Goal: Information Seeking & Learning: Learn about a topic

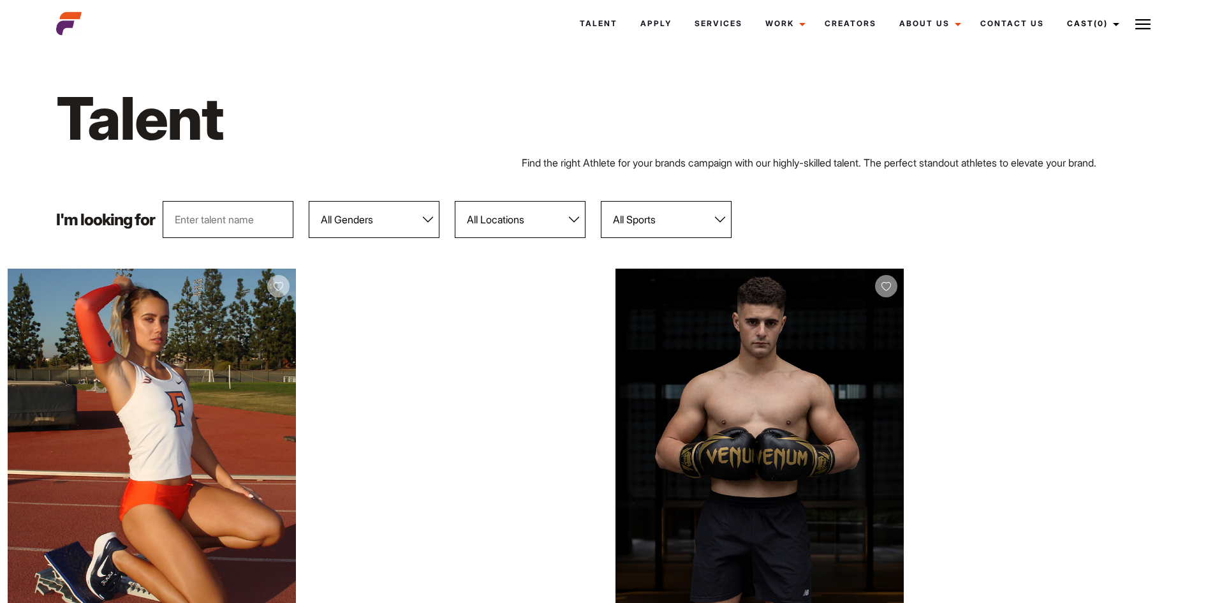
click at [828, 182] on div "Talent Find the right Athlete for your brands campaign with our highly-skilled …" at bounding box center [607, 126] width 1118 height 150
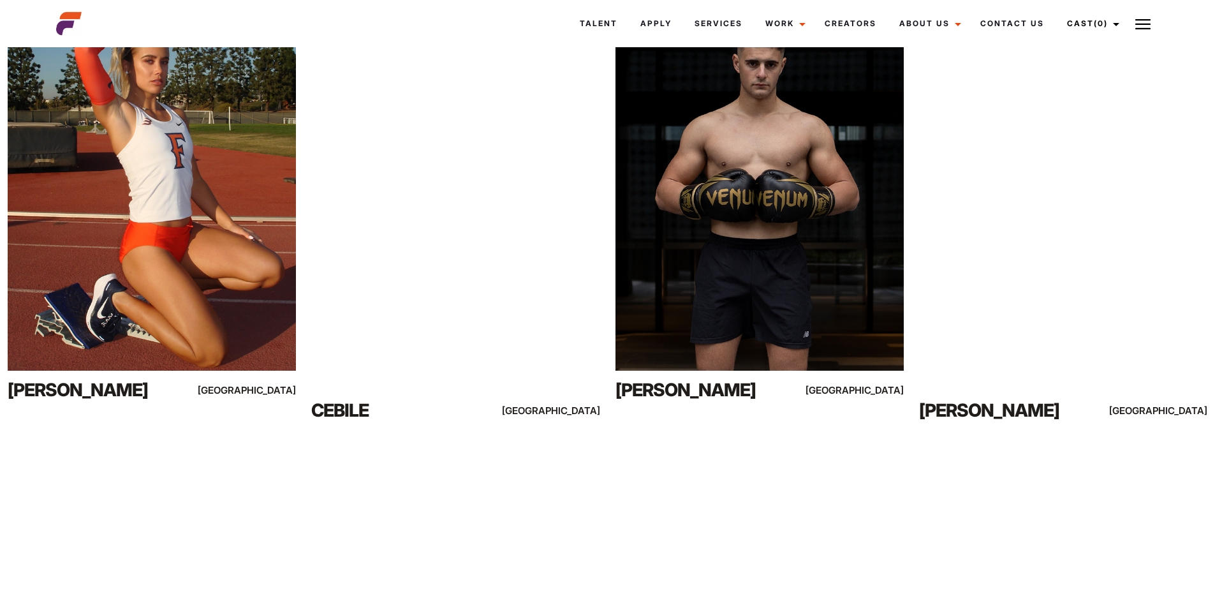
scroll to position [128, 0]
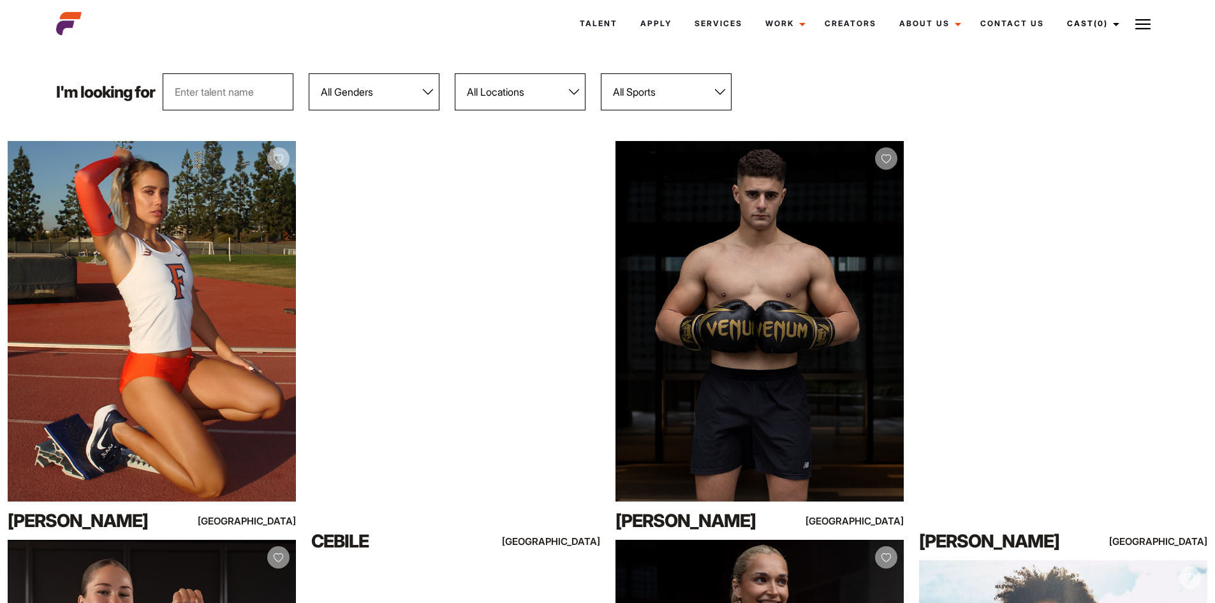
click at [353, 97] on select "All Genders Female Male" at bounding box center [374, 91] width 131 height 37
select select "103"
click at [309, 73] on select "All Genders Female Male" at bounding box center [374, 91] width 131 height 37
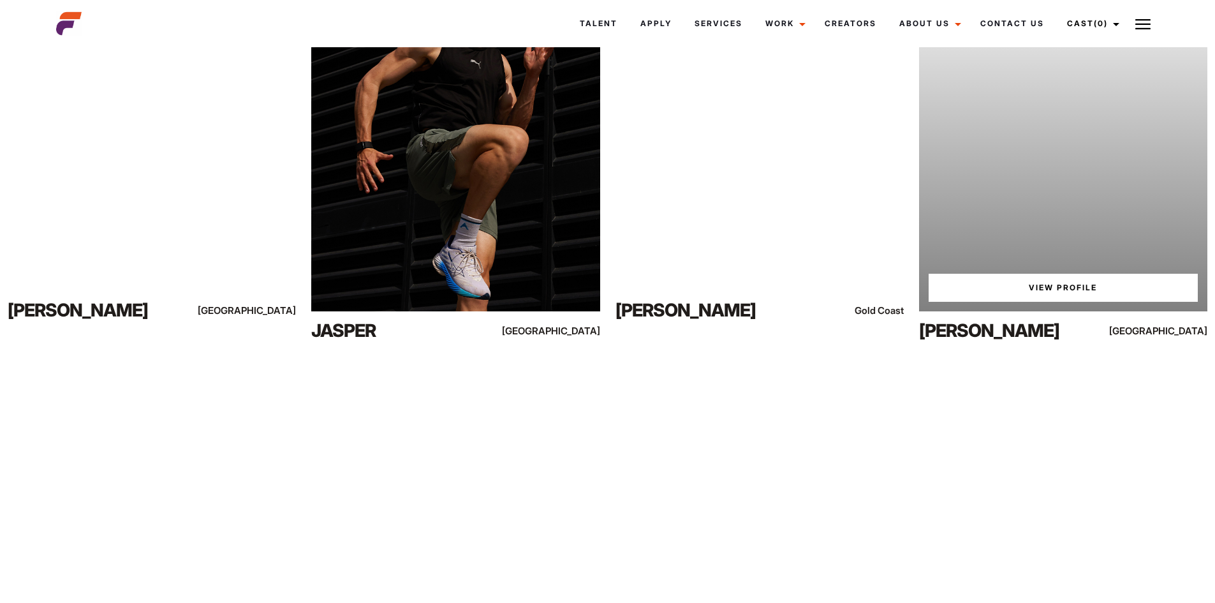
scroll to position [4210, 0]
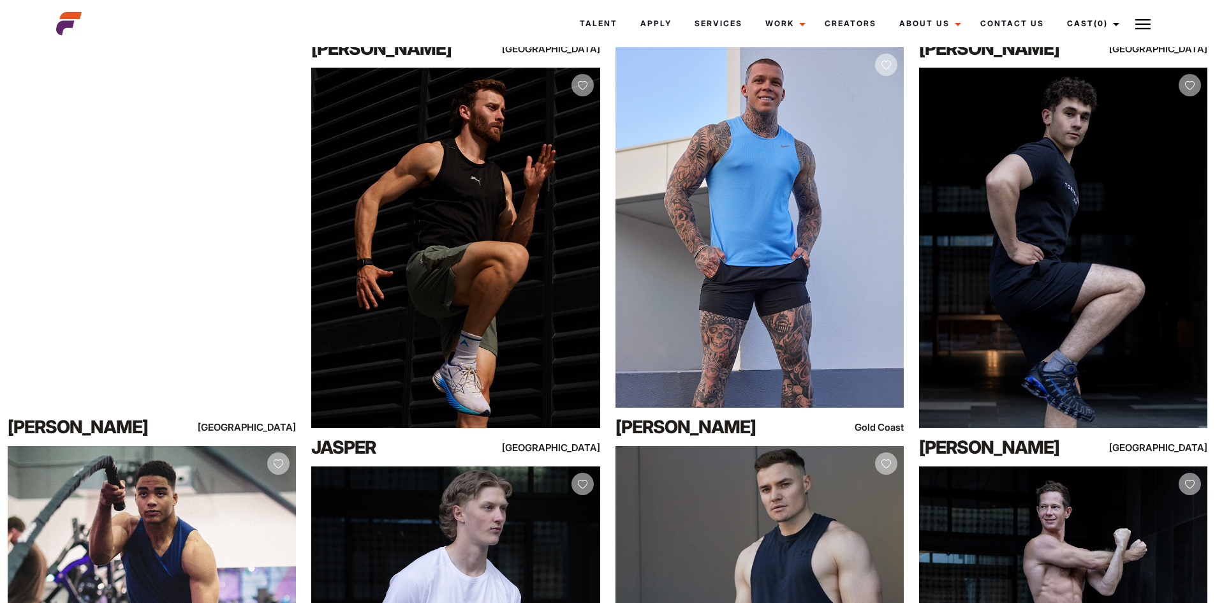
drag, startPoint x: 0, startPoint y: 396, endPoint x: 0, endPoint y: 403, distance: 7.0
click at [0, 403] on div "Your browser does not support the video tag. View Profile Kai Melbourne" at bounding box center [152, 246] width 304 height 399
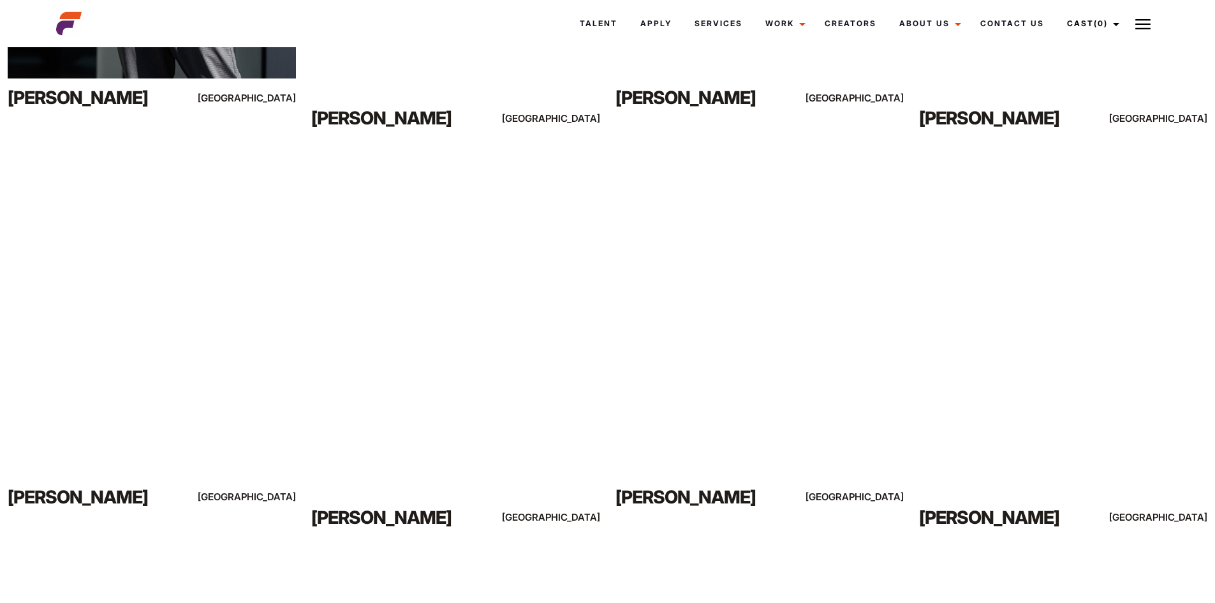
scroll to position [0, 0]
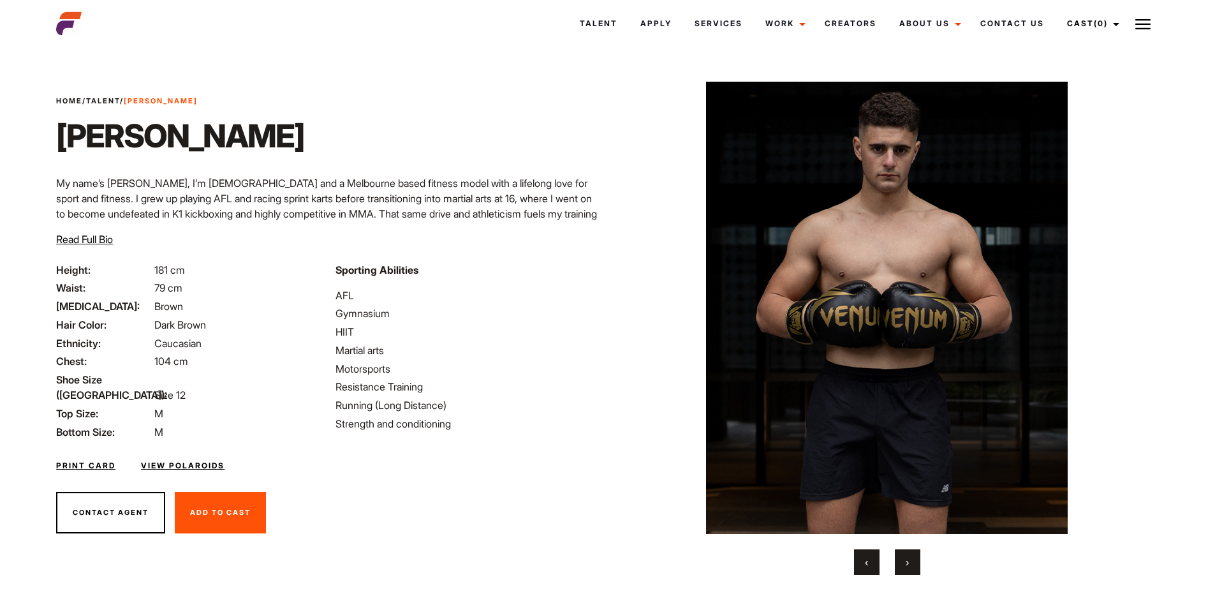
click at [914, 559] on button "›" at bounding box center [908, 562] width 26 height 26
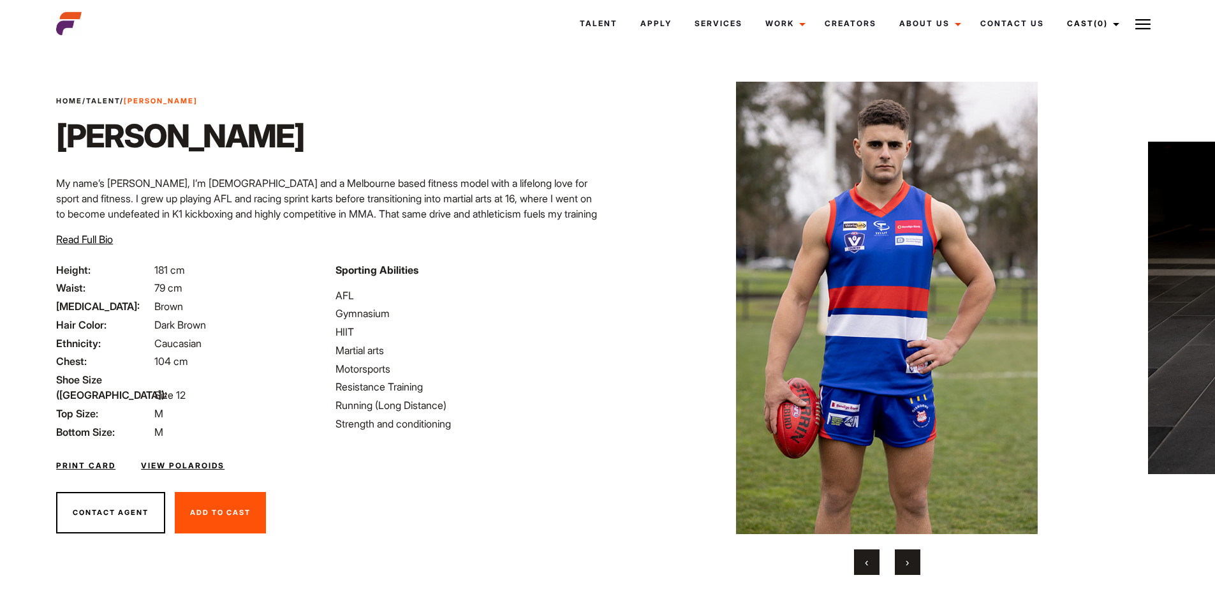
click at [911, 556] on button "›" at bounding box center [908, 562] width 26 height 26
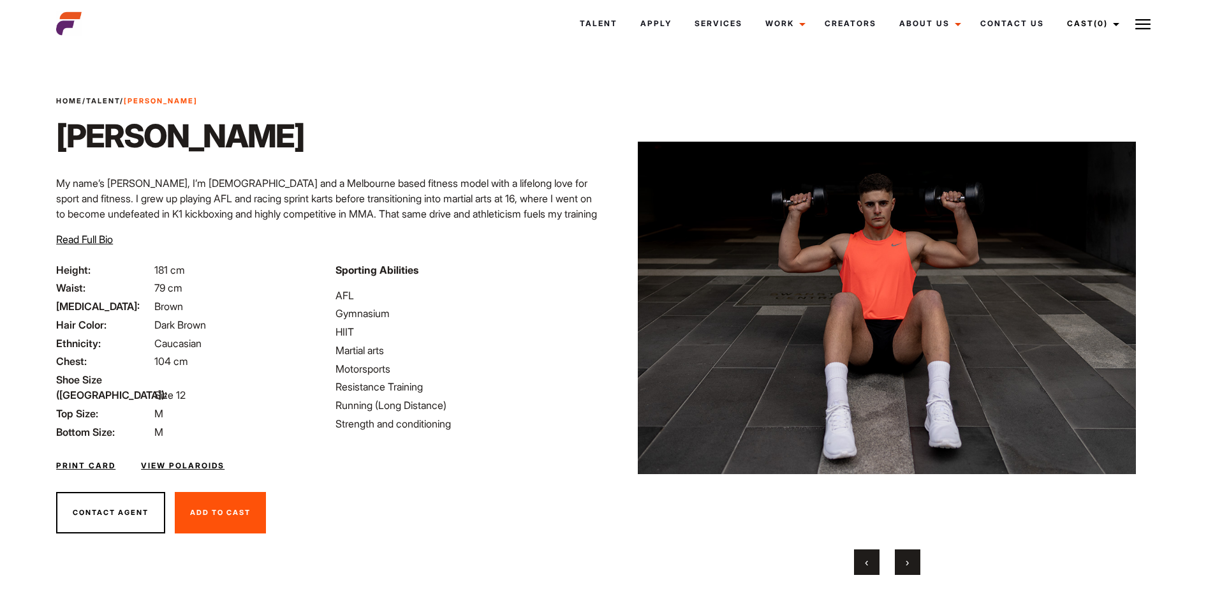
click at [911, 556] on button "›" at bounding box center [908, 562] width 26 height 26
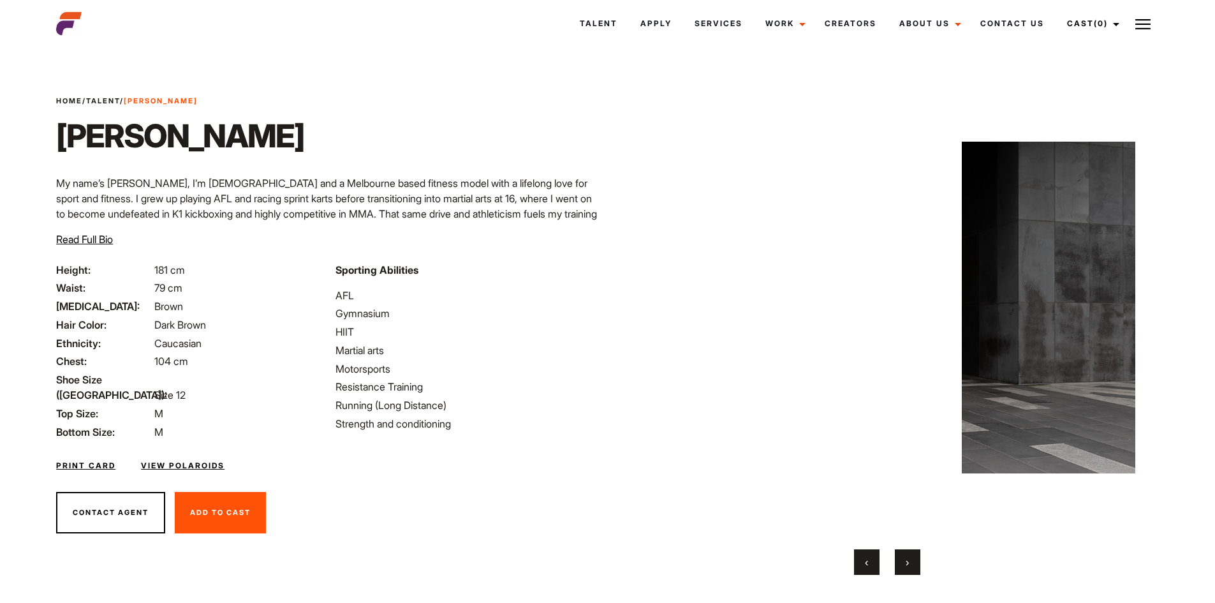
click at [911, 556] on button "›" at bounding box center [908, 562] width 26 height 26
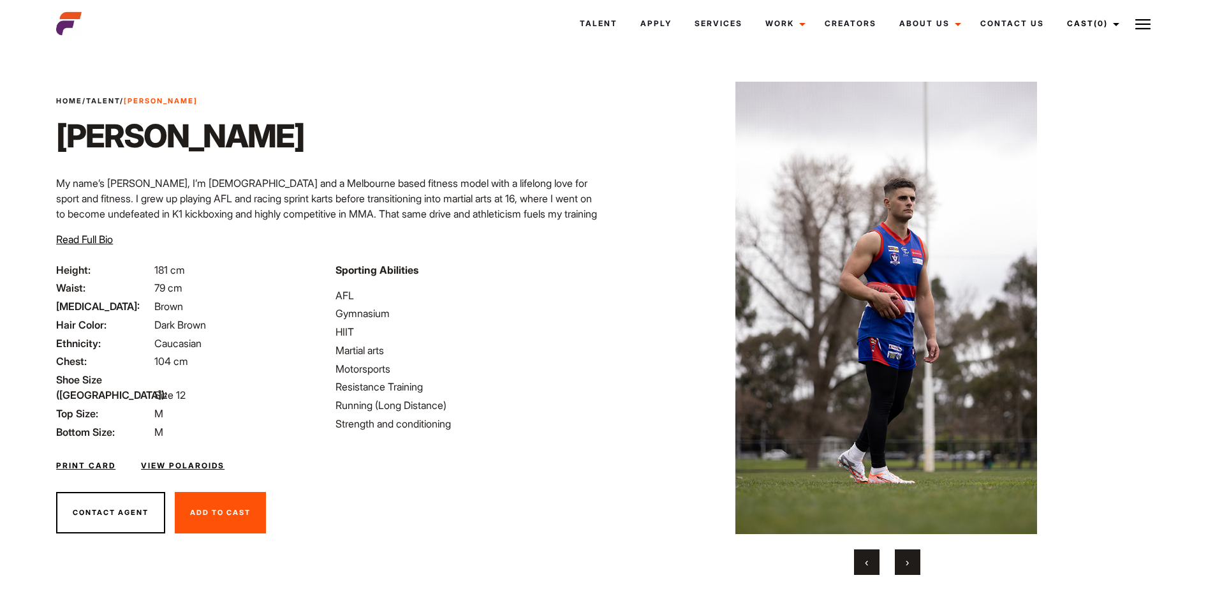
click at [919, 559] on button "›" at bounding box center [908, 562] width 26 height 26
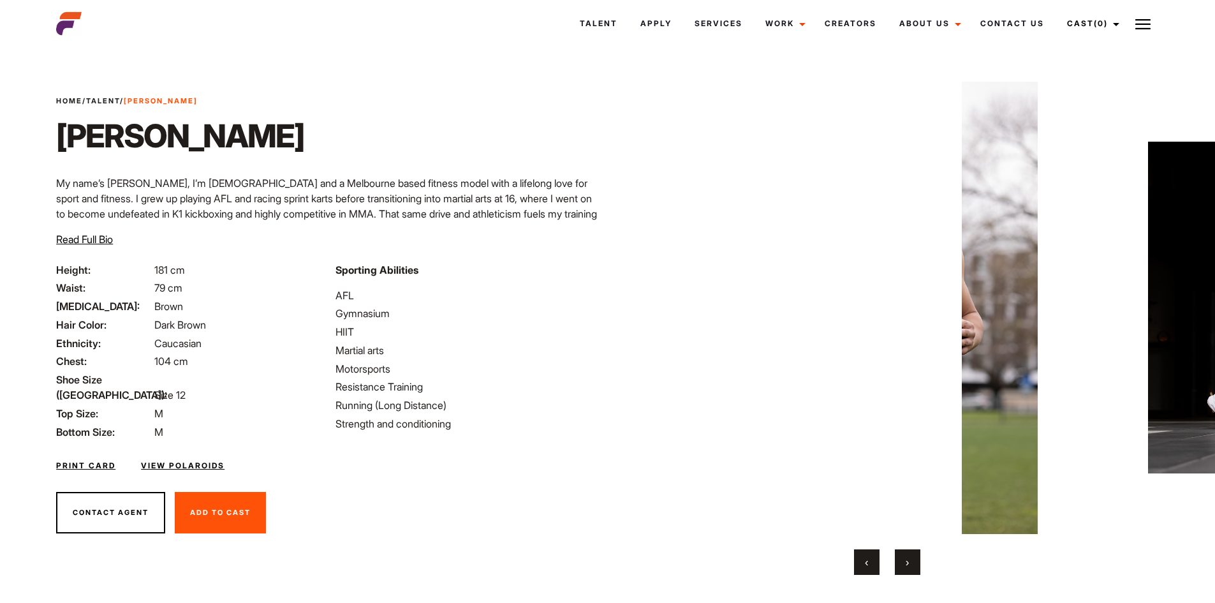
click at [919, 559] on button "›" at bounding box center [908, 562] width 26 height 26
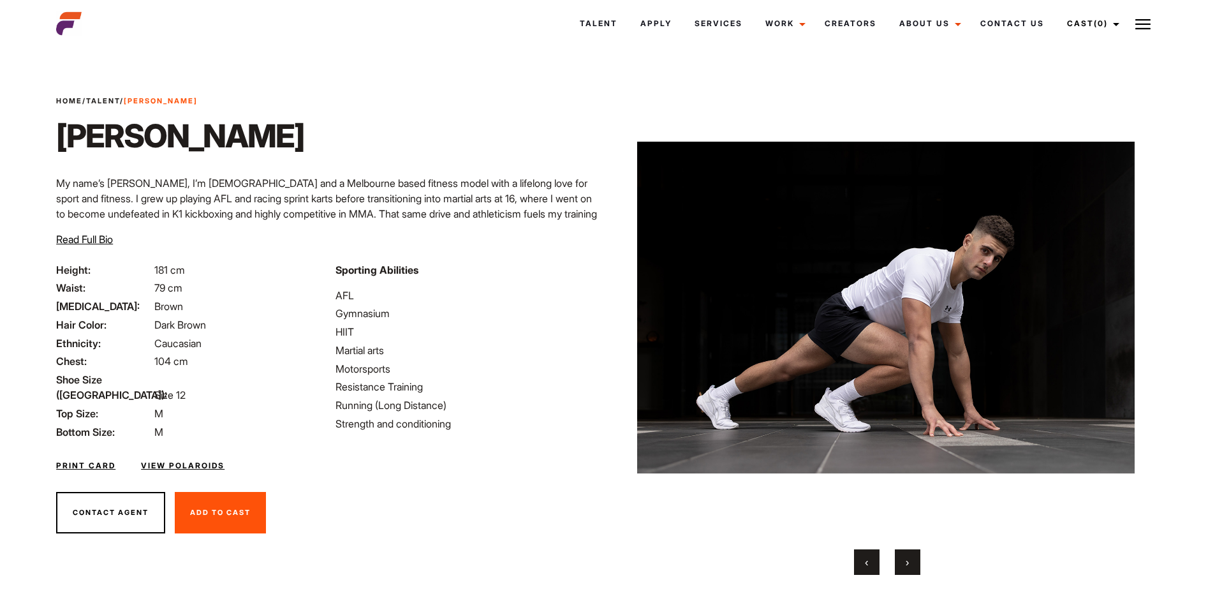
click at [919, 559] on button "›" at bounding box center [908, 562] width 26 height 26
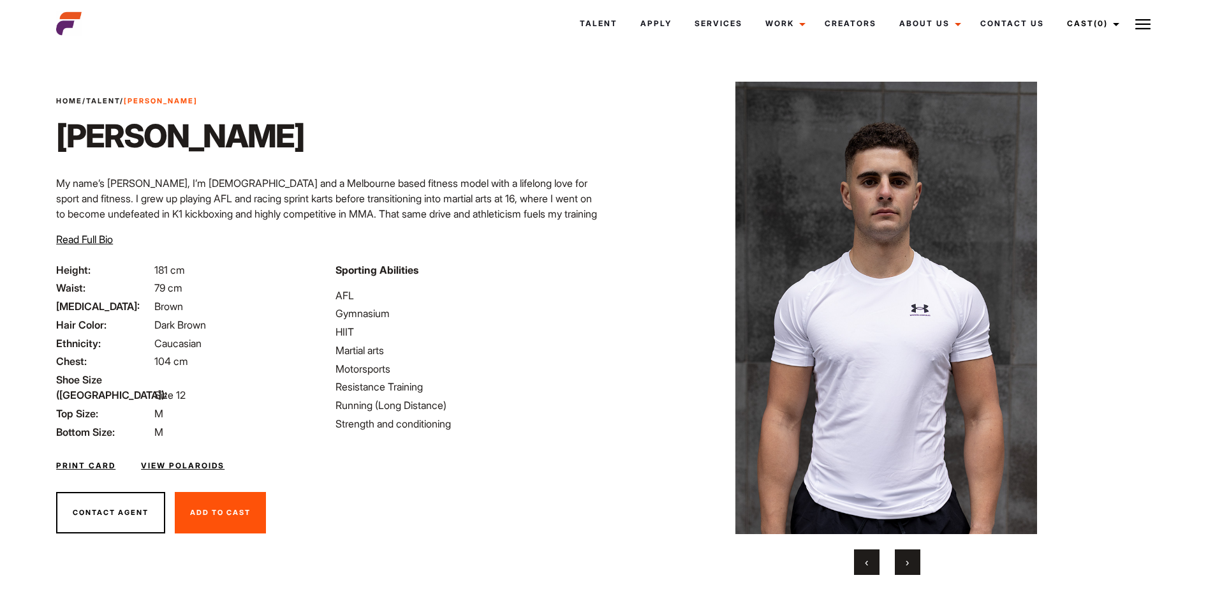
click at [919, 559] on button "›" at bounding box center [908, 562] width 26 height 26
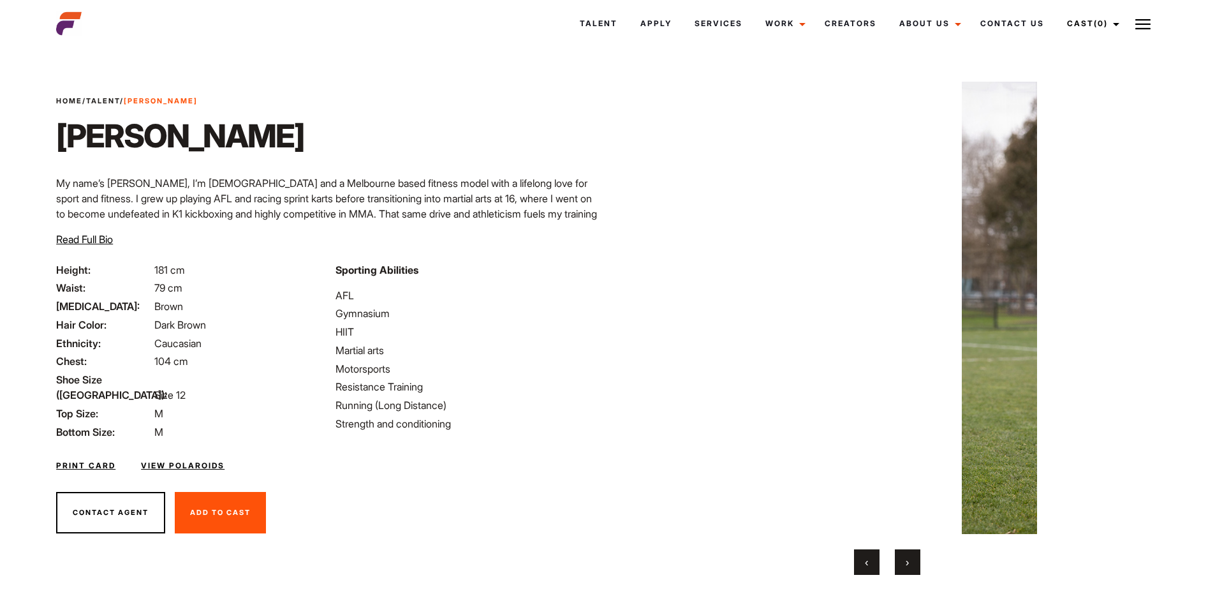
click at [919, 559] on button "›" at bounding box center [908, 562] width 26 height 26
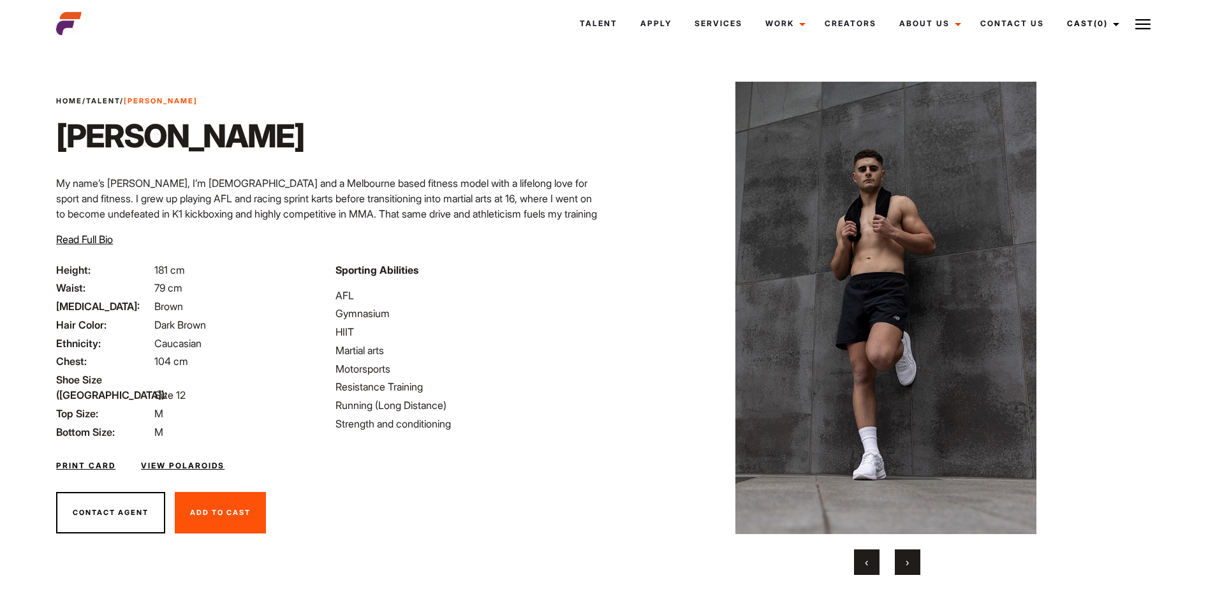
click at [919, 559] on button "›" at bounding box center [908, 562] width 26 height 26
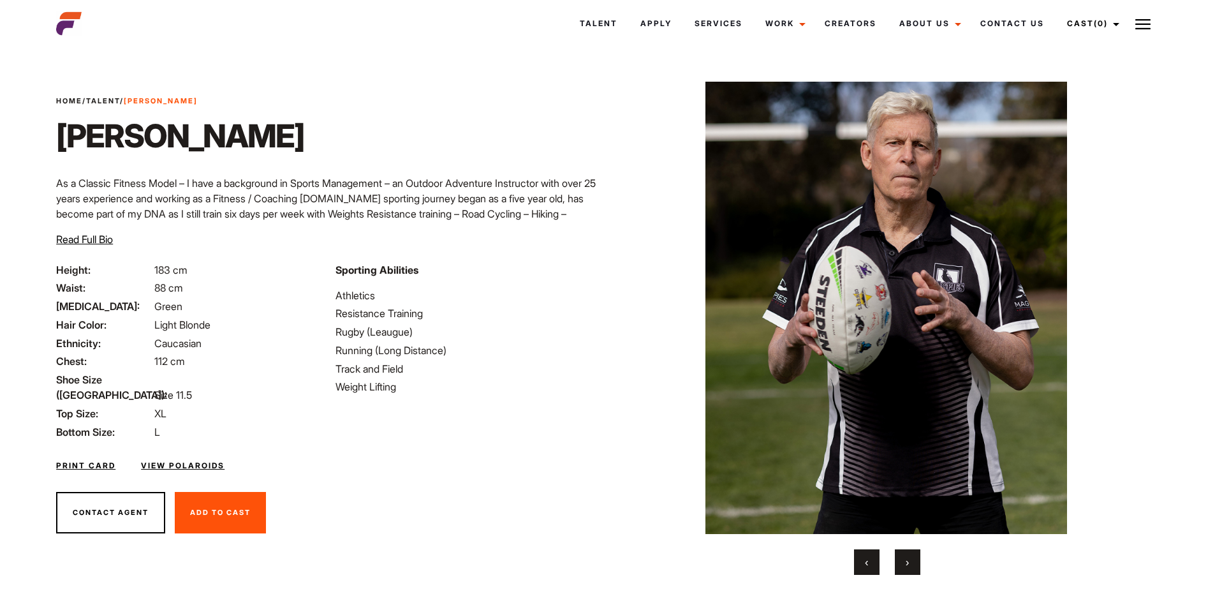
click at [914, 561] on button "›" at bounding box center [908, 562] width 26 height 26
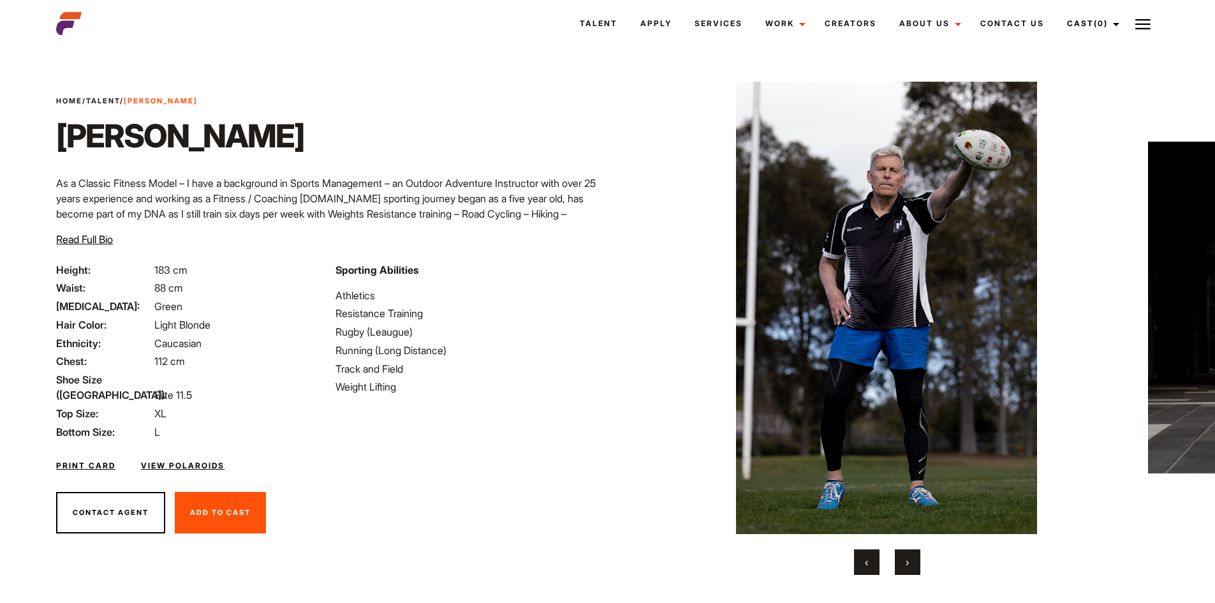
click at [914, 561] on button "›" at bounding box center [908, 562] width 26 height 26
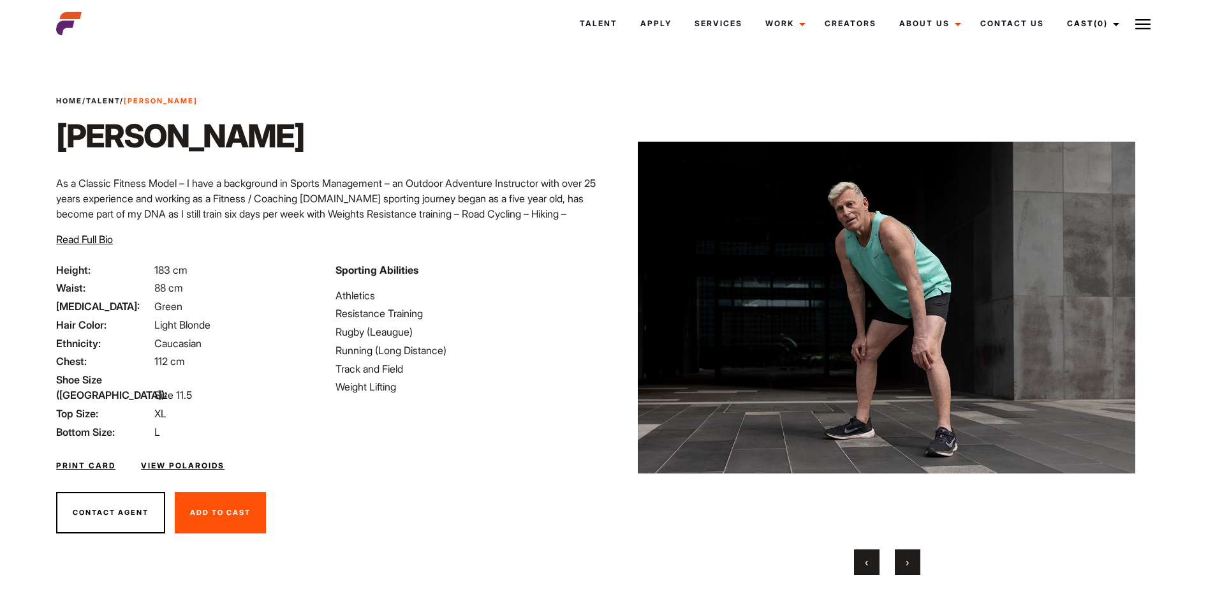
click at [914, 561] on button "›" at bounding box center [908, 562] width 26 height 26
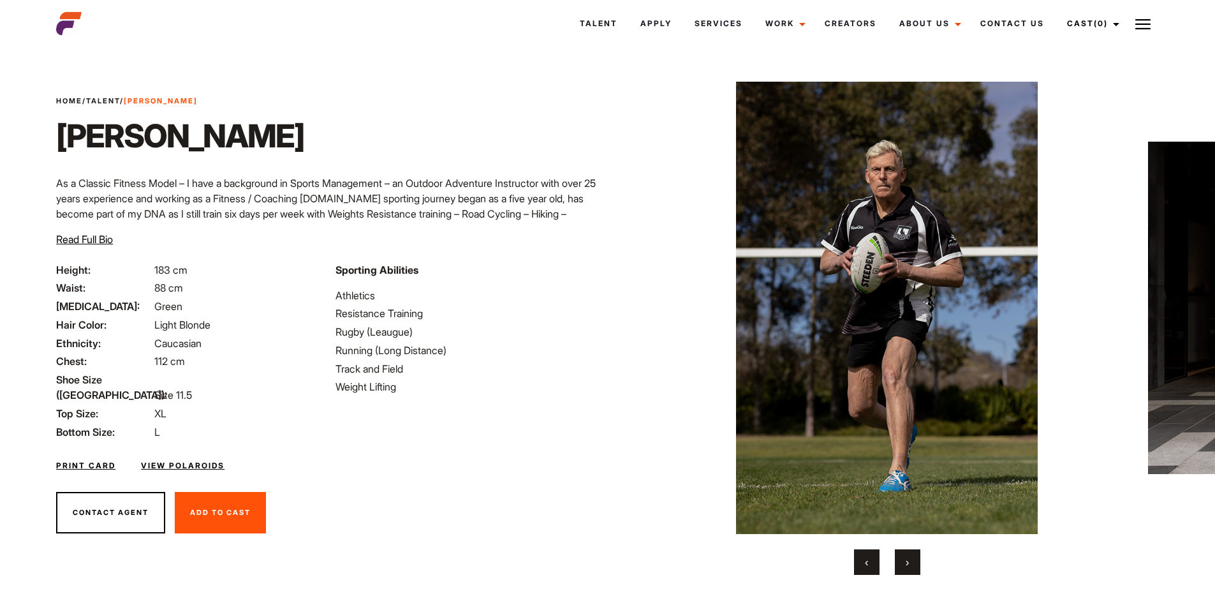
click at [914, 561] on button "›" at bounding box center [908, 562] width 26 height 26
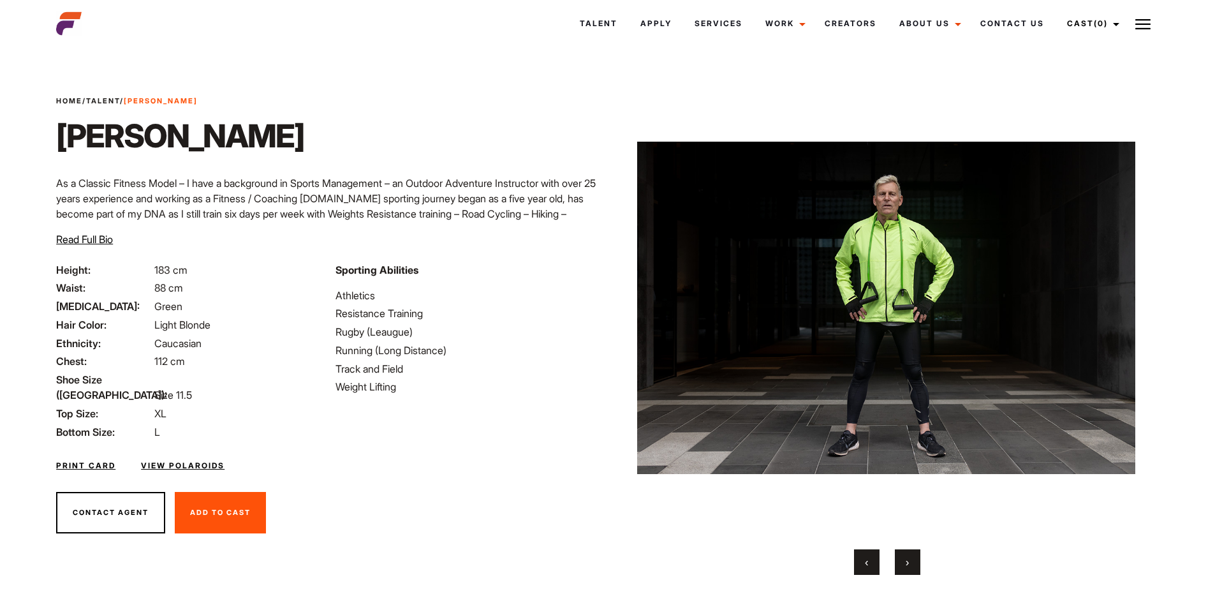
click at [914, 561] on button "›" at bounding box center [908, 562] width 26 height 26
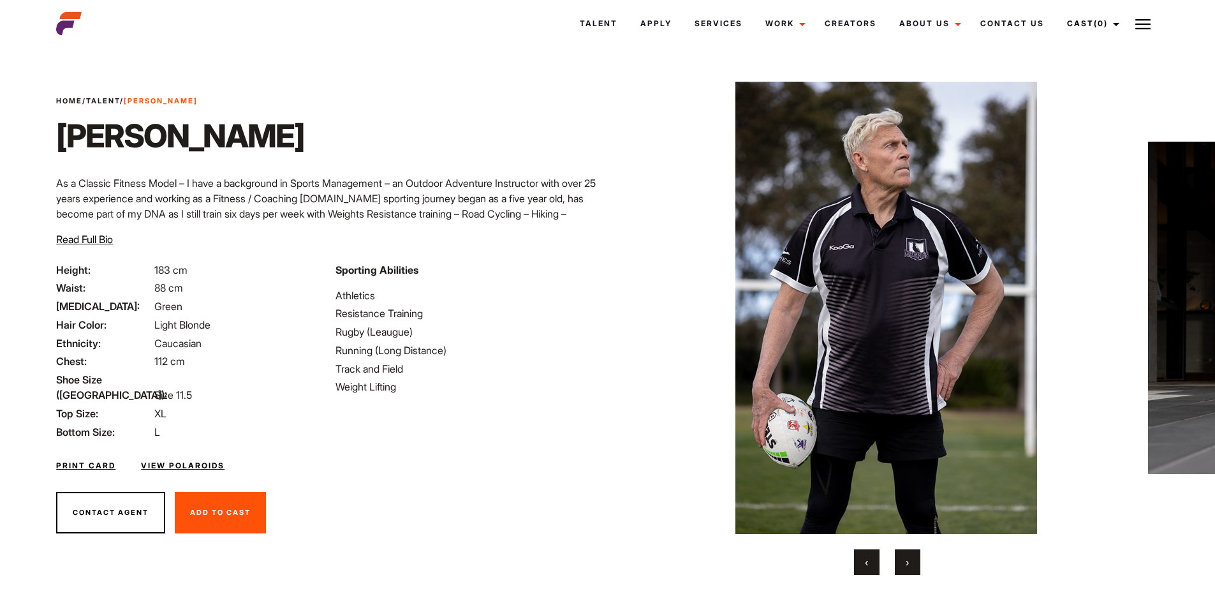
click at [914, 561] on button "›" at bounding box center [908, 562] width 26 height 26
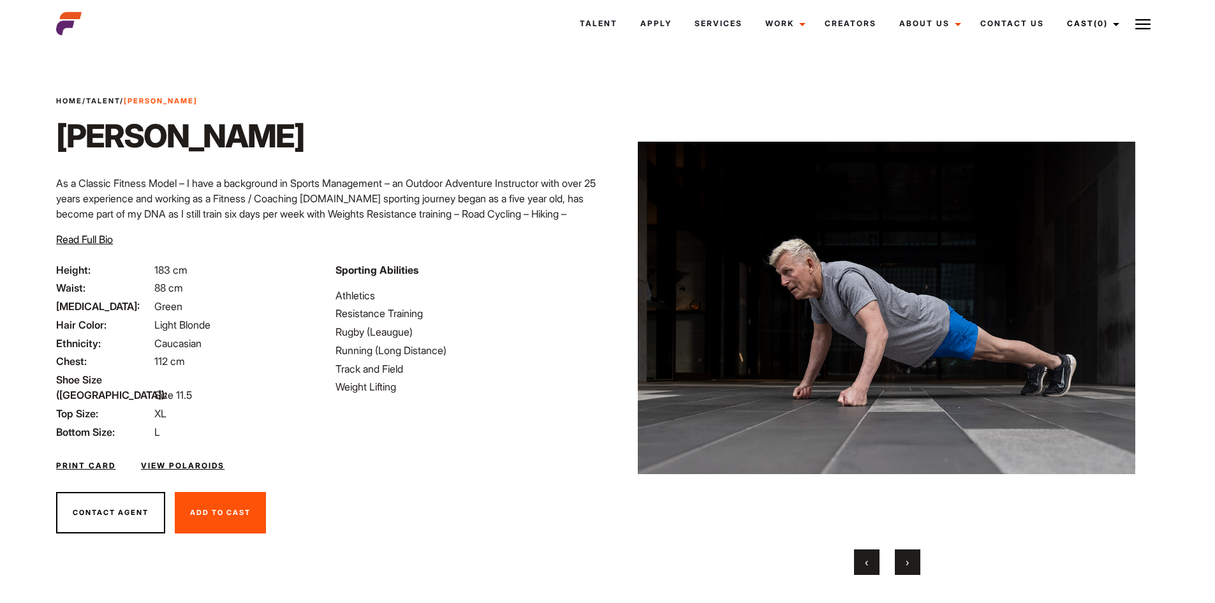
click at [914, 561] on button "›" at bounding box center [908, 562] width 26 height 26
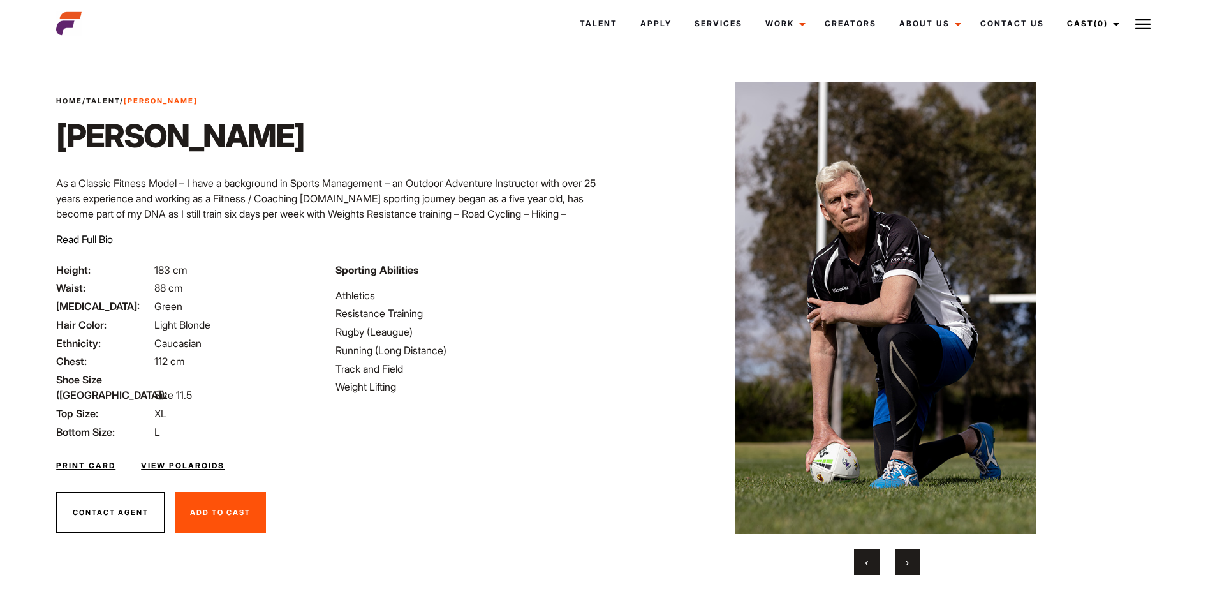
click at [914, 561] on button "›" at bounding box center [908, 562] width 26 height 26
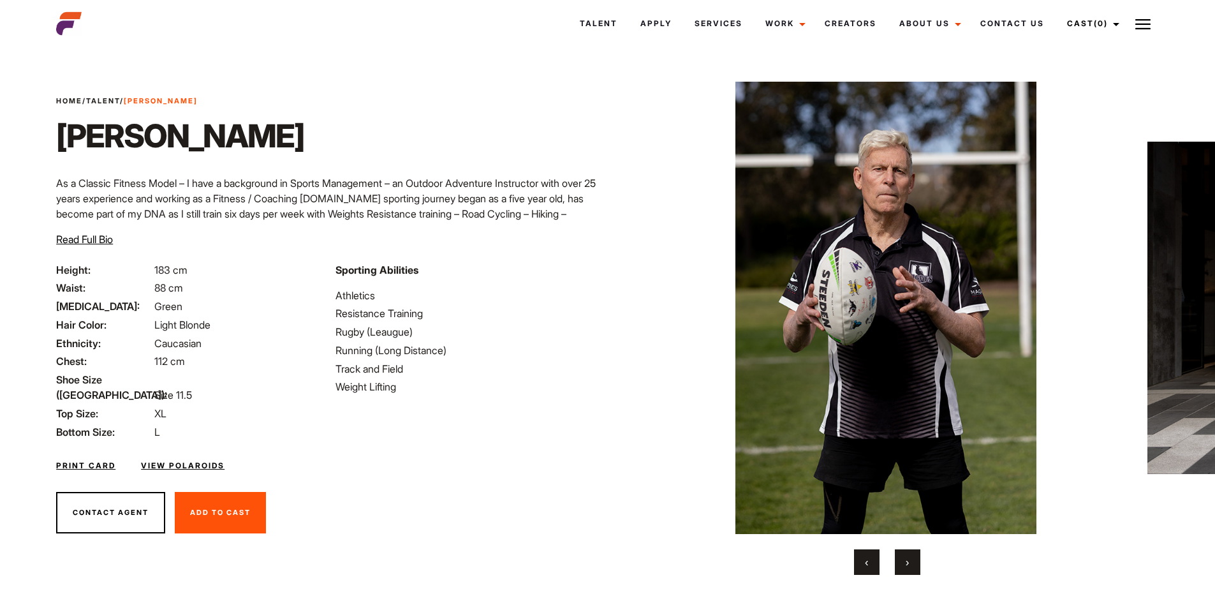
click at [914, 561] on button "›" at bounding box center [908, 562] width 26 height 26
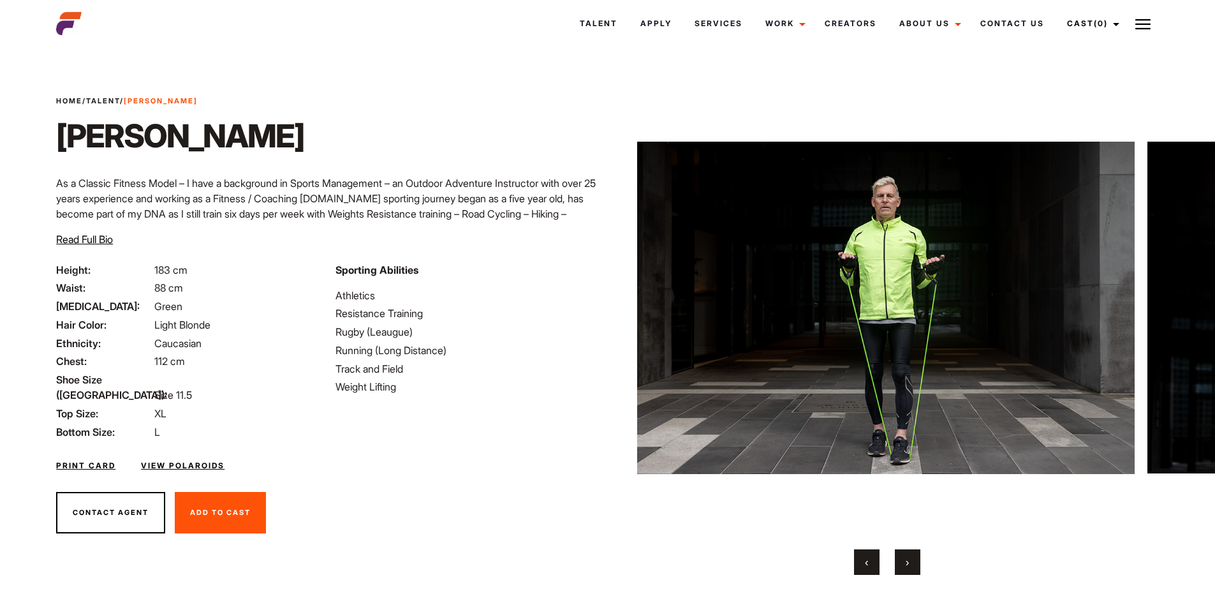
click at [914, 561] on button "›" at bounding box center [908, 562] width 26 height 26
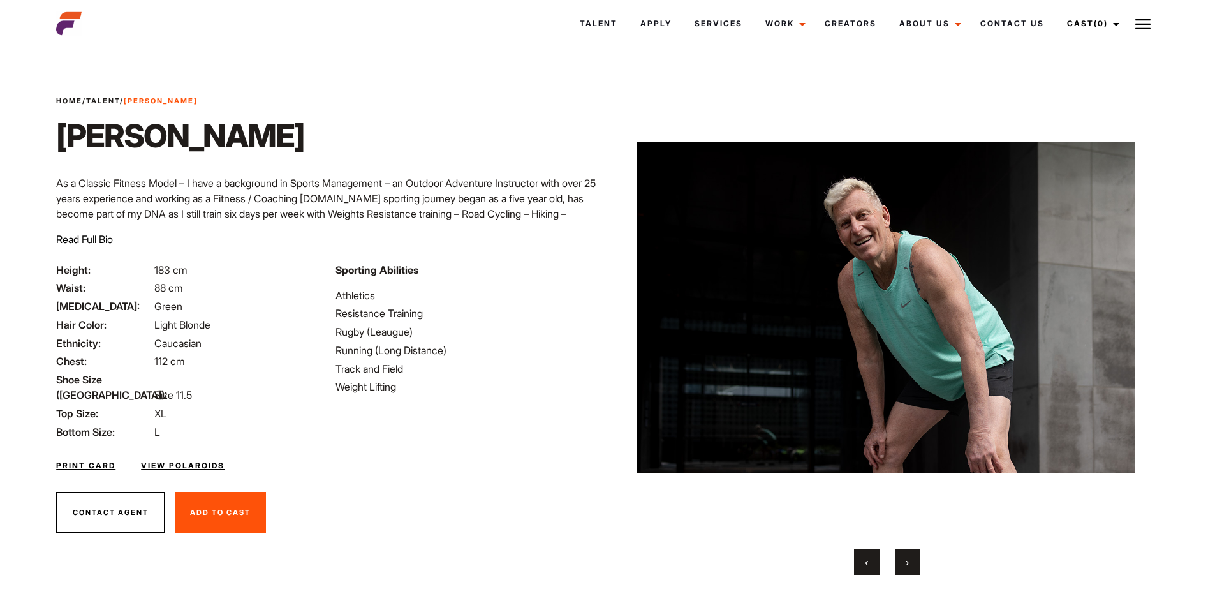
click at [914, 561] on button "›" at bounding box center [908, 562] width 26 height 26
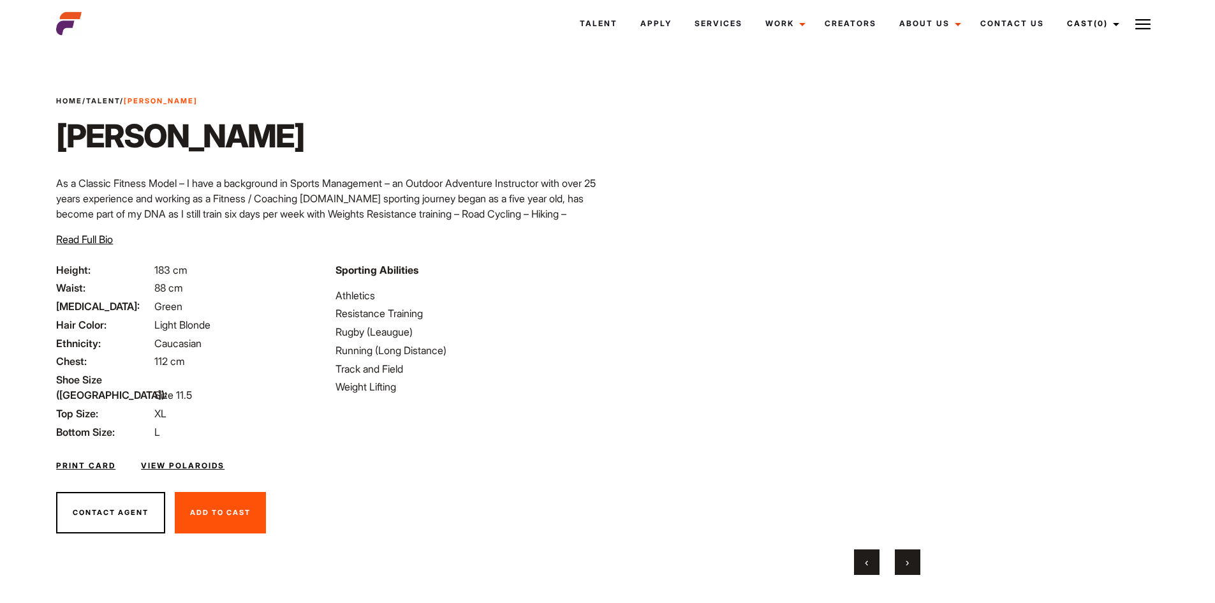
click at [914, 561] on button "›" at bounding box center [908, 562] width 26 height 26
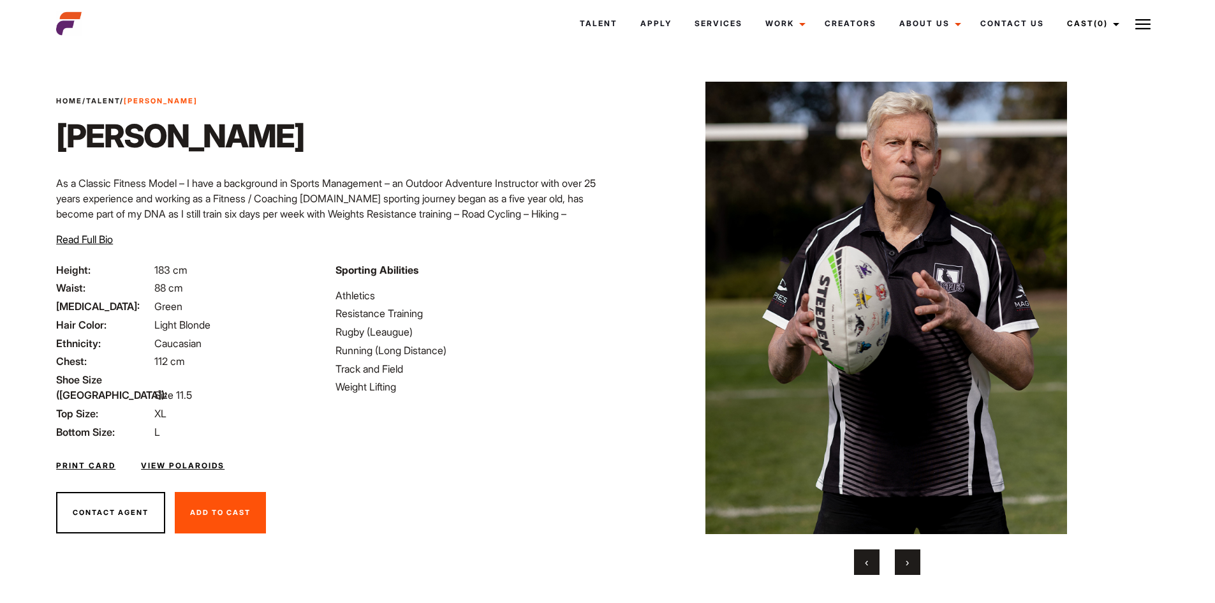
click at [914, 561] on button "›" at bounding box center [908, 562] width 26 height 26
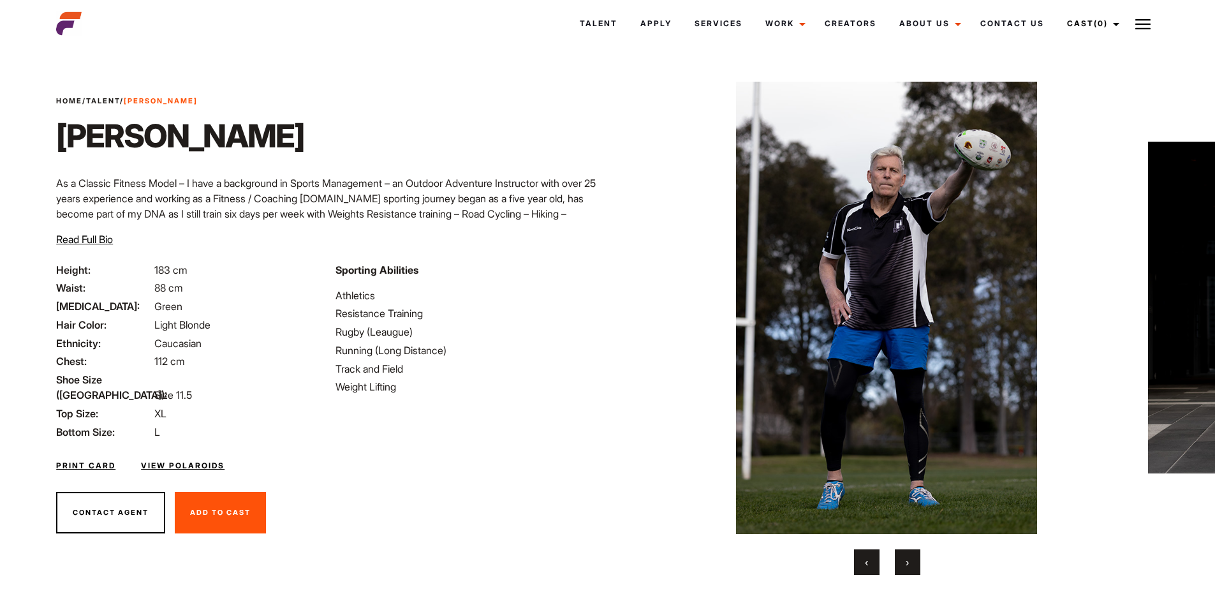
click at [914, 561] on button "›" at bounding box center [908, 562] width 26 height 26
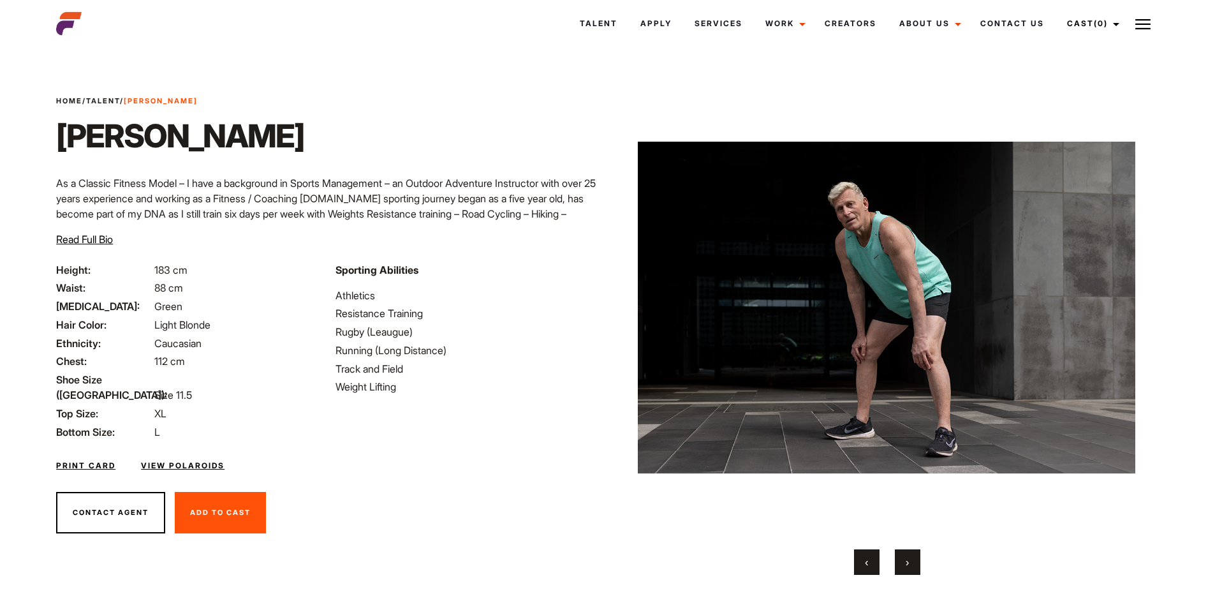
click at [914, 561] on button "›" at bounding box center [908, 562] width 26 height 26
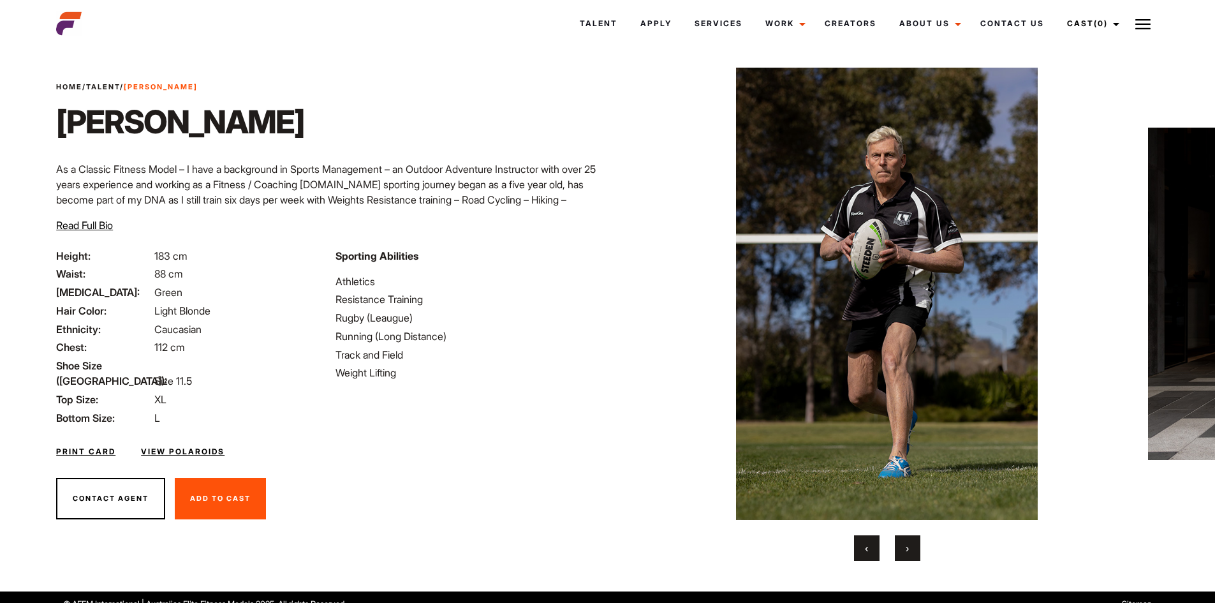
scroll to position [27, 0]
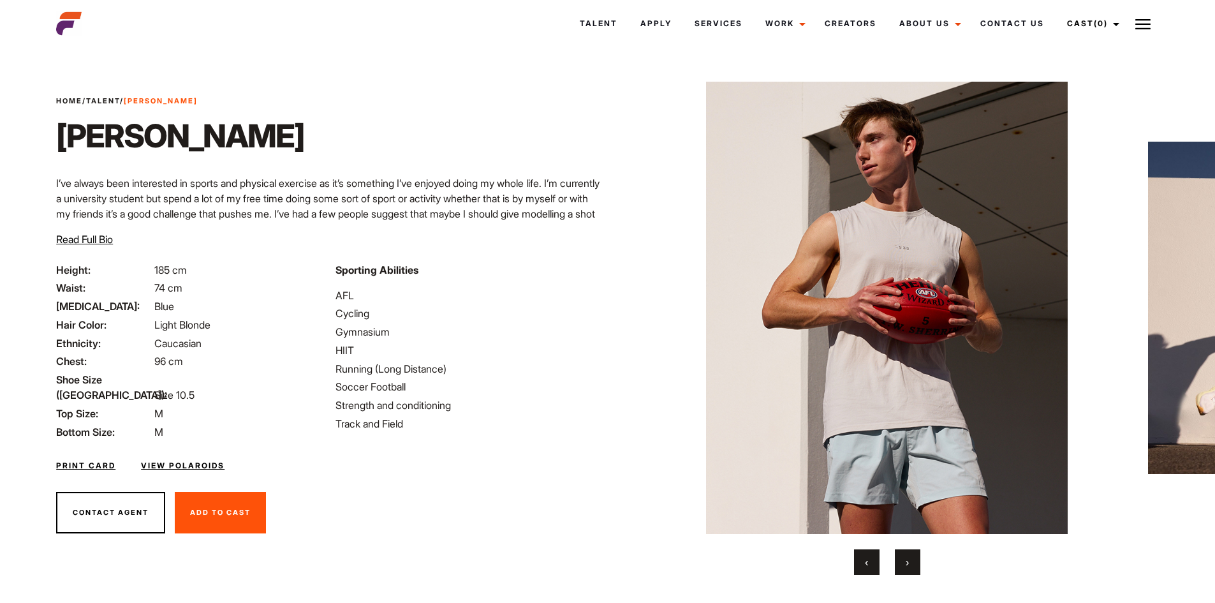
click at [909, 563] on button "›" at bounding box center [908, 562] width 26 height 26
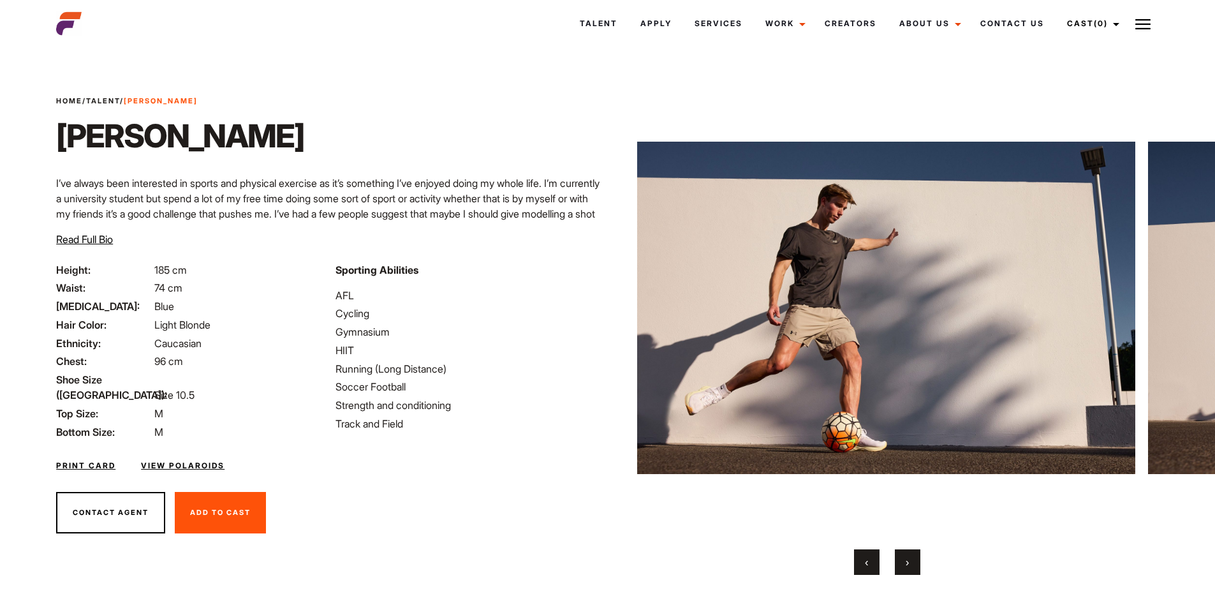
click at [909, 563] on span "›" at bounding box center [907, 562] width 3 height 13
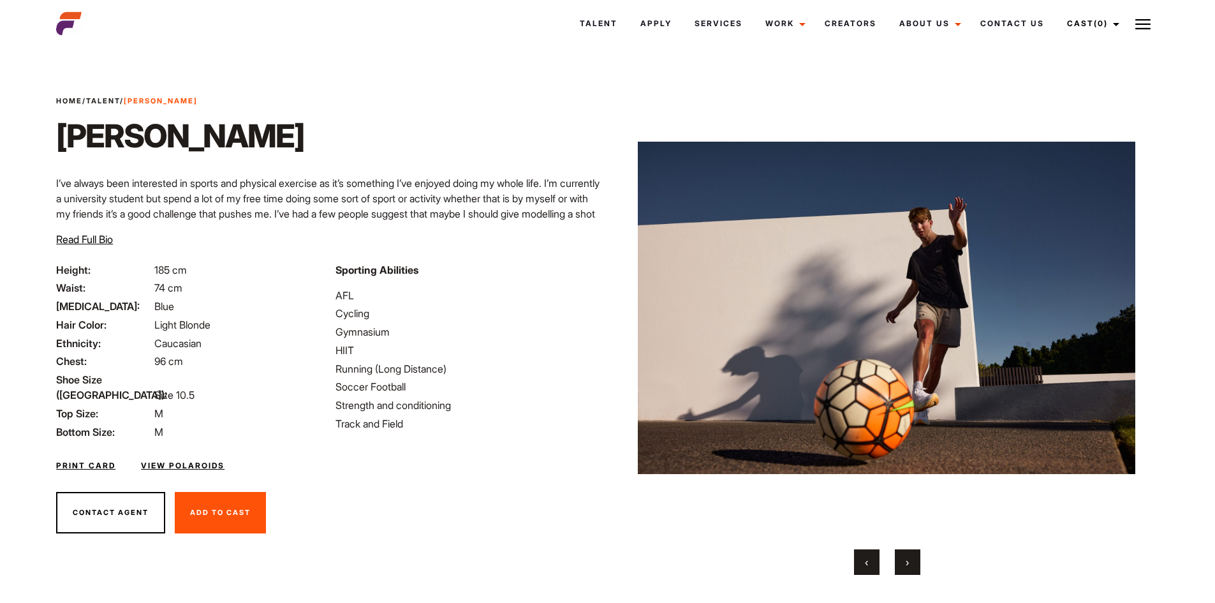
click at [909, 563] on span "›" at bounding box center [907, 562] width 3 height 13
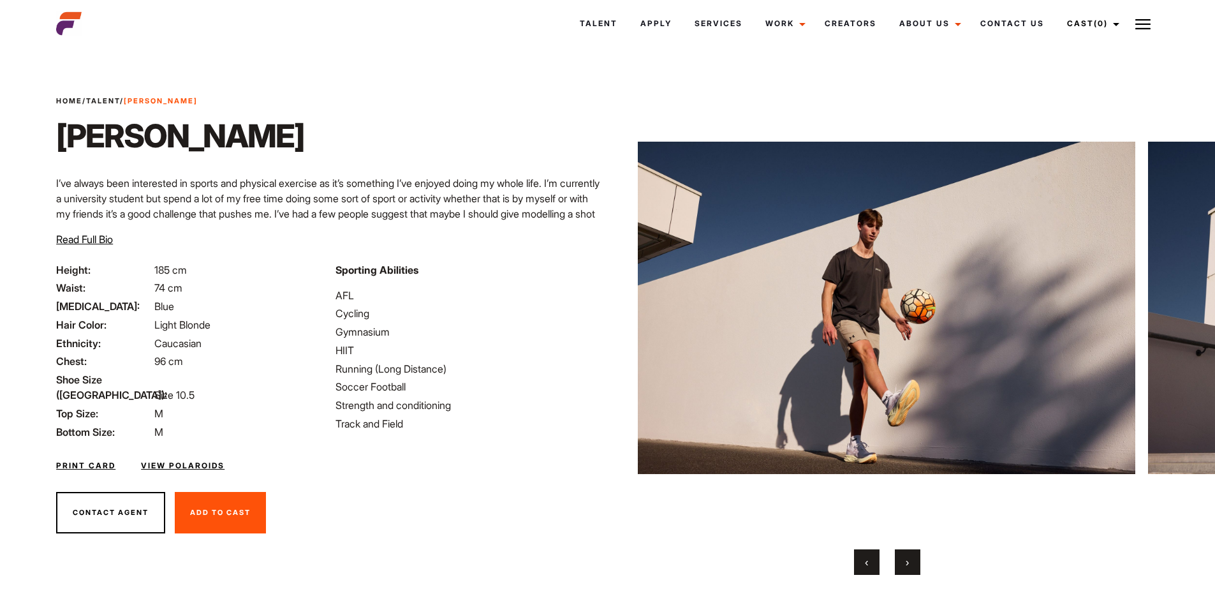
click at [908, 561] on span "›" at bounding box center [907, 562] width 3 height 13
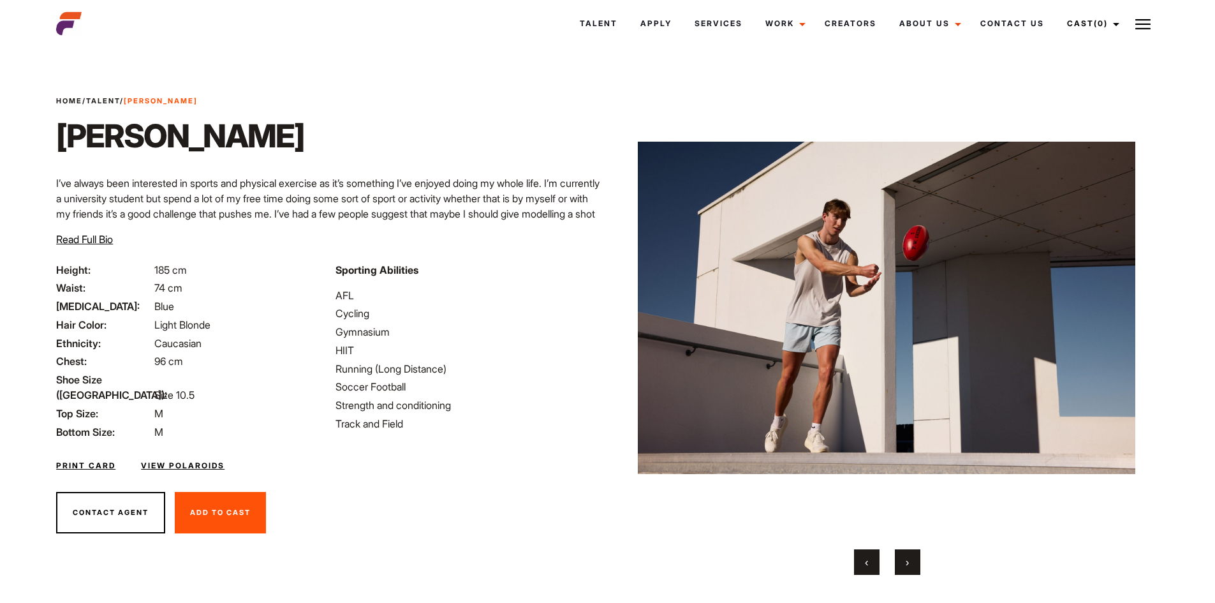
click at [907, 561] on span "›" at bounding box center [907, 562] width 3 height 13
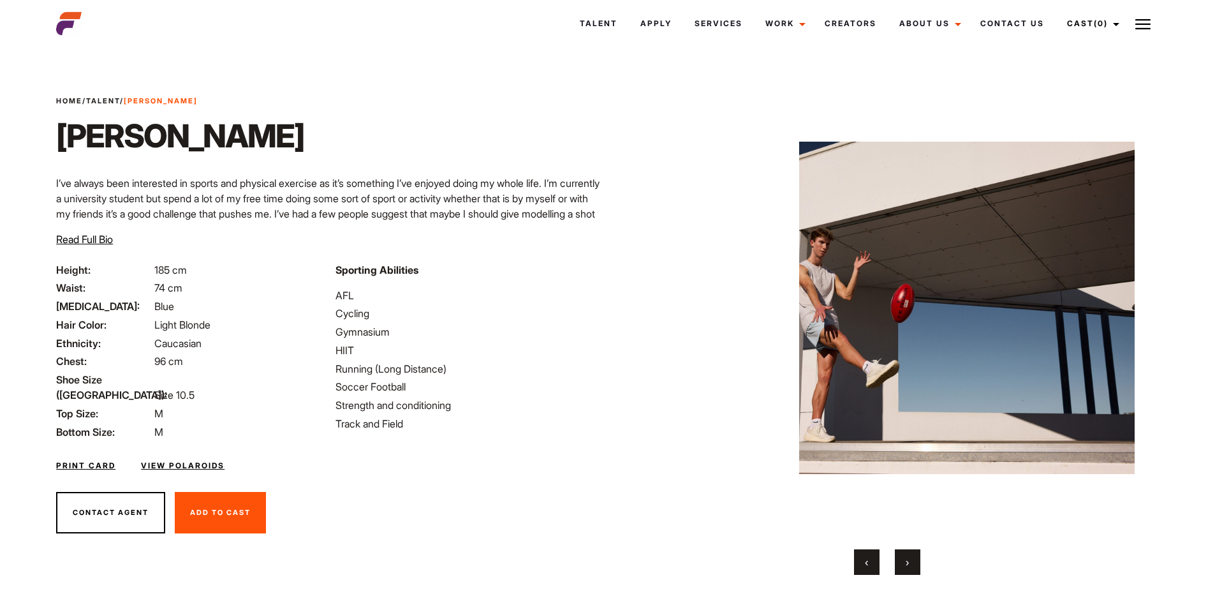
click at [906, 560] on span "›" at bounding box center [907, 562] width 3 height 13
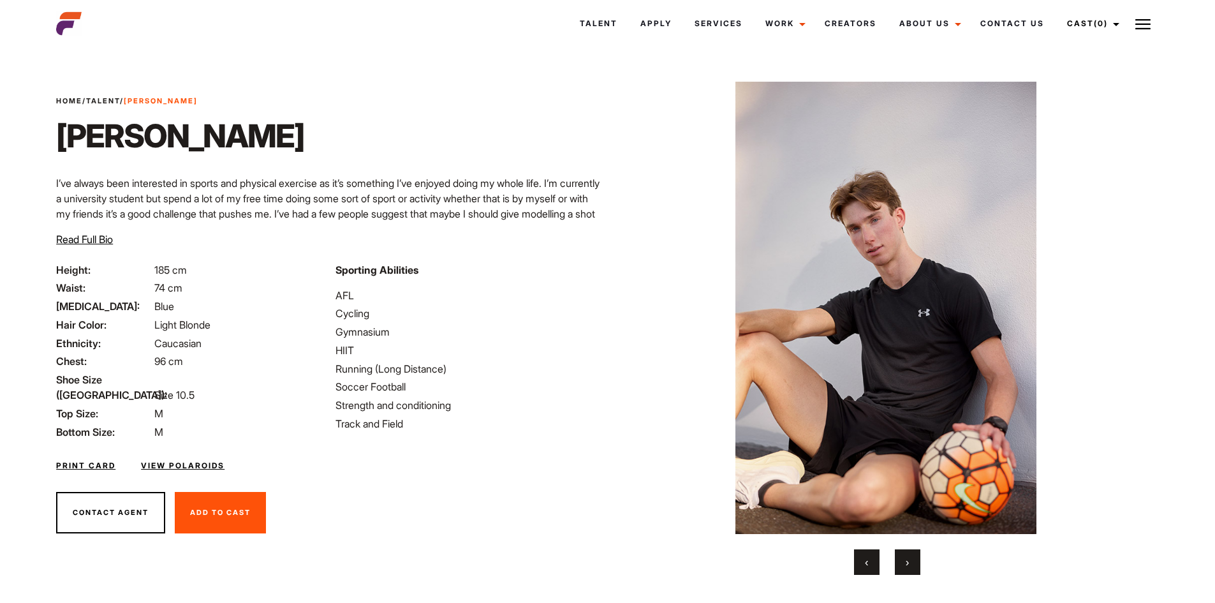
click at [906, 559] on span "›" at bounding box center [907, 562] width 3 height 13
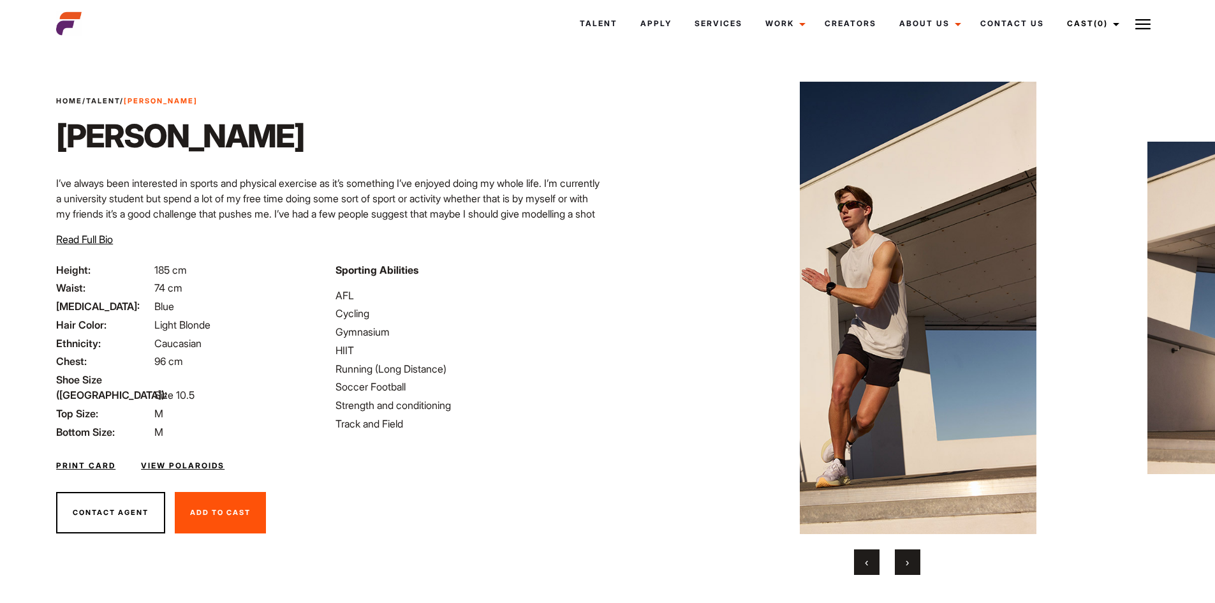
click at [906, 559] on span "›" at bounding box center [907, 562] width 3 height 13
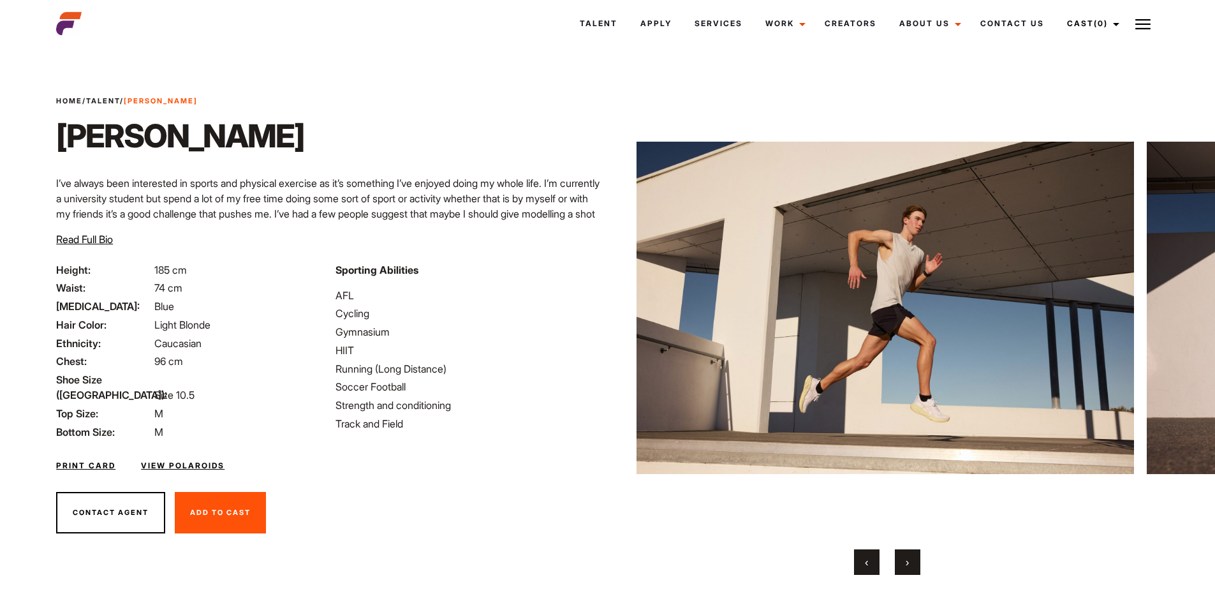
click at [906, 559] on span "›" at bounding box center [907, 562] width 3 height 13
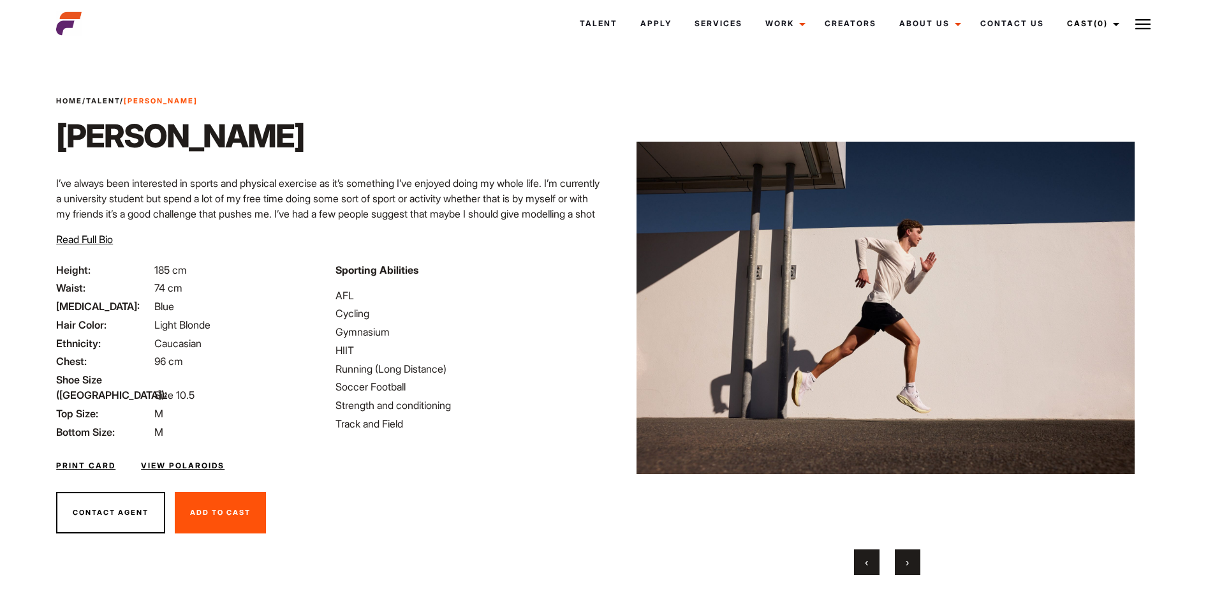
click at [903, 558] on button "›" at bounding box center [908, 562] width 26 height 26
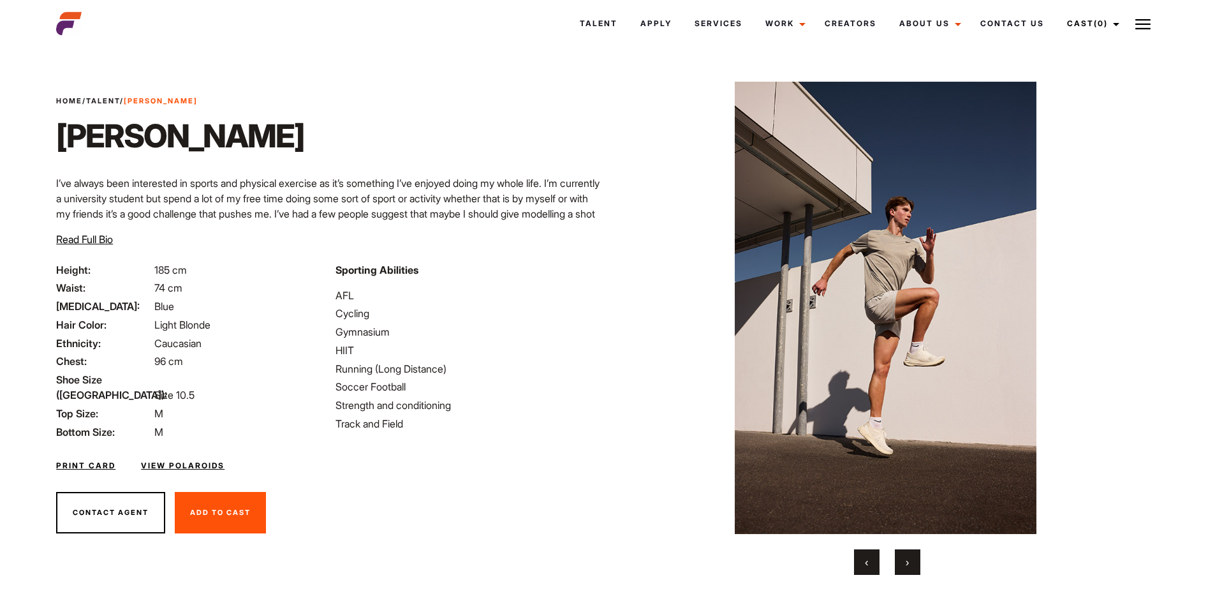
click at [899, 557] on button "›" at bounding box center [908, 562] width 26 height 26
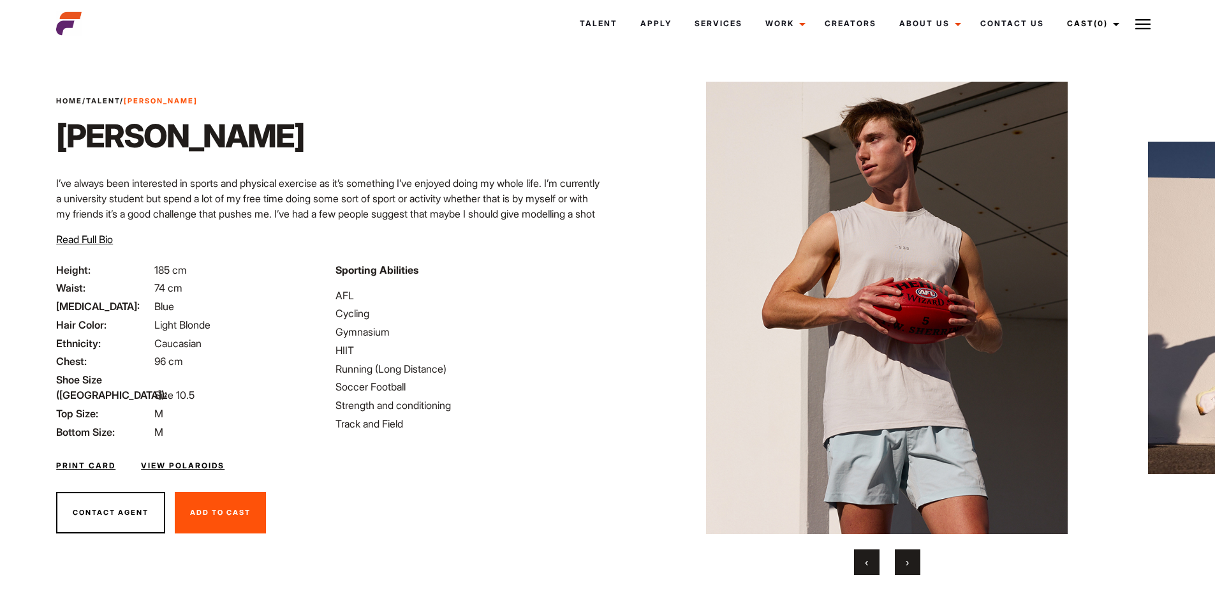
click at [896, 556] on button "›" at bounding box center [908, 562] width 26 height 26
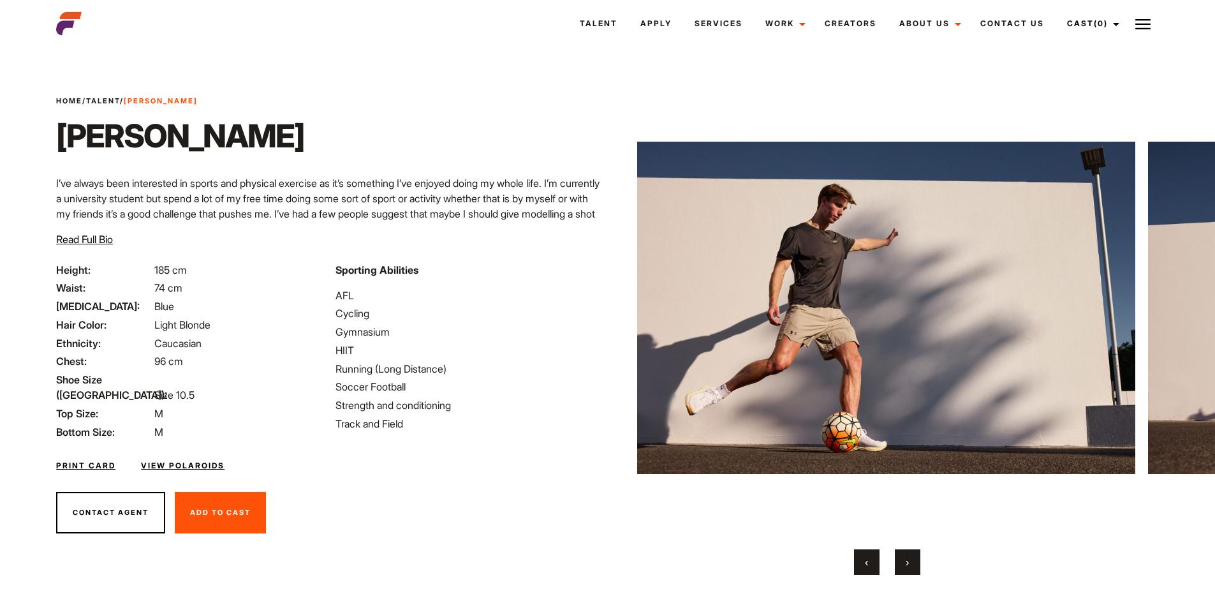
click at [896, 556] on button "›" at bounding box center [908, 562] width 26 height 26
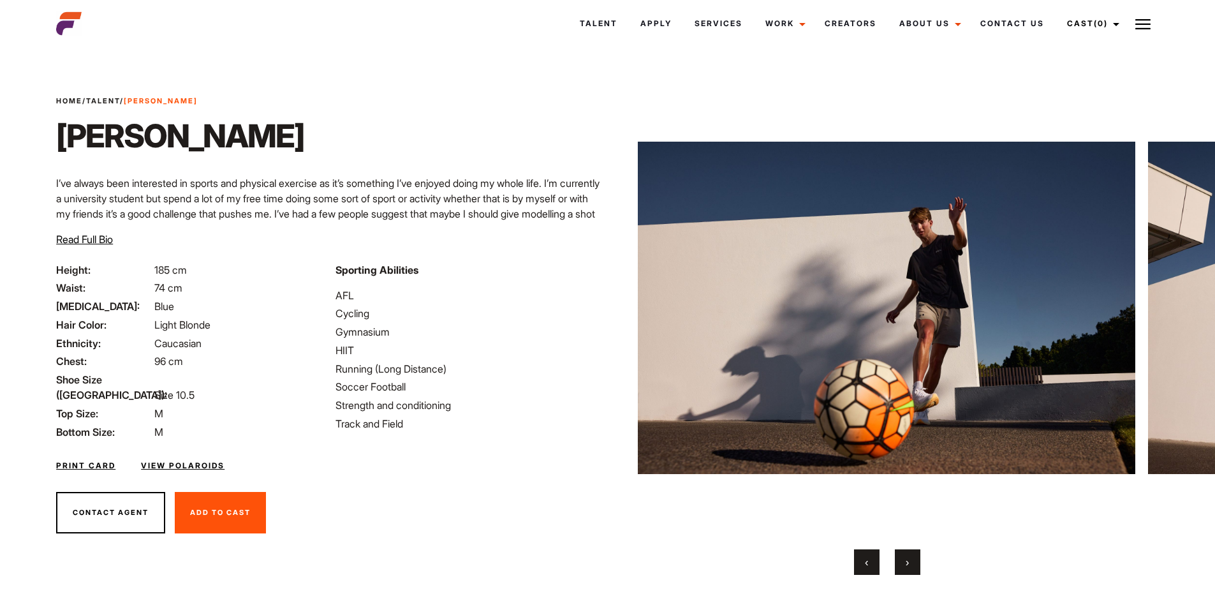
click at [892, 556] on div "‹ ›" at bounding box center [888, 562] width 498 height 26
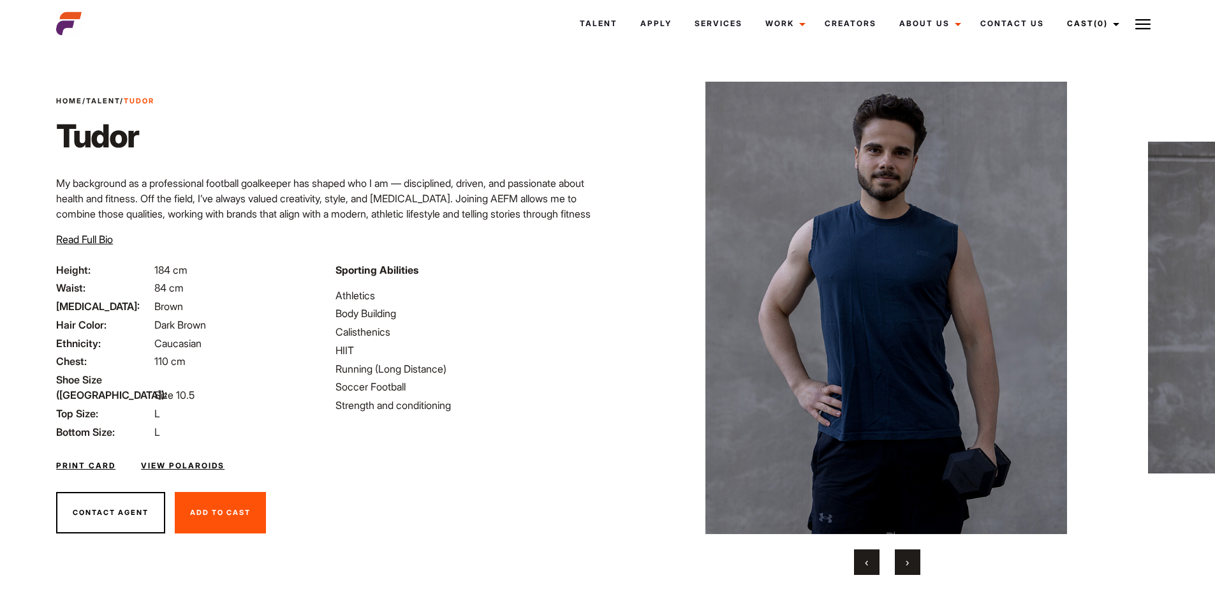
click at [901, 561] on button "›" at bounding box center [908, 562] width 26 height 26
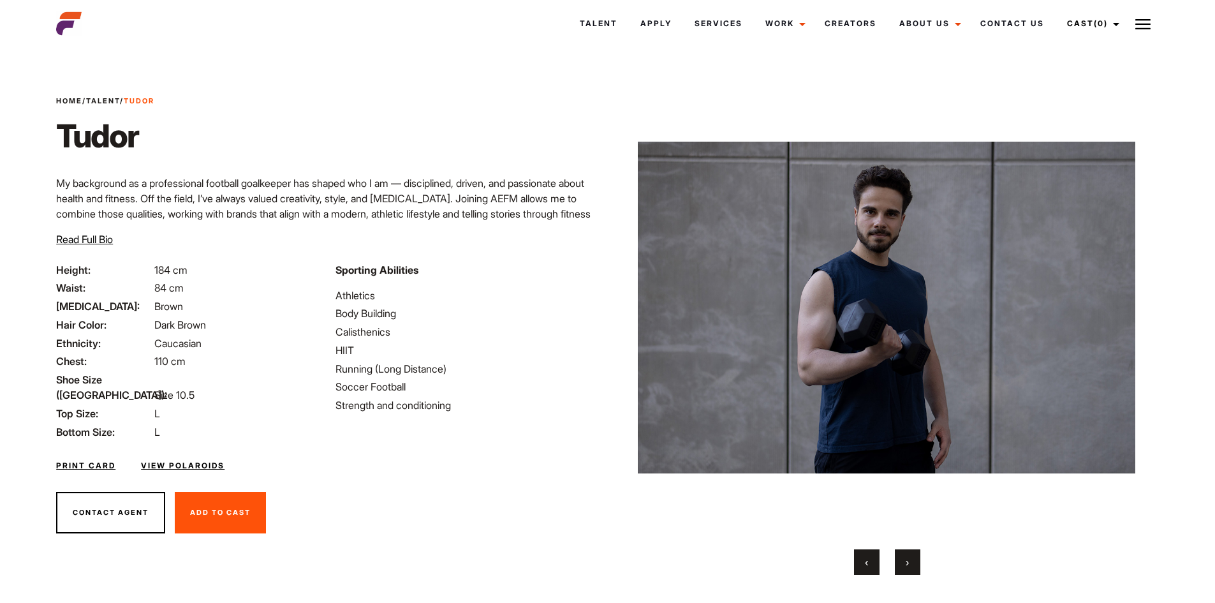
click at [900, 560] on button "›" at bounding box center [908, 562] width 26 height 26
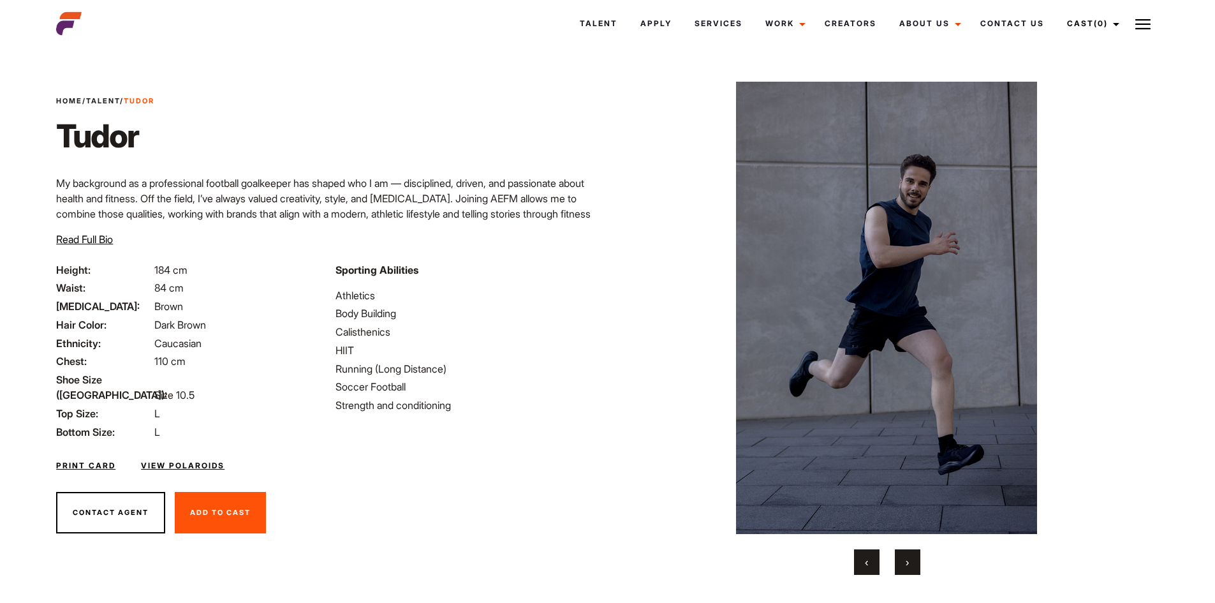
click at [897, 556] on button "›" at bounding box center [908, 562] width 26 height 26
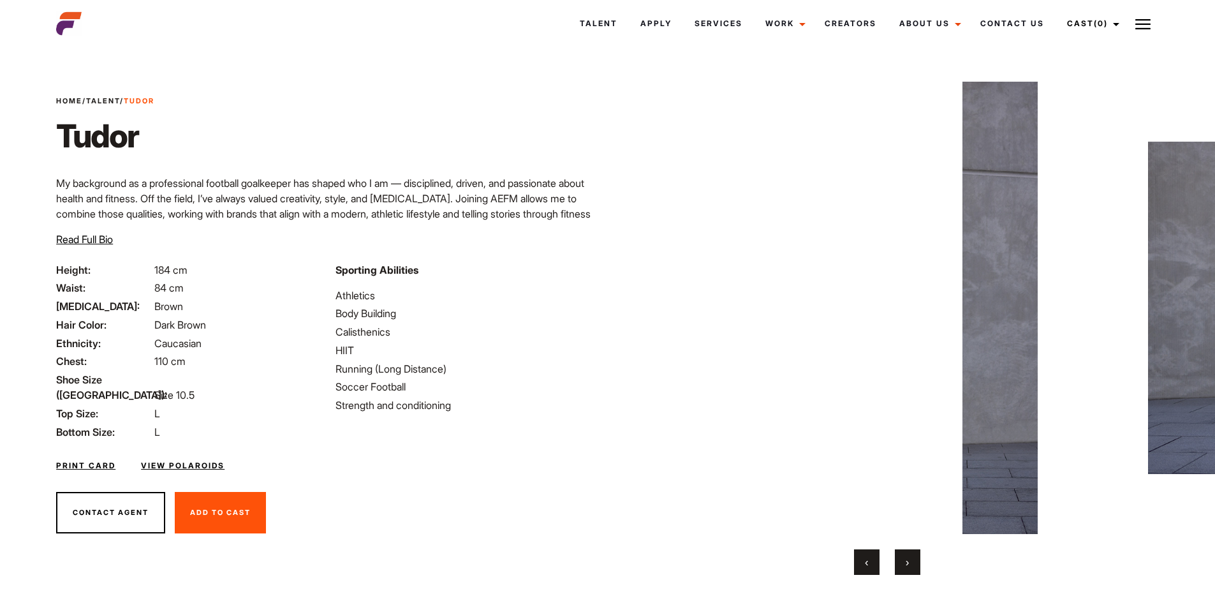
click at [895, 554] on button "›" at bounding box center [908, 562] width 26 height 26
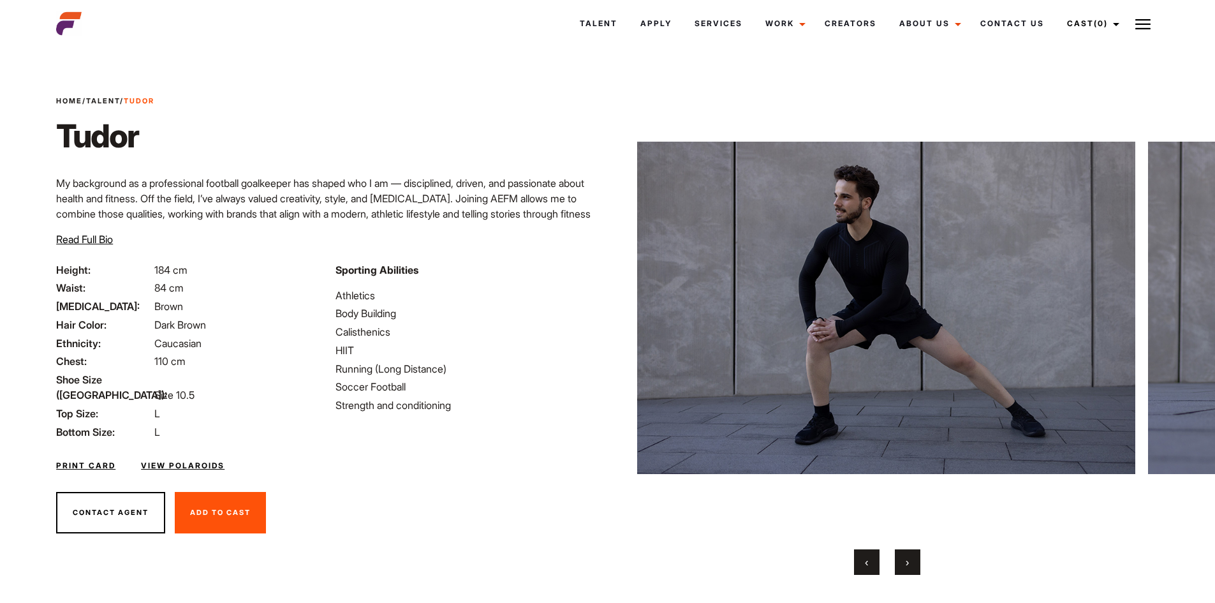
click at [887, 550] on div "‹ ›" at bounding box center [888, 562] width 498 height 26
click at [900, 554] on button "›" at bounding box center [908, 562] width 26 height 26
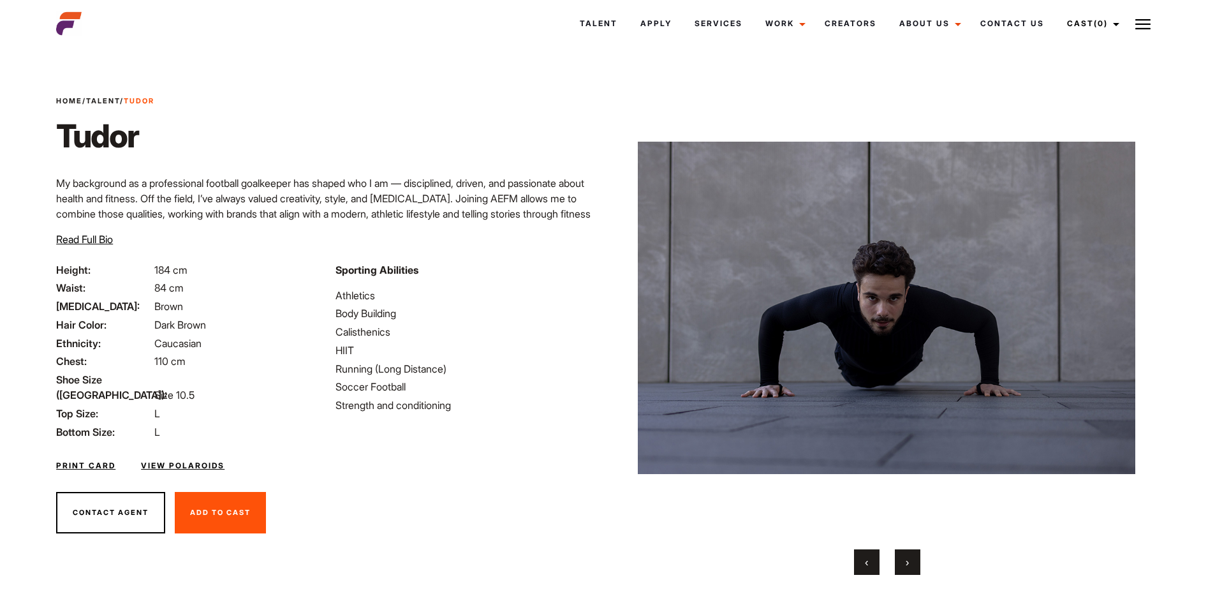
click at [901, 554] on button "›" at bounding box center [908, 562] width 26 height 26
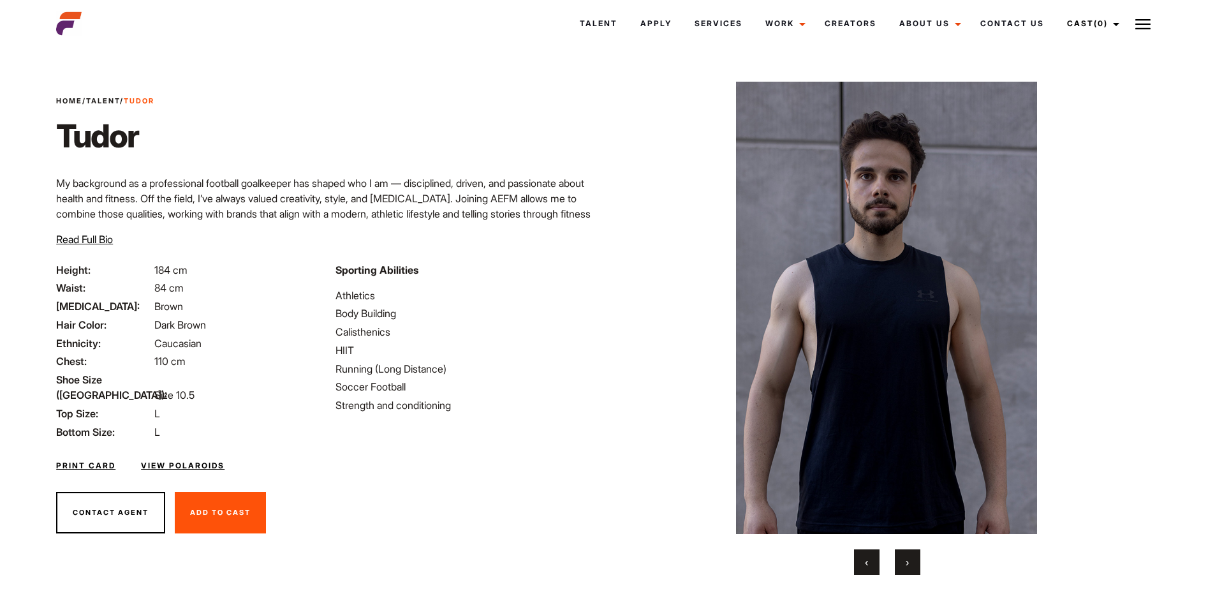
click at [901, 554] on button "›" at bounding box center [908, 562] width 26 height 26
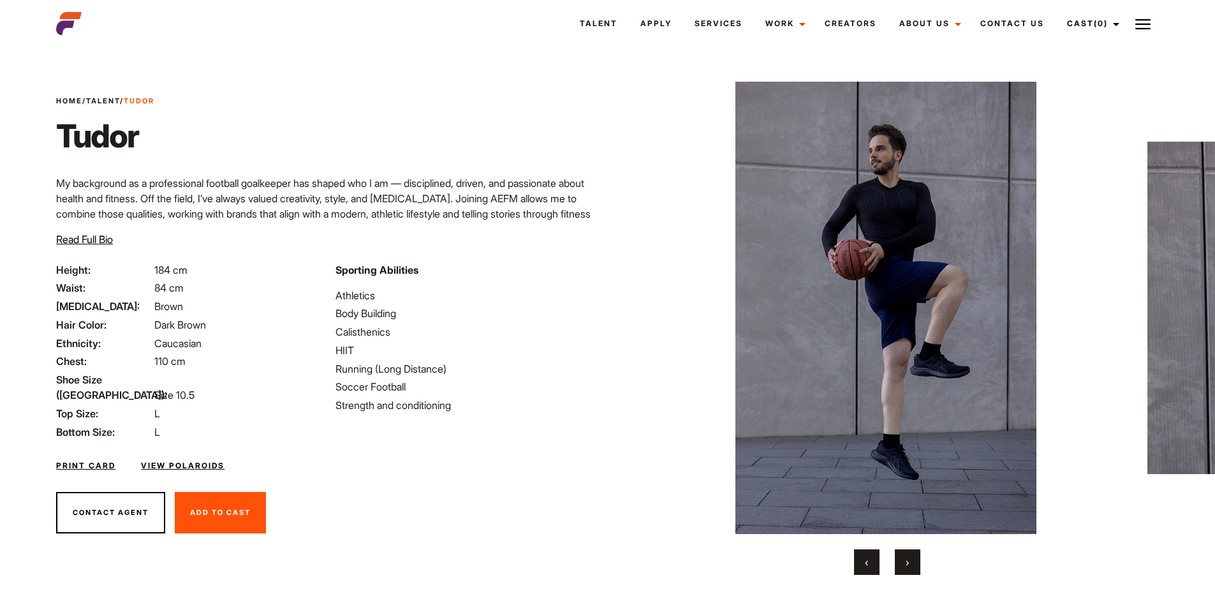
click at [901, 554] on button "›" at bounding box center [908, 562] width 26 height 26
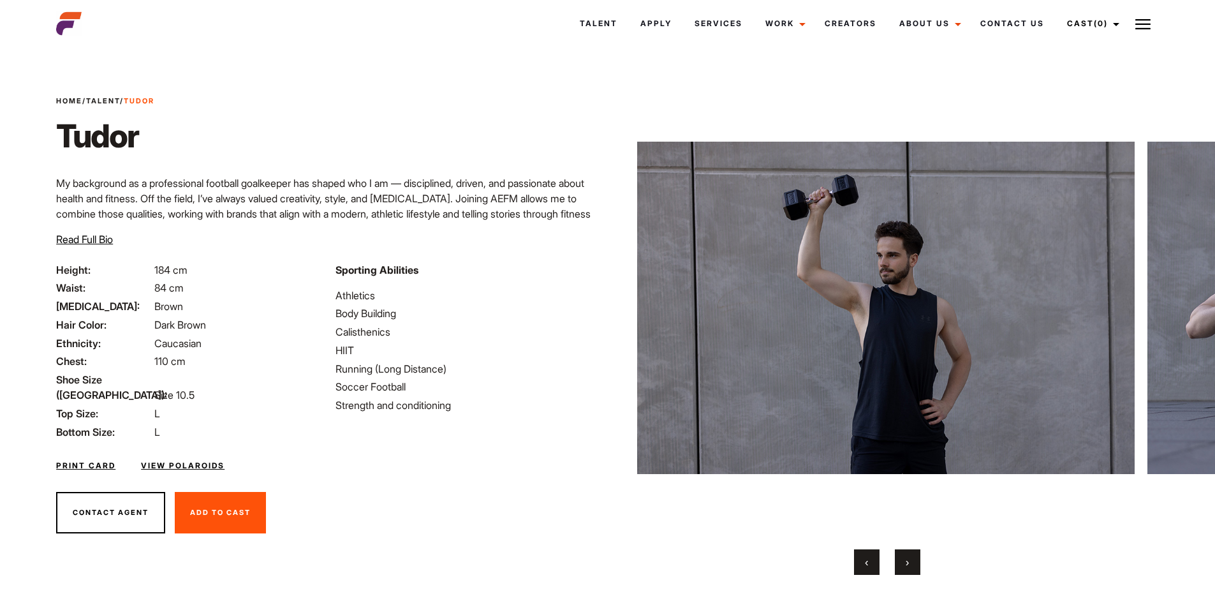
click at [901, 554] on button "›" at bounding box center [908, 562] width 26 height 26
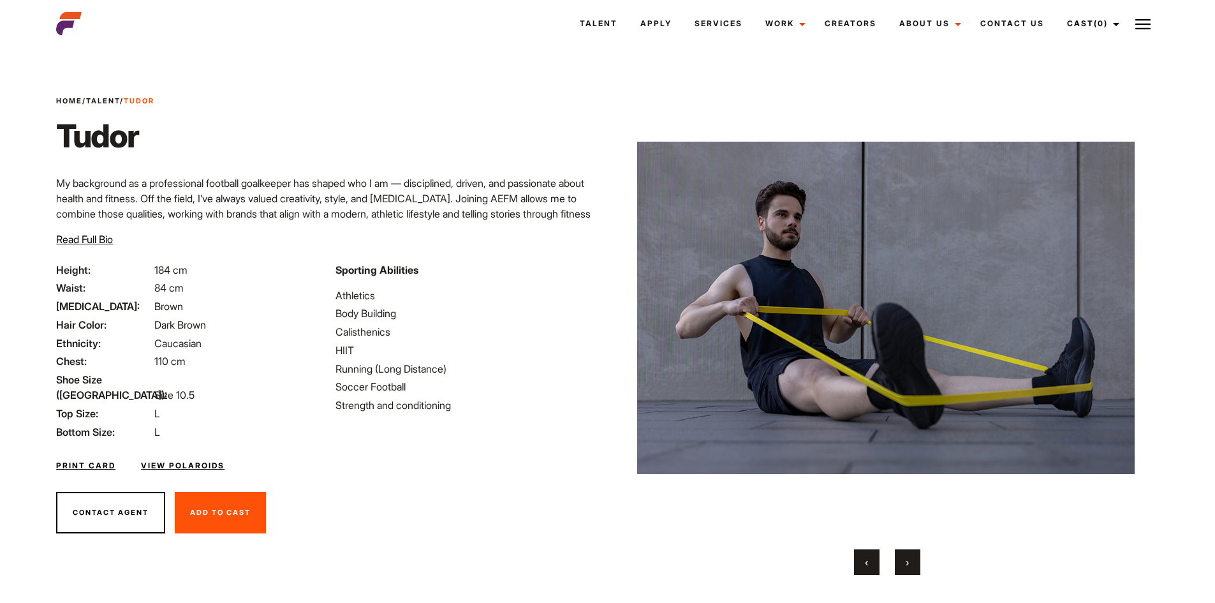
click at [901, 554] on button "›" at bounding box center [908, 562] width 26 height 26
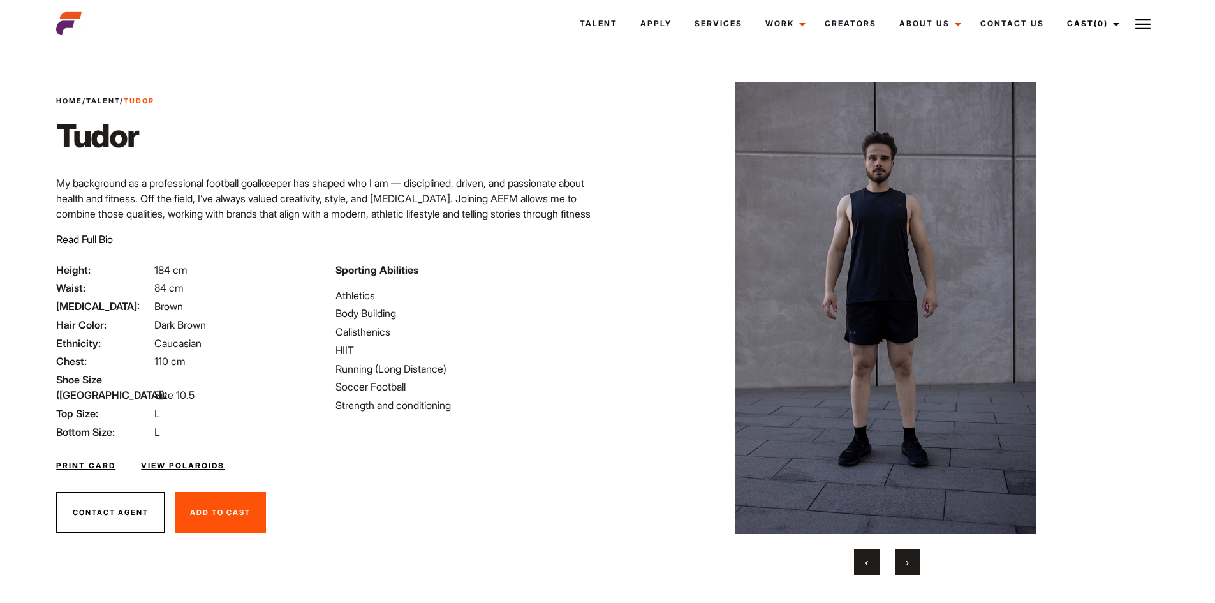
click at [898, 552] on button "›" at bounding box center [908, 562] width 26 height 26
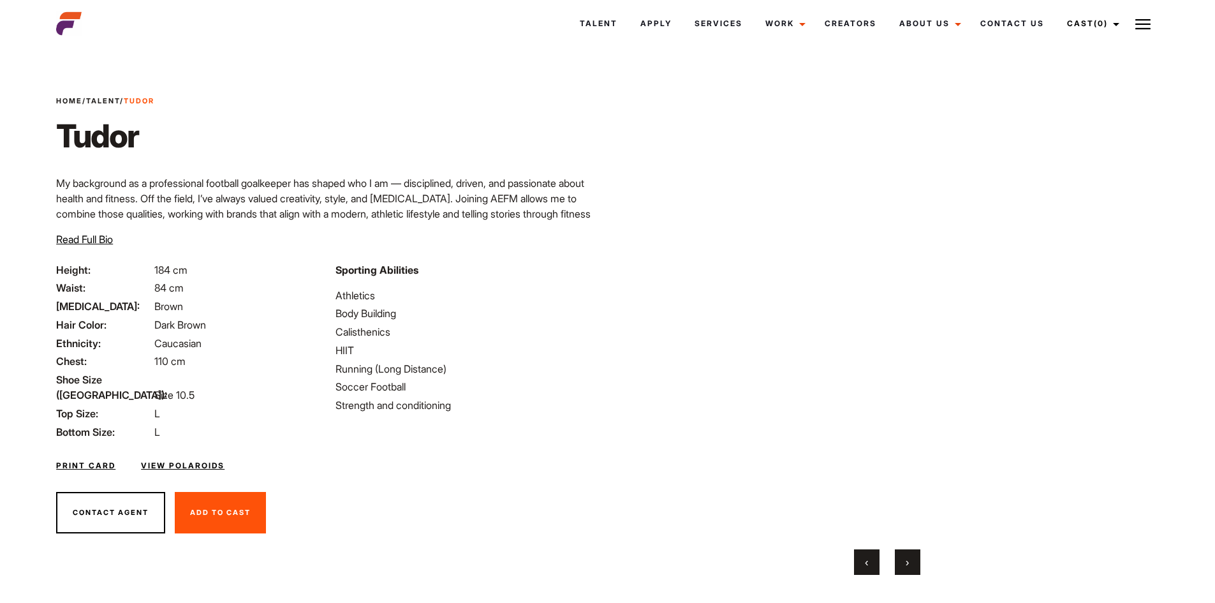
click at [889, 549] on div "‹ ›" at bounding box center [888, 562] width 498 height 26
click at [901, 561] on button "›" at bounding box center [908, 562] width 26 height 26
click at [901, 559] on button "›" at bounding box center [908, 562] width 26 height 26
click at [896, 555] on button "›" at bounding box center [908, 562] width 26 height 26
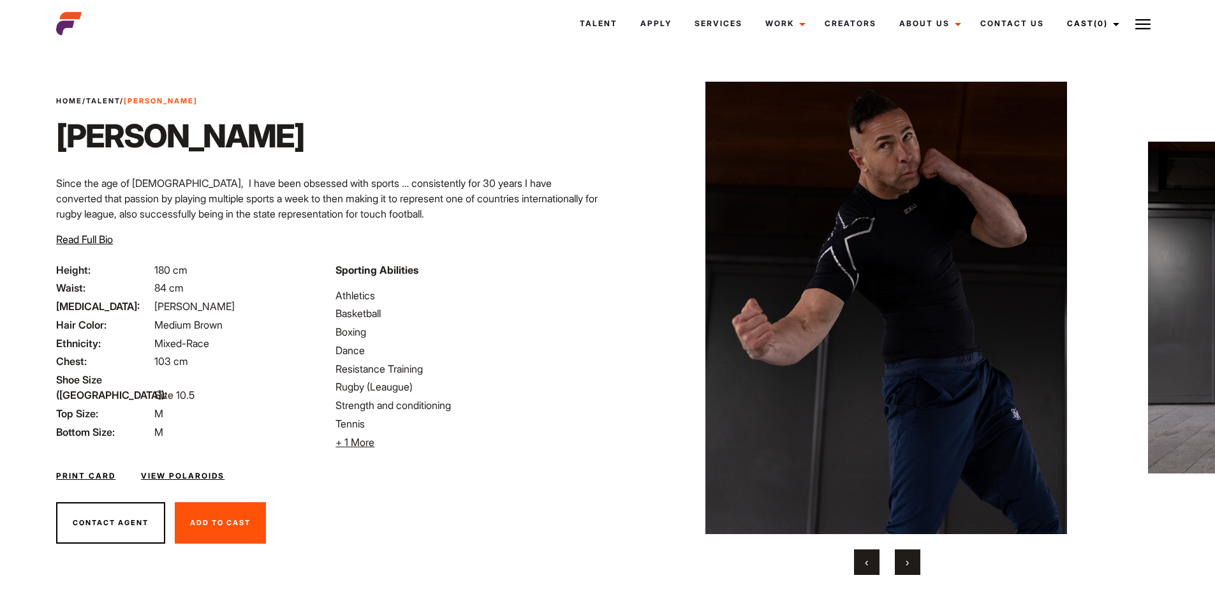
click at [914, 551] on button "›" at bounding box center [908, 562] width 26 height 26
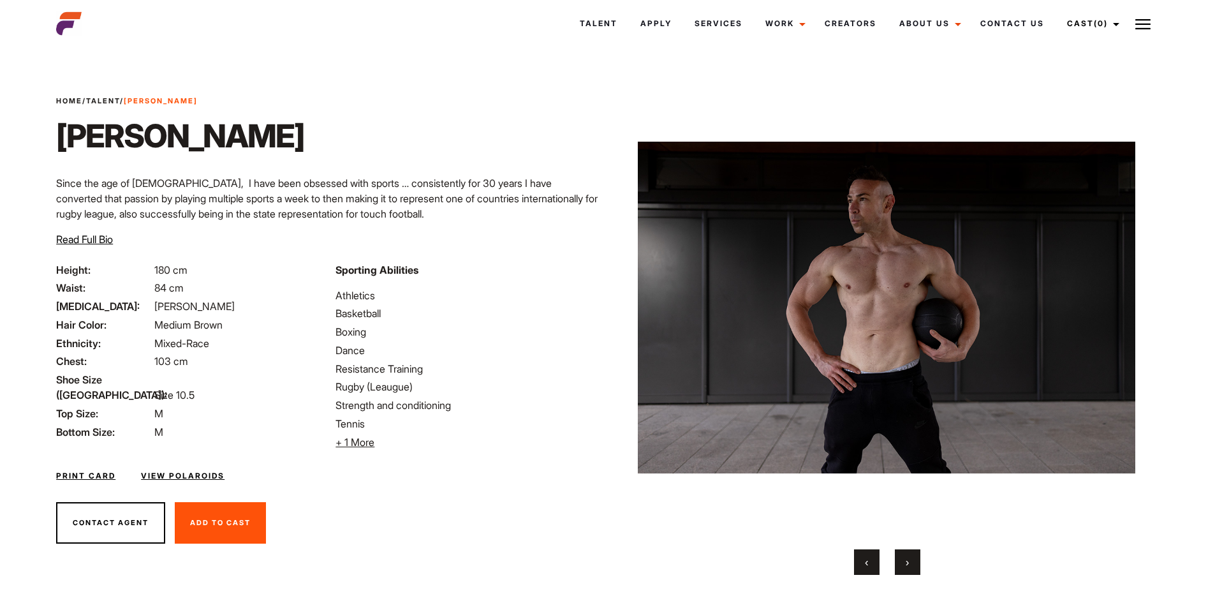
click at [911, 555] on button "›" at bounding box center [908, 562] width 26 height 26
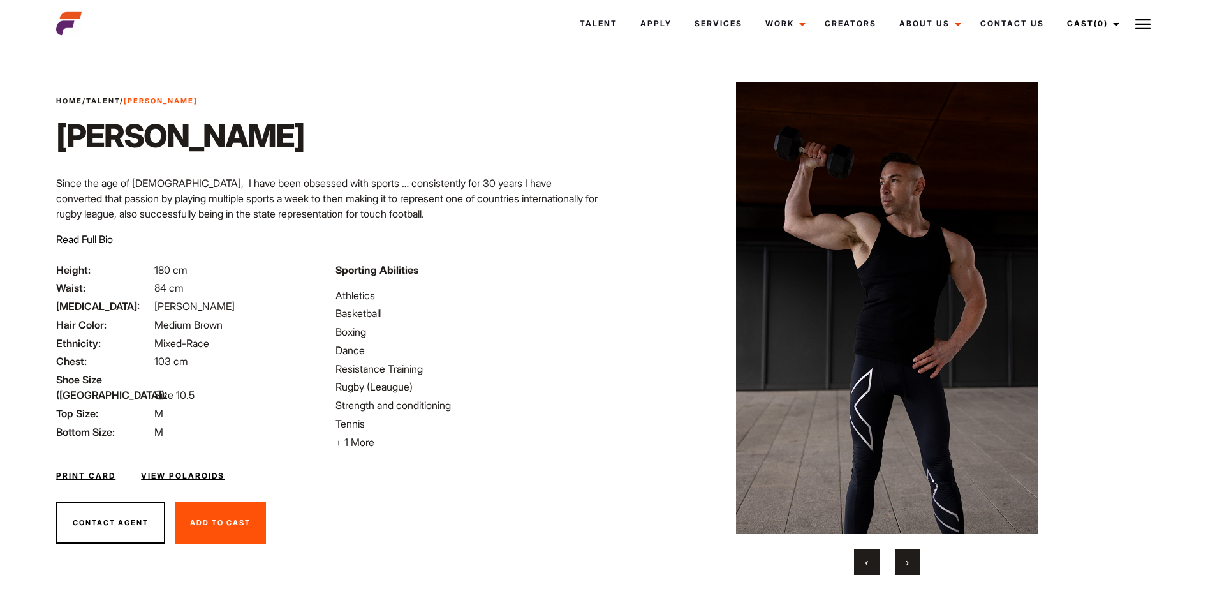
click at [911, 555] on button "›" at bounding box center [908, 562] width 26 height 26
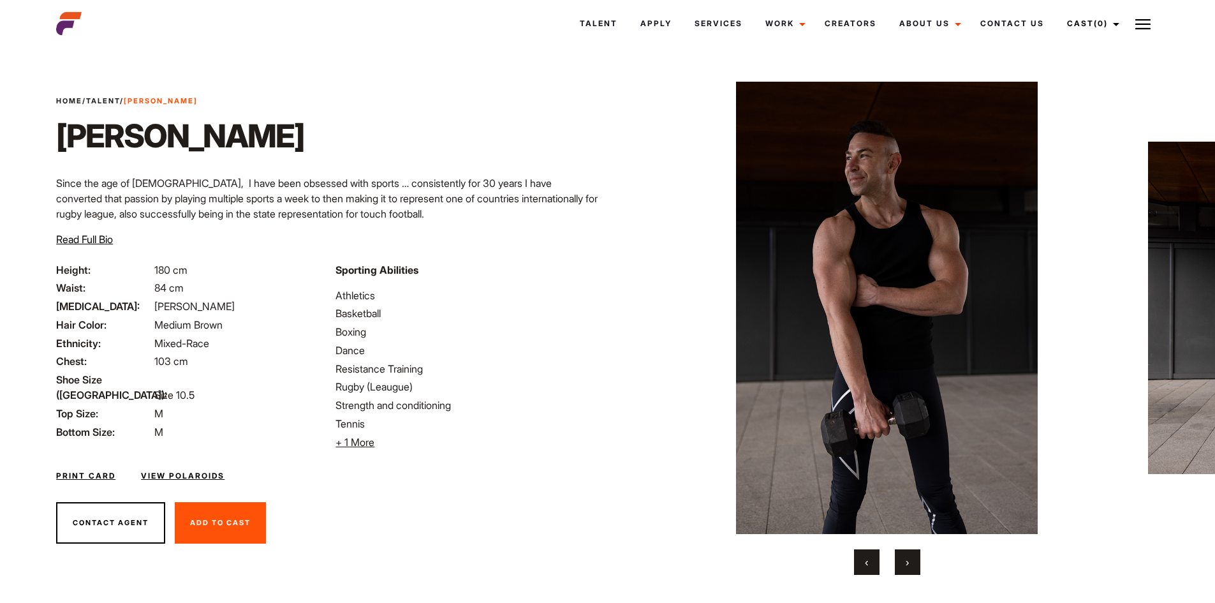
click at [911, 555] on button "›" at bounding box center [908, 562] width 26 height 26
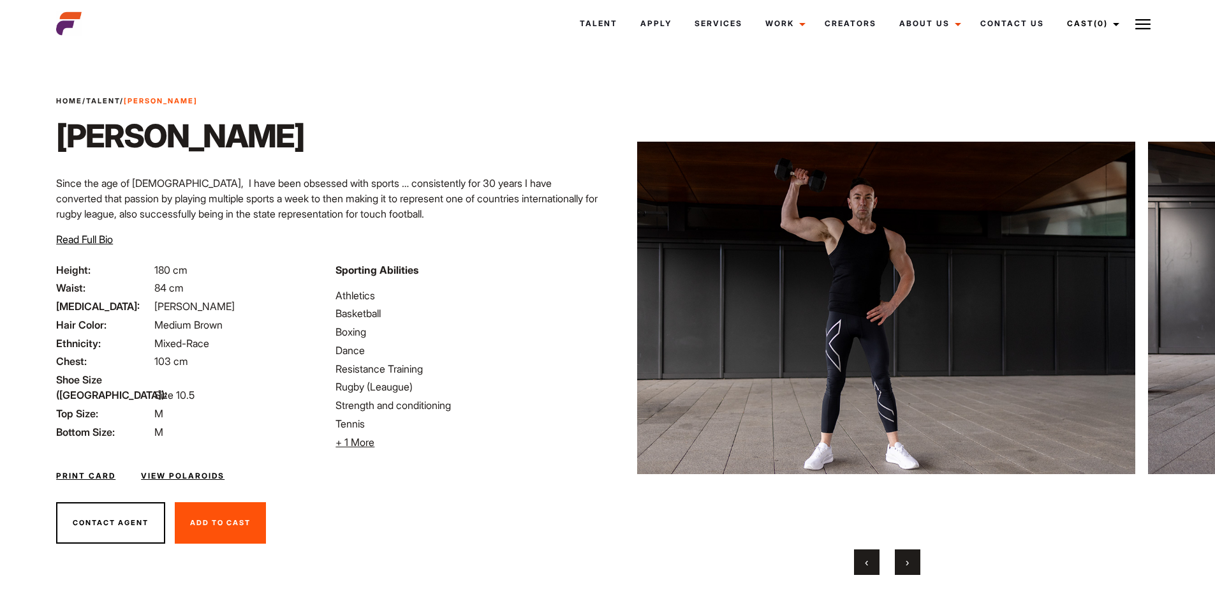
click at [911, 555] on button "›" at bounding box center [908, 562] width 26 height 26
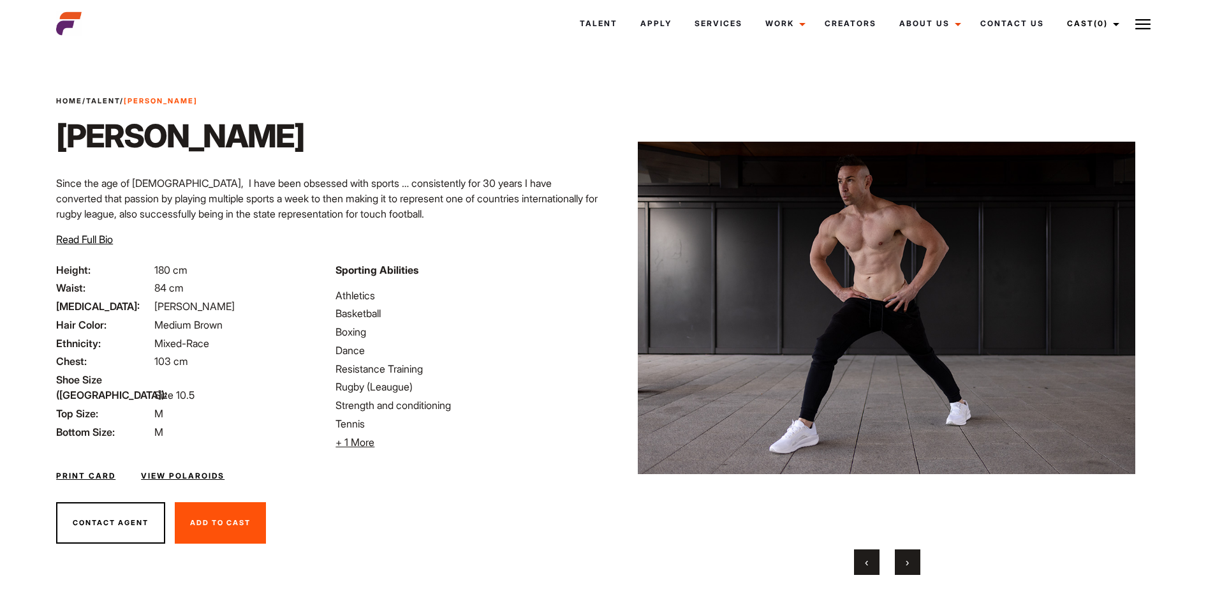
click at [911, 555] on button "›" at bounding box center [908, 562] width 26 height 26
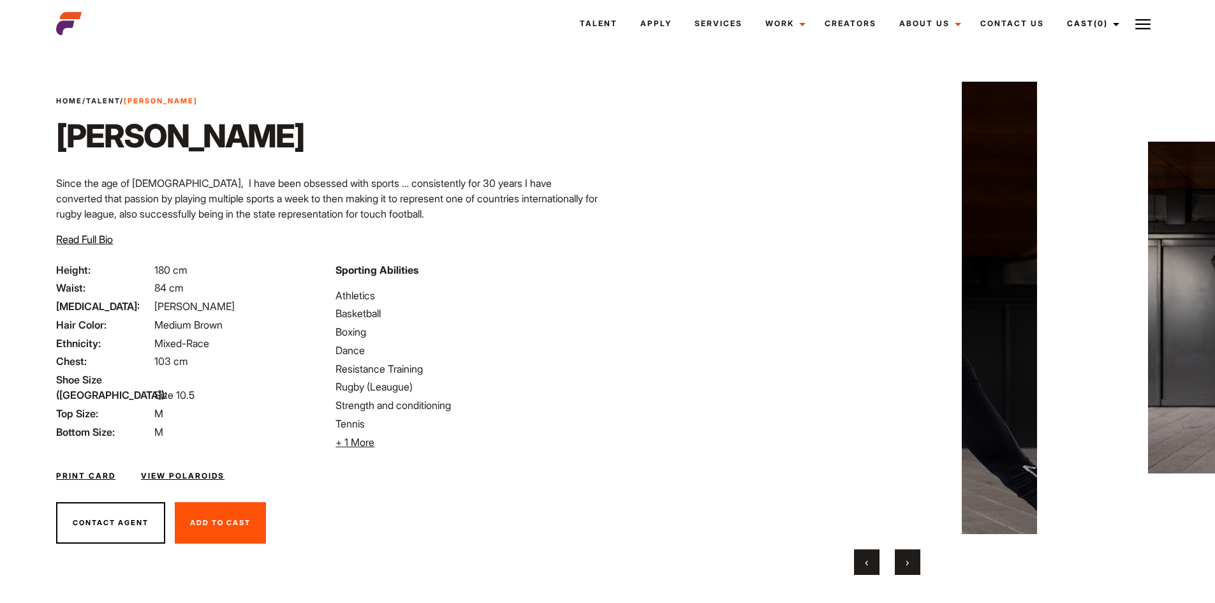
click at [911, 555] on button "›" at bounding box center [908, 562] width 26 height 26
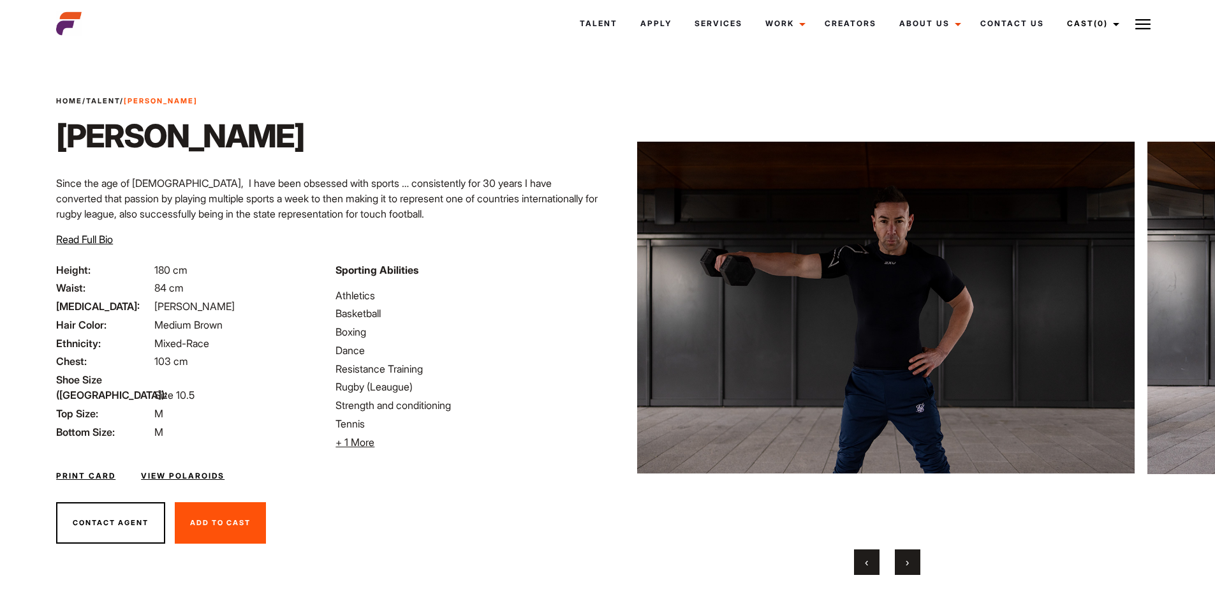
click at [911, 555] on button "›" at bounding box center [908, 562] width 26 height 26
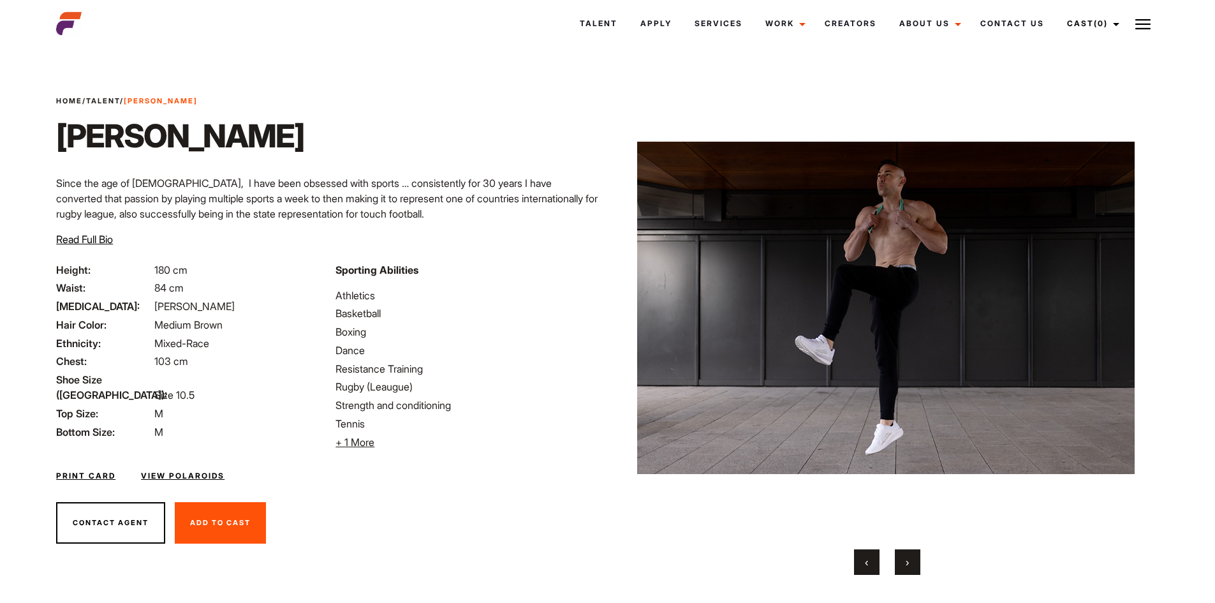
click at [911, 555] on button "›" at bounding box center [908, 562] width 26 height 26
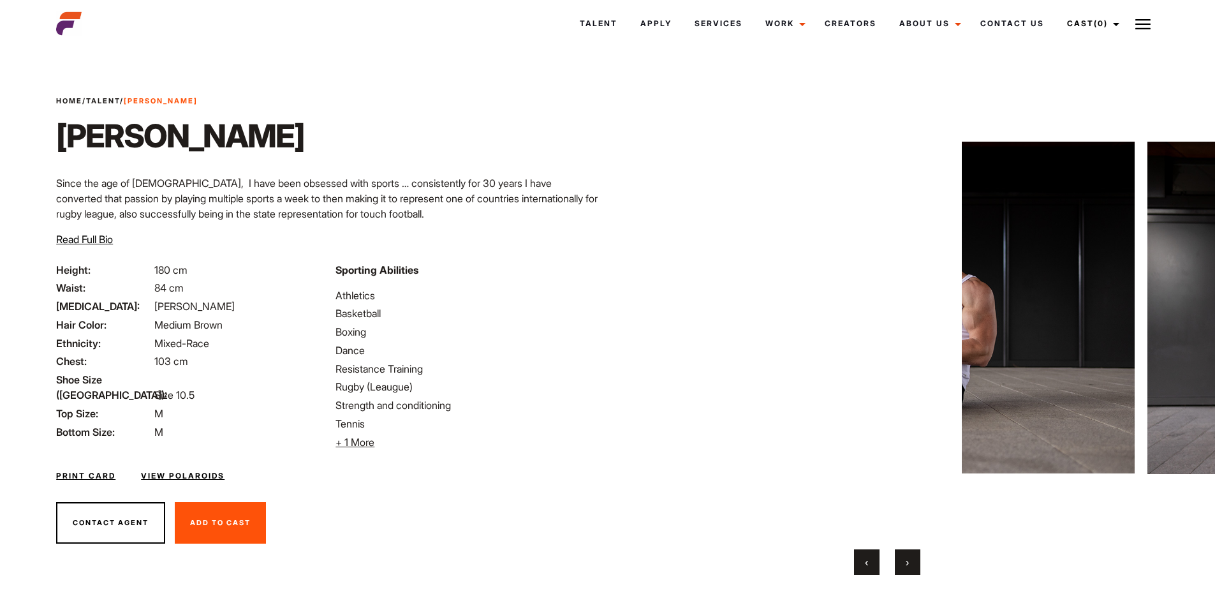
click at [911, 555] on button "›" at bounding box center [908, 562] width 26 height 26
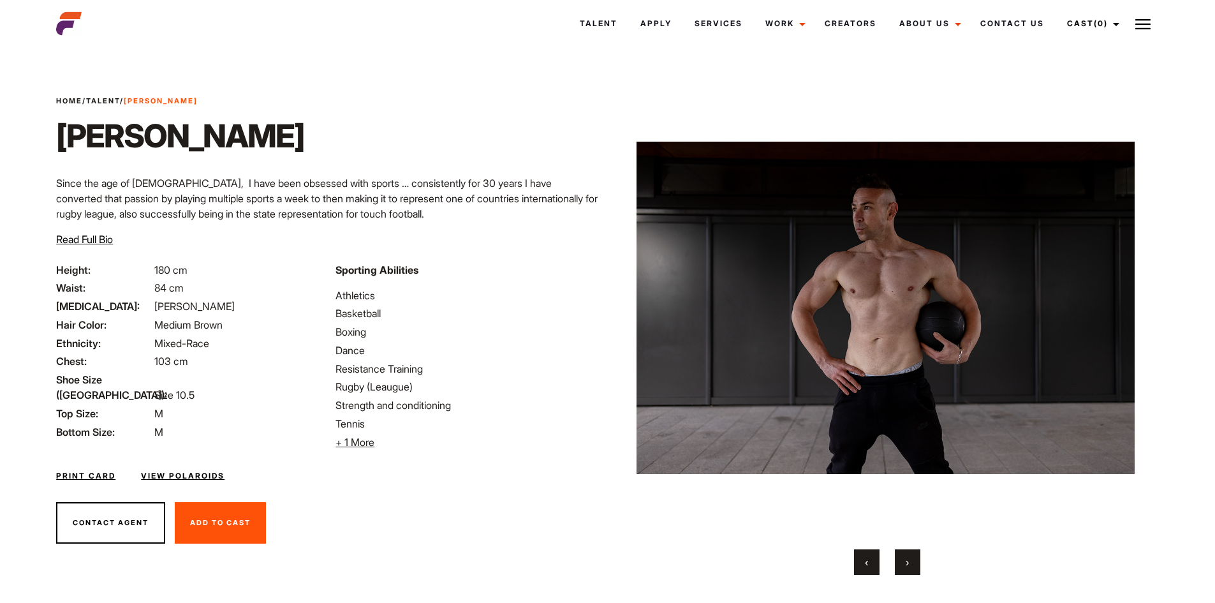
click at [911, 555] on button "›" at bounding box center [908, 562] width 26 height 26
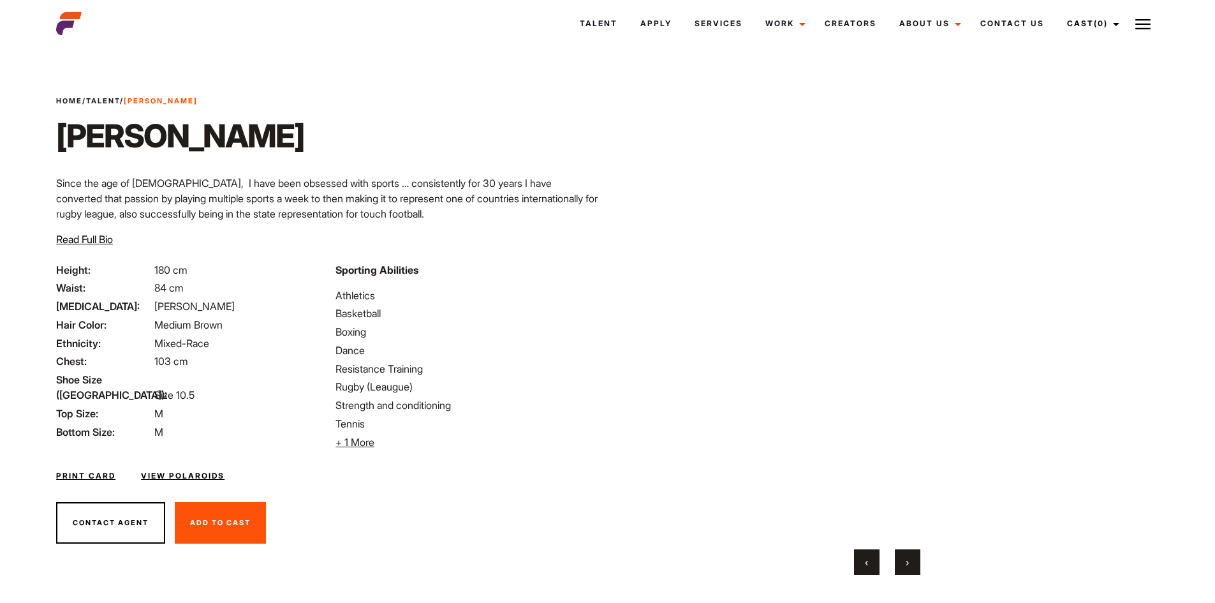
click at [911, 555] on button "›" at bounding box center [908, 562] width 26 height 26
click at [905, 552] on button "›" at bounding box center [908, 562] width 26 height 26
click at [901, 550] on button "›" at bounding box center [908, 562] width 26 height 26
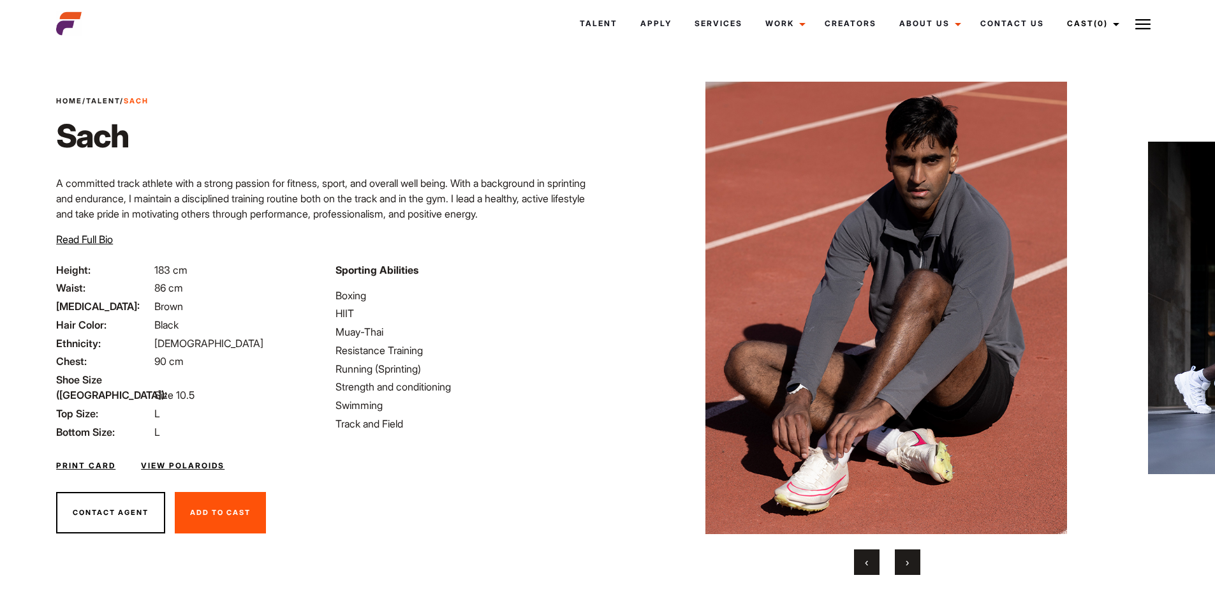
click at [902, 561] on button "›" at bounding box center [908, 562] width 26 height 26
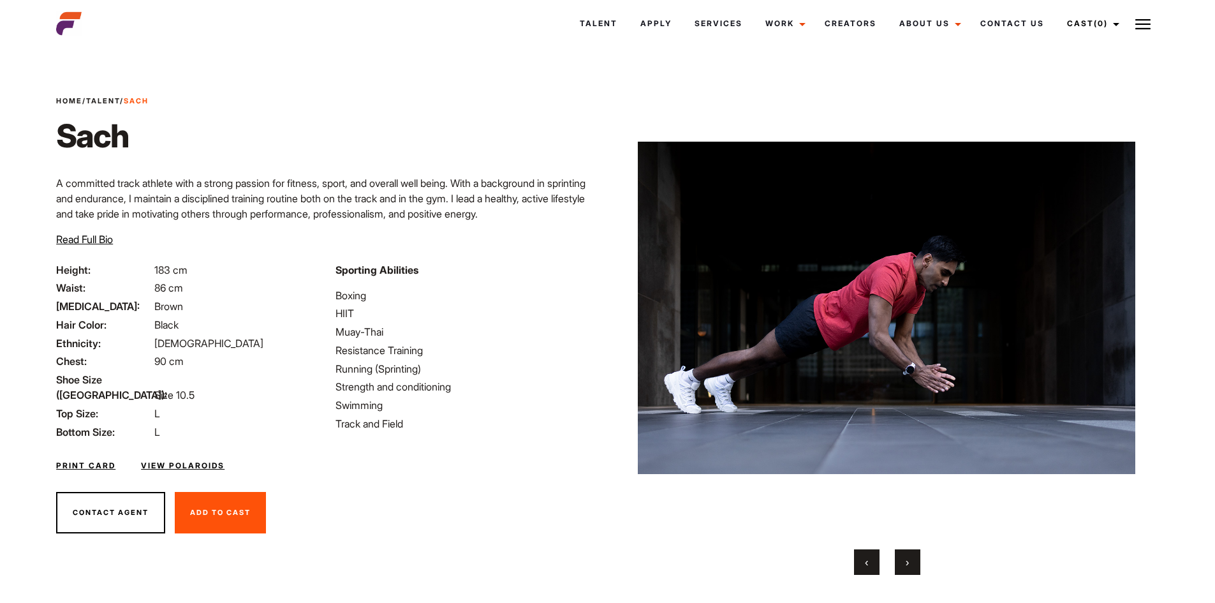
click at [912, 559] on button "›" at bounding box center [908, 562] width 26 height 26
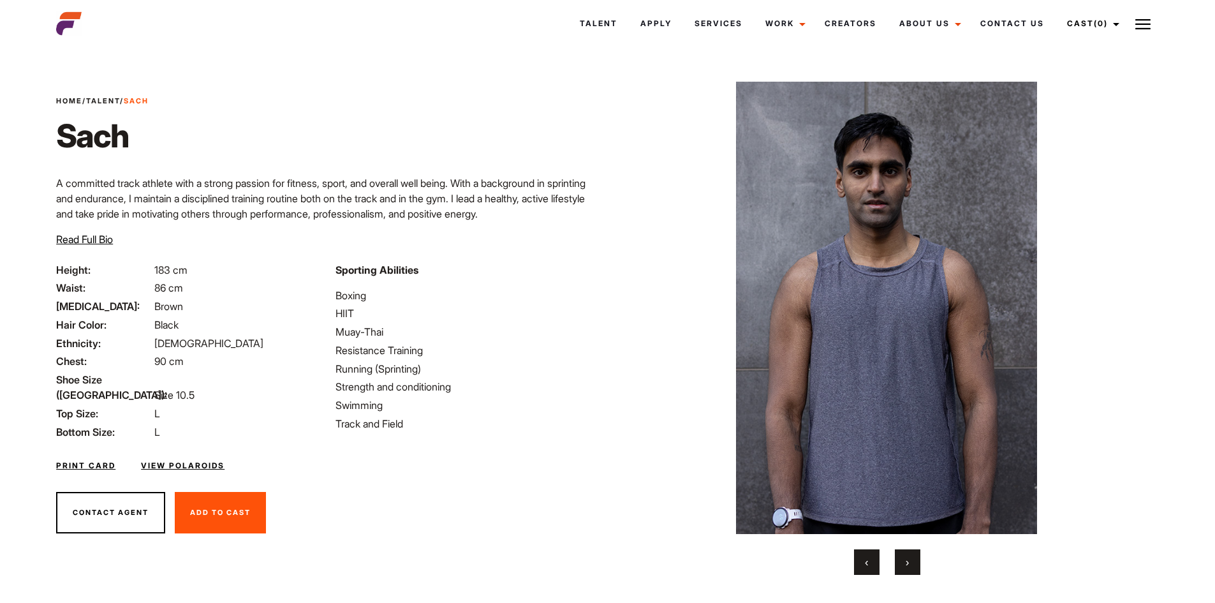
click at [910, 558] on button "›" at bounding box center [908, 562] width 26 height 26
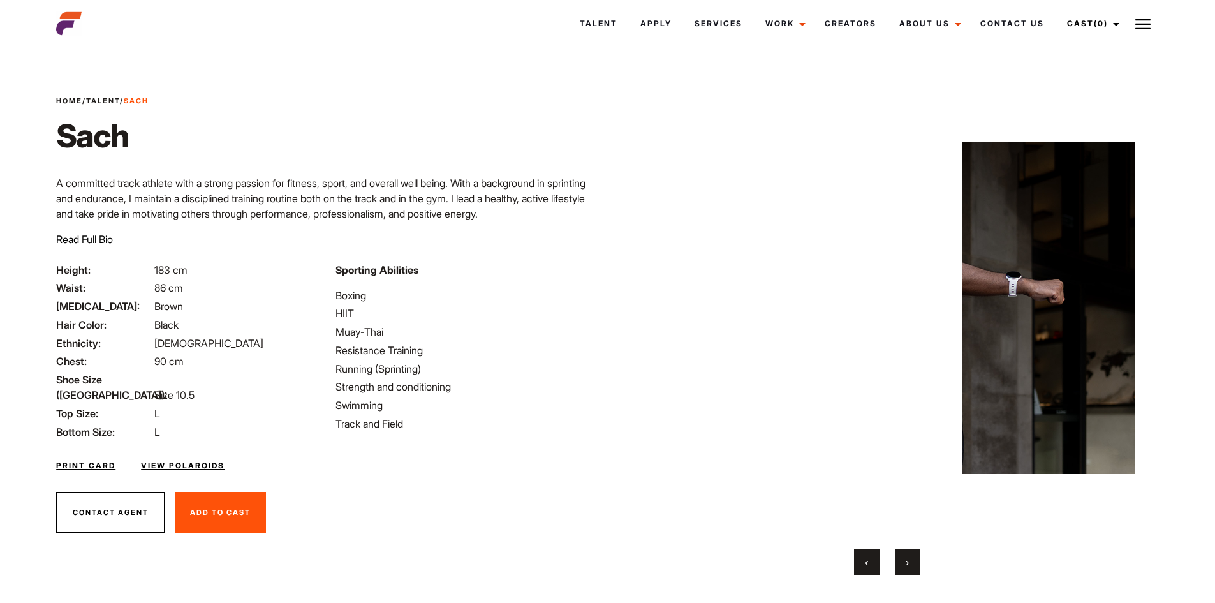
click at [910, 558] on button "›" at bounding box center [908, 562] width 26 height 26
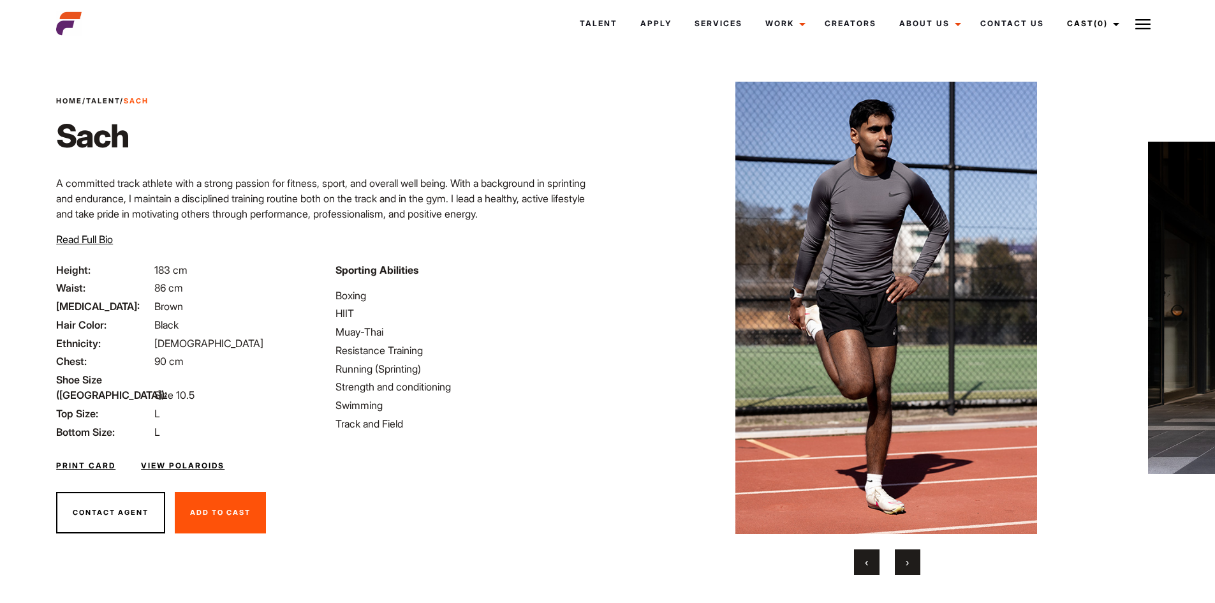
click at [910, 558] on button "›" at bounding box center [908, 562] width 26 height 26
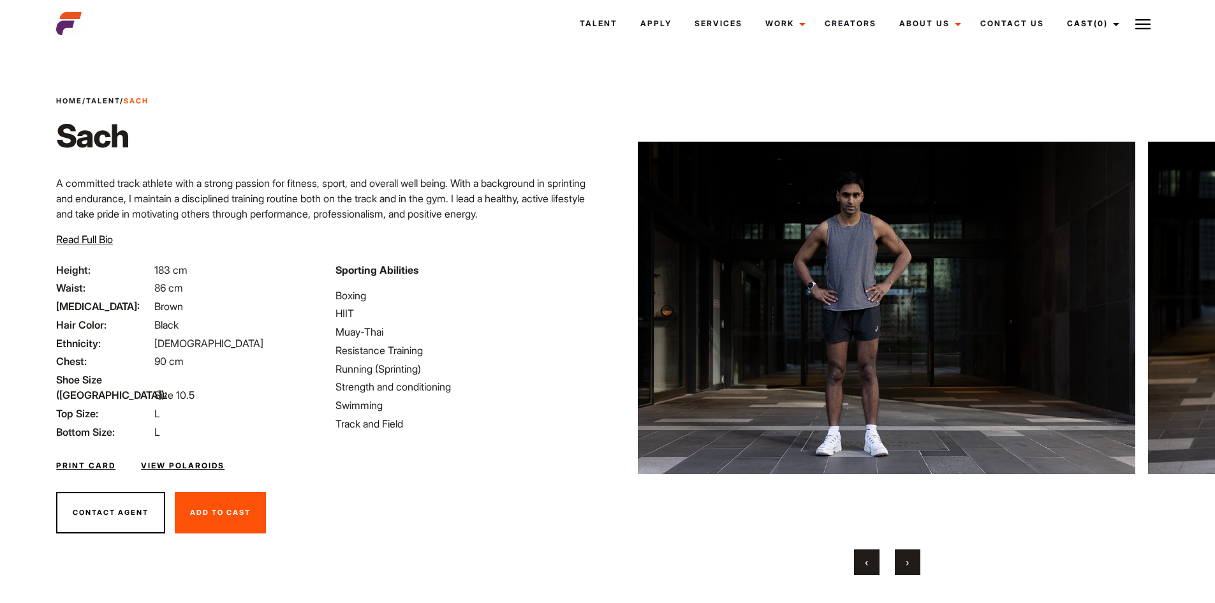
click at [910, 558] on button "›" at bounding box center [908, 562] width 26 height 26
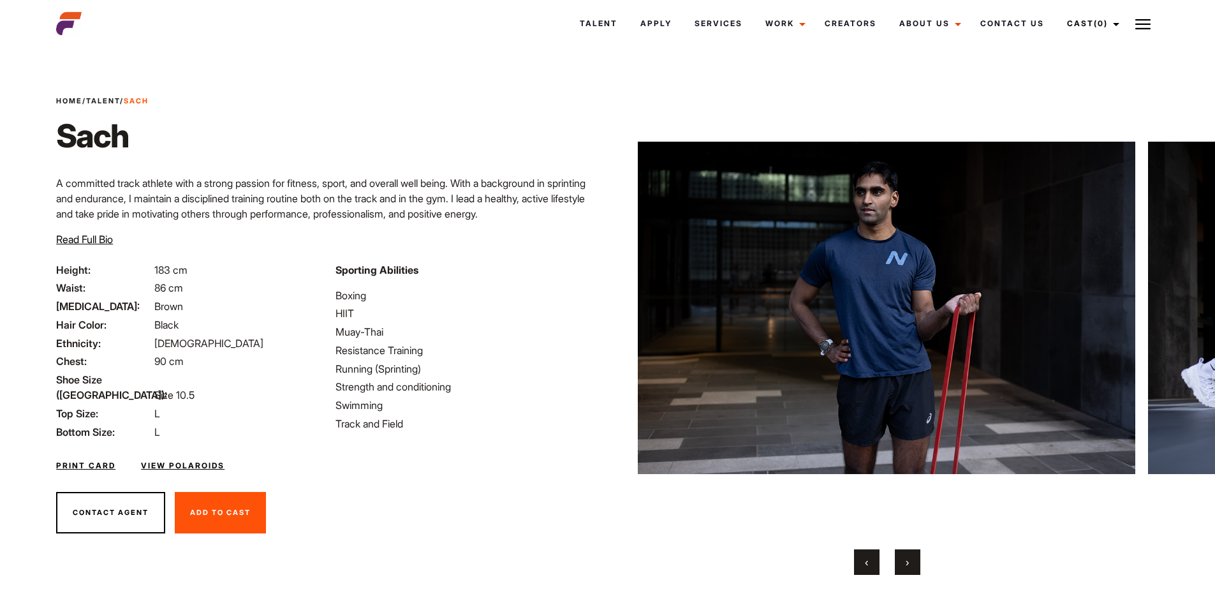
click at [910, 558] on button "›" at bounding box center [908, 562] width 26 height 26
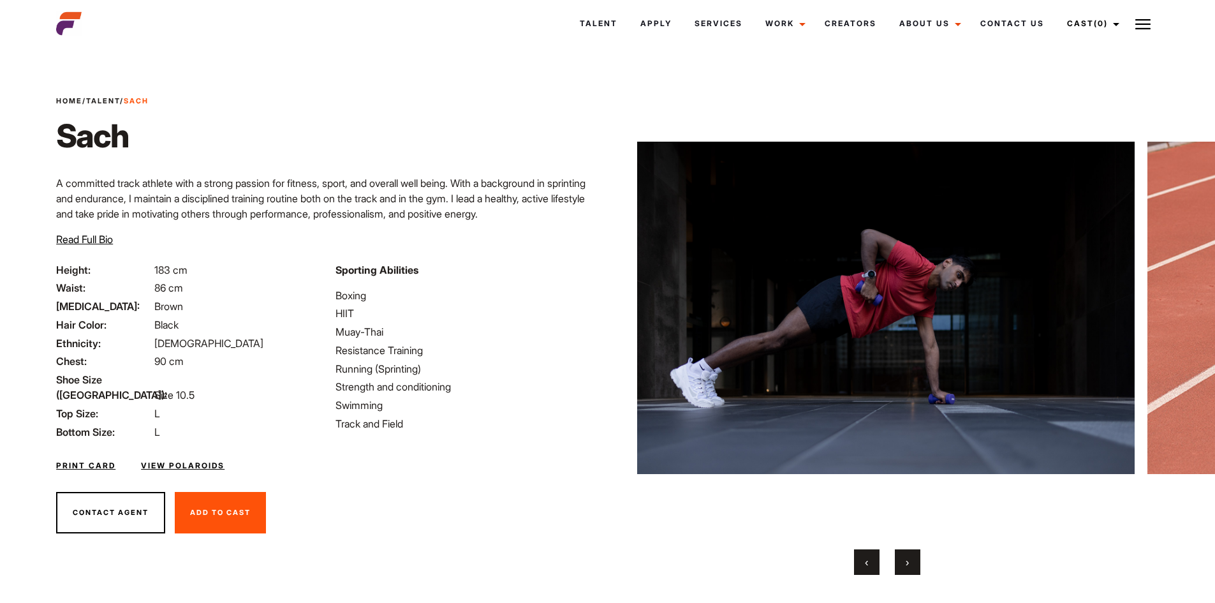
click at [910, 558] on button "›" at bounding box center [908, 562] width 26 height 26
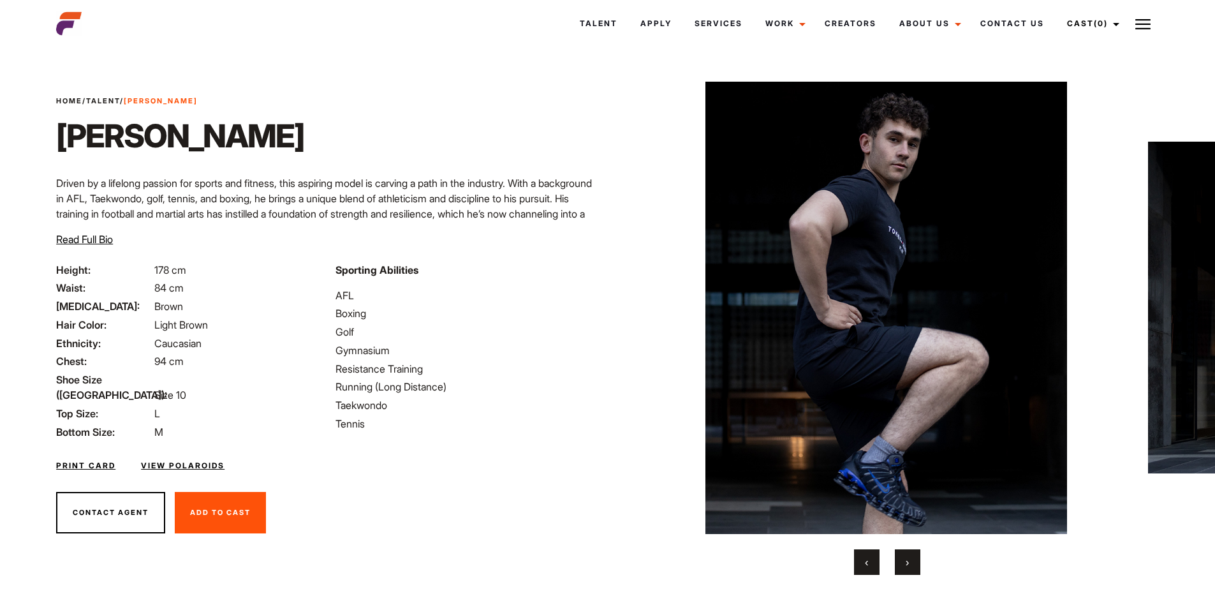
click at [906, 560] on span "›" at bounding box center [907, 562] width 3 height 13
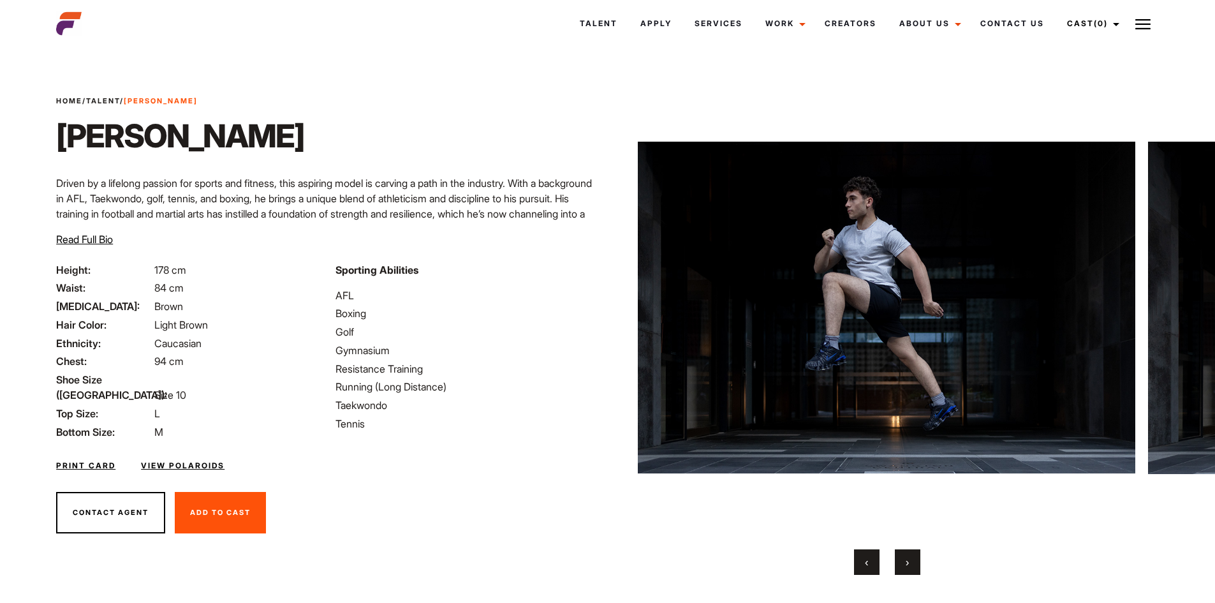
click at [906, 560] on span "›" at bounding box center [907, 562] width 3 height 13
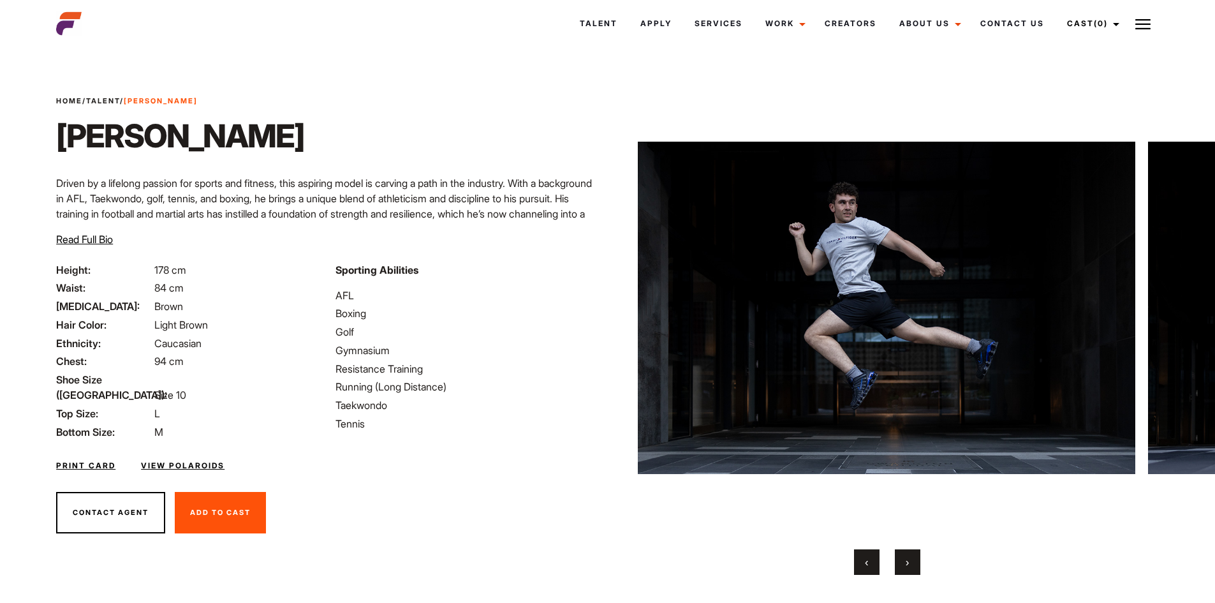
click at [906, 560] on span "›" at bounding box center [907, 562] width 3 height 13
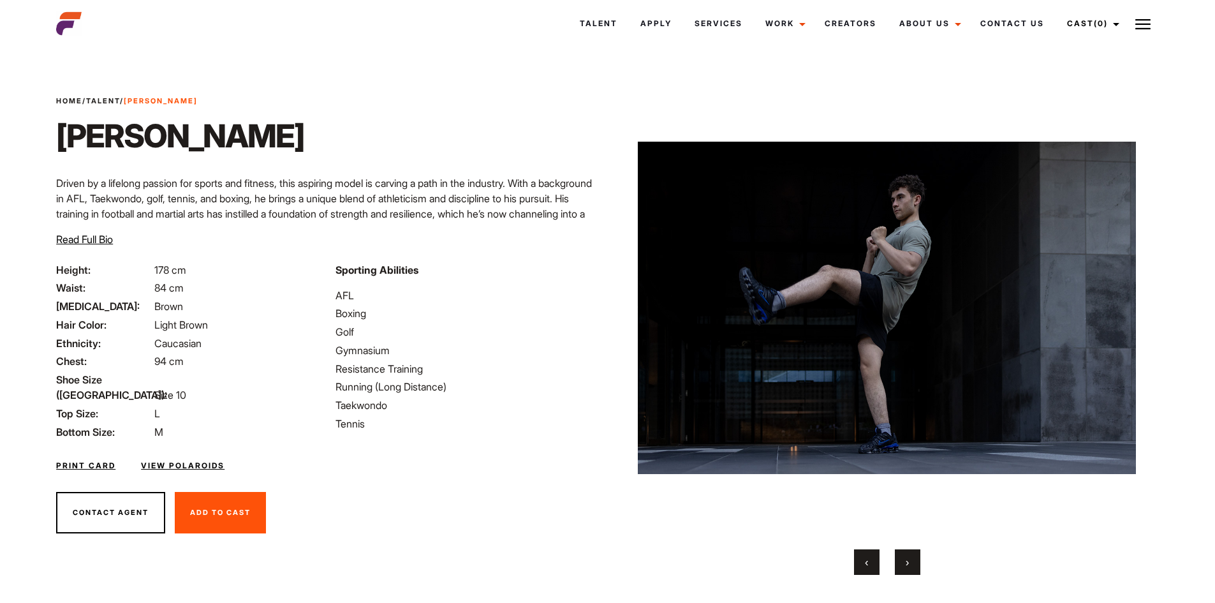
click at [906, 560] on span "›" at bounding box center [907, 562] width 3 height 13
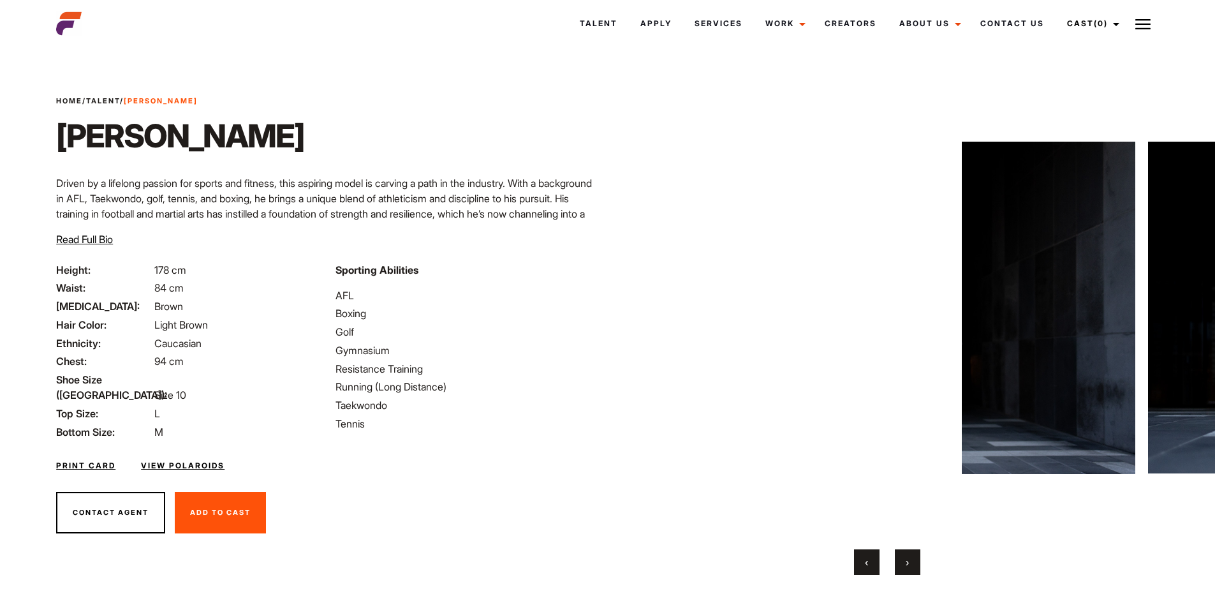
click at [906, 560] on span "›" at bounding box center [907, 562] width 3 height 13
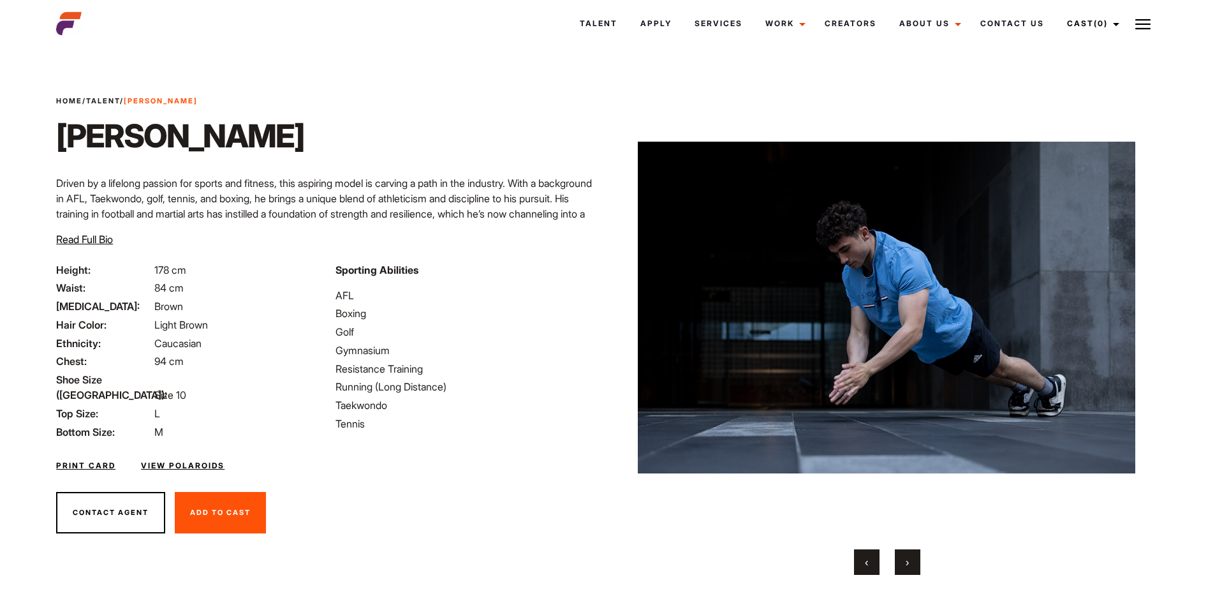
click at [906, 560] on span "›" at bounding box center [907, 562] width 3 height 13
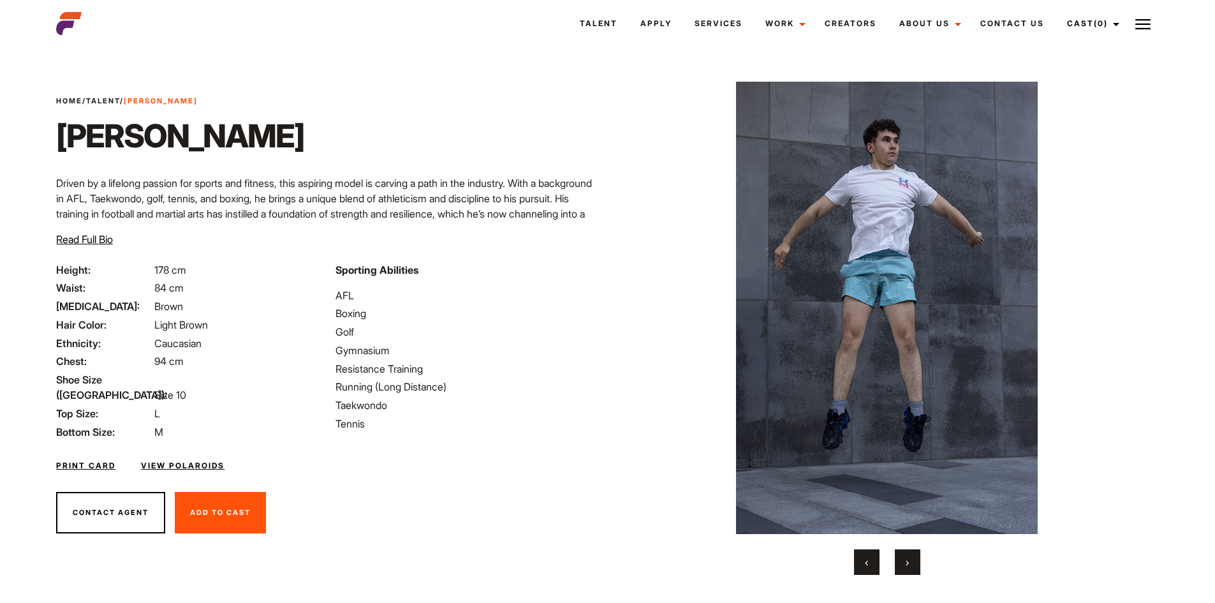
click at [906, 560] on span "›" at bounding box center [907, 562] width 3 height 13
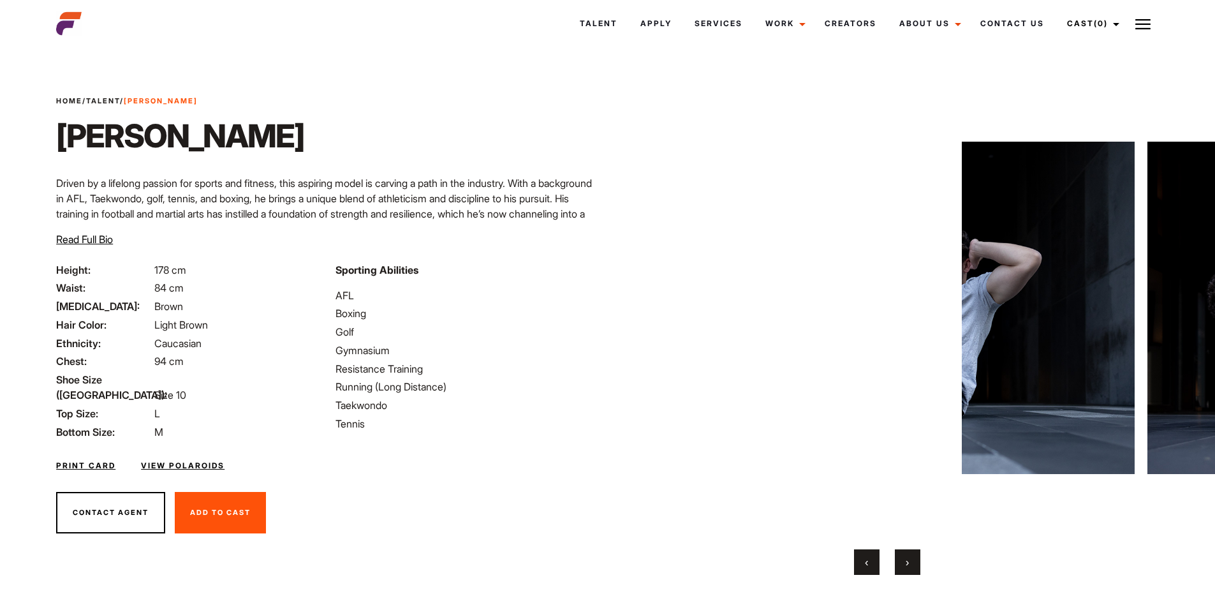
click at [906, 560] on span "›" at bounding box center [907, 562] width 3 height 13
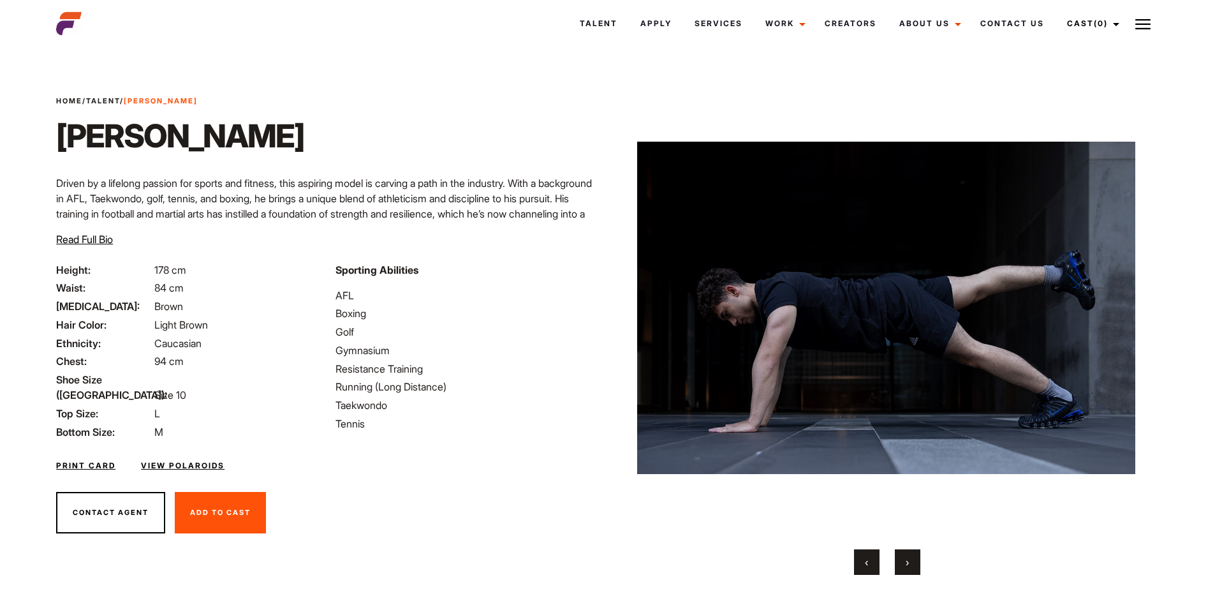
click at [906, 560] on span "›" at bounding box center [907, 562] width 3 height 13
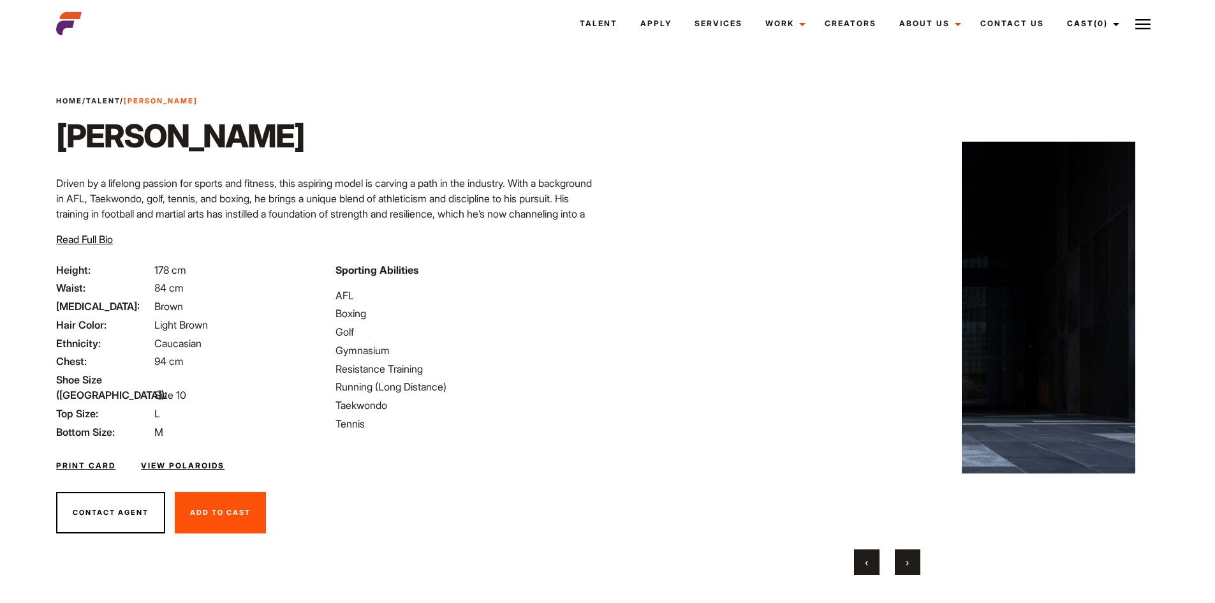
click at [906, 560] on span "›" at bounding box center [907, 562] width 3 height 13
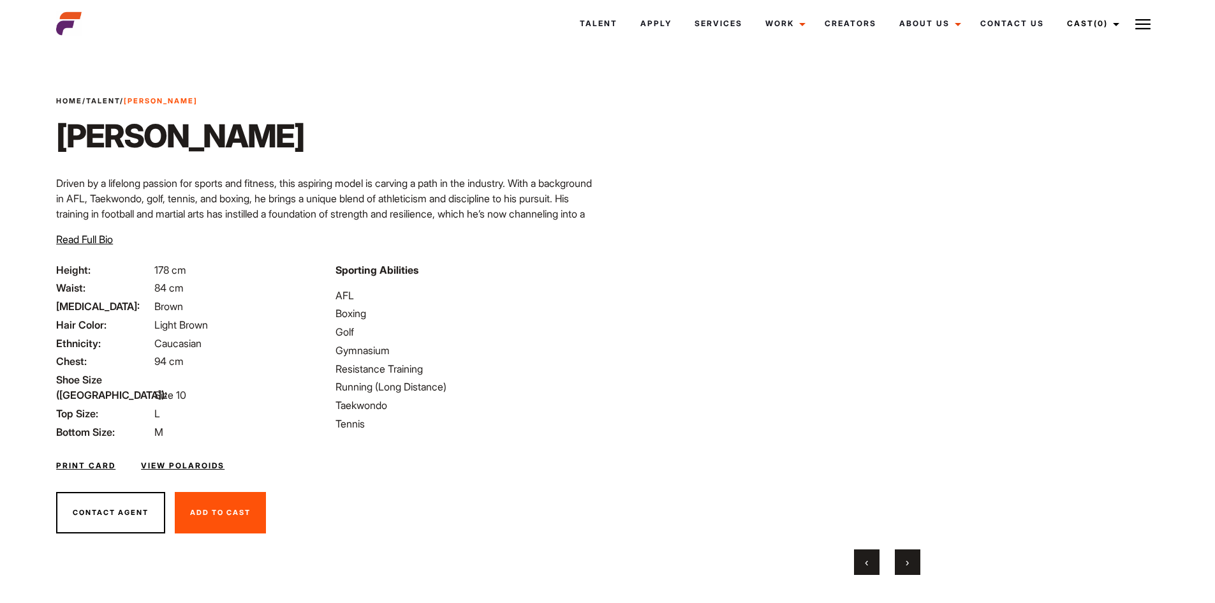
click at [906, 560] on span "›" at bounding box center [907, 562] width 3 height 13
click at [910, 565] on button "›" at bounding box center [908, 562] width 26 height 26
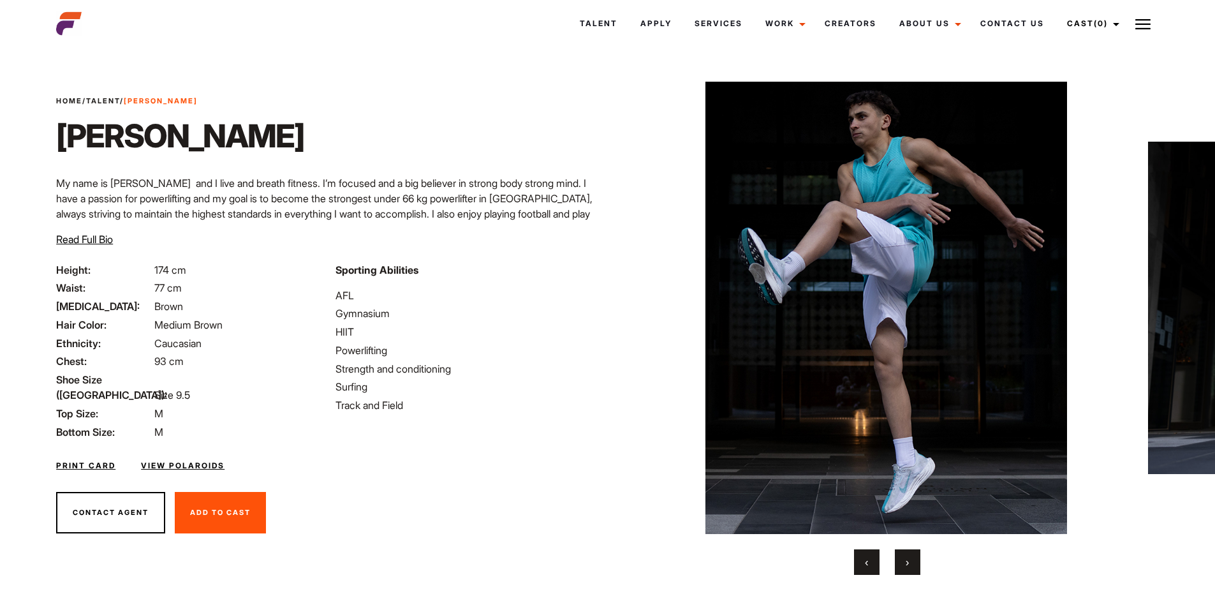
click at [906, 558] on span "›" at bounding box center [907, 562] width 3 height 13
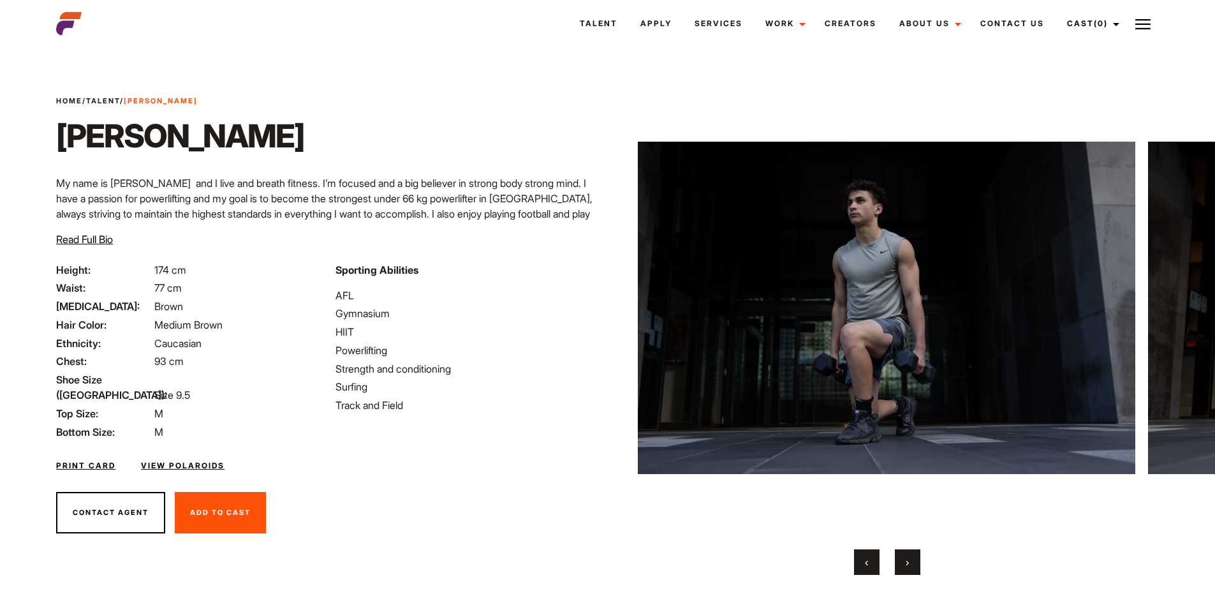
click at [908, 551] on button "›" at bounding box center [908, 562] width 26 height 26
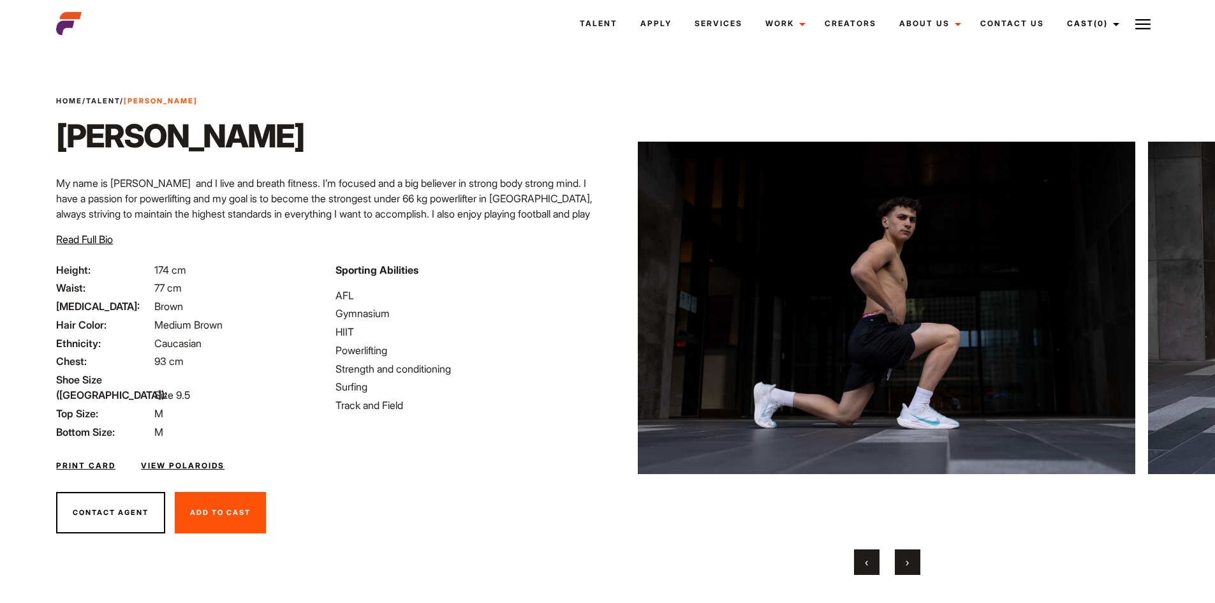
click at [908, 551] on button "›" at bounding box center [908, 562] width 26 height 26
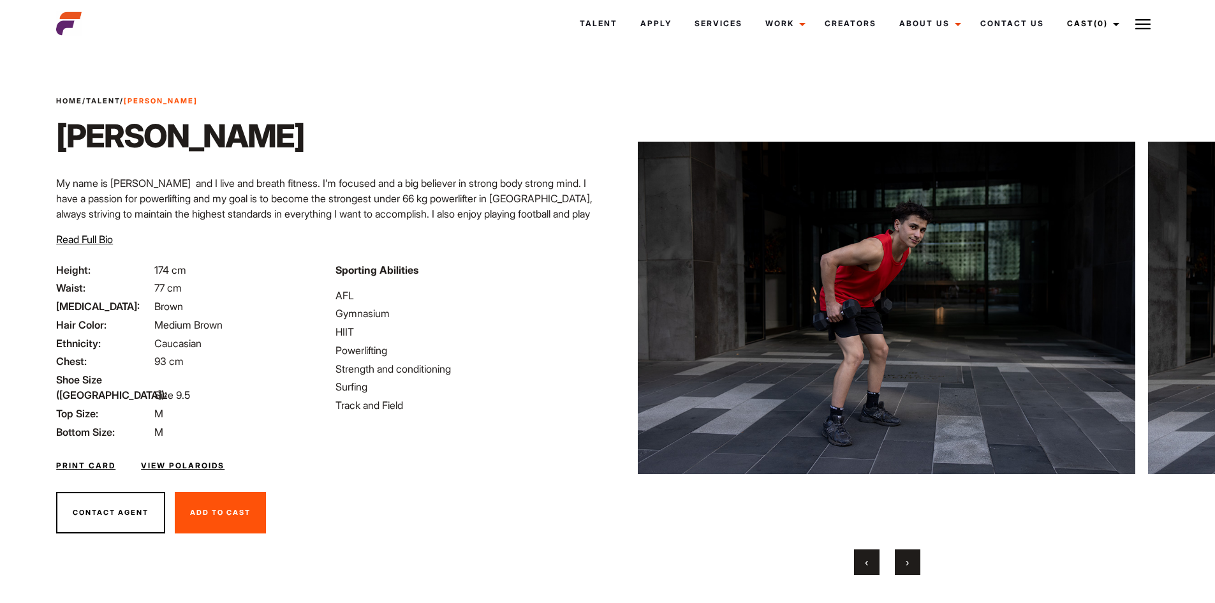
click at [908, 551] on button "›" at bounding box center [908, 562] width 26 height 26
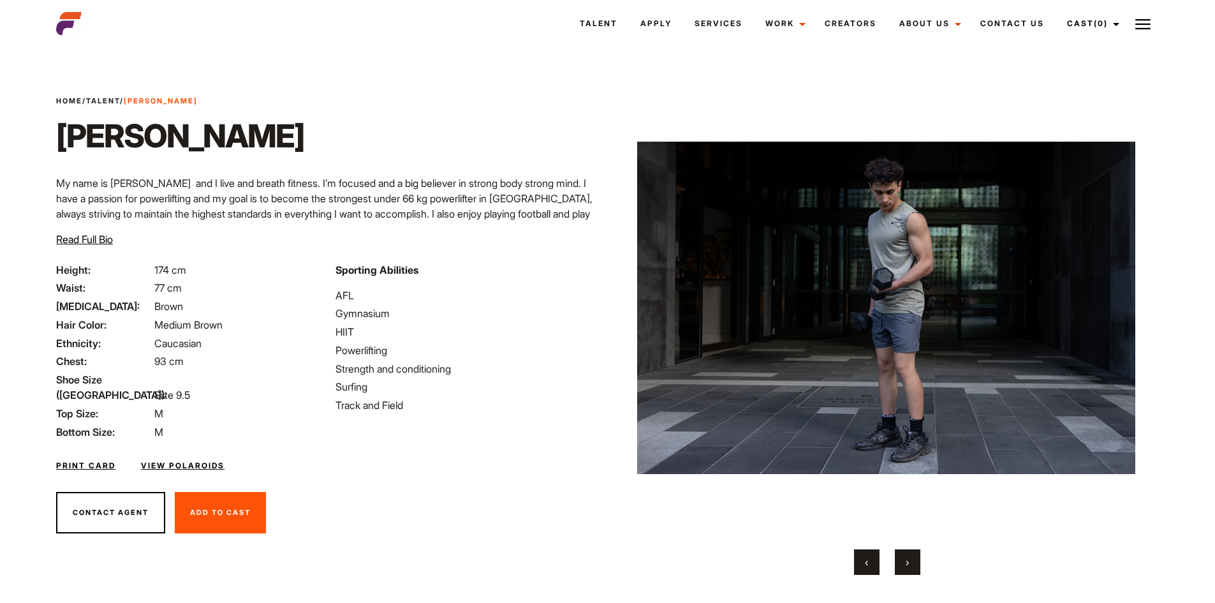
click at [908, 551] on button "›" at bounding box center [908, 562] width 26 height 26
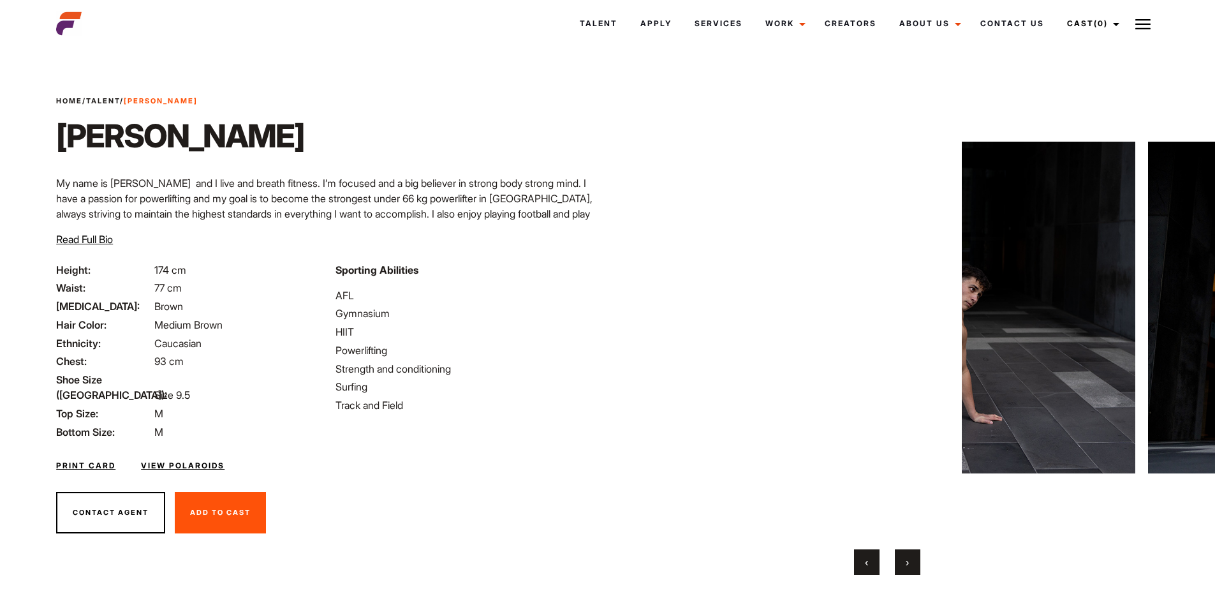
click at [908, 551] on button "›" at bounding box center [908, 562] width 26 height 26
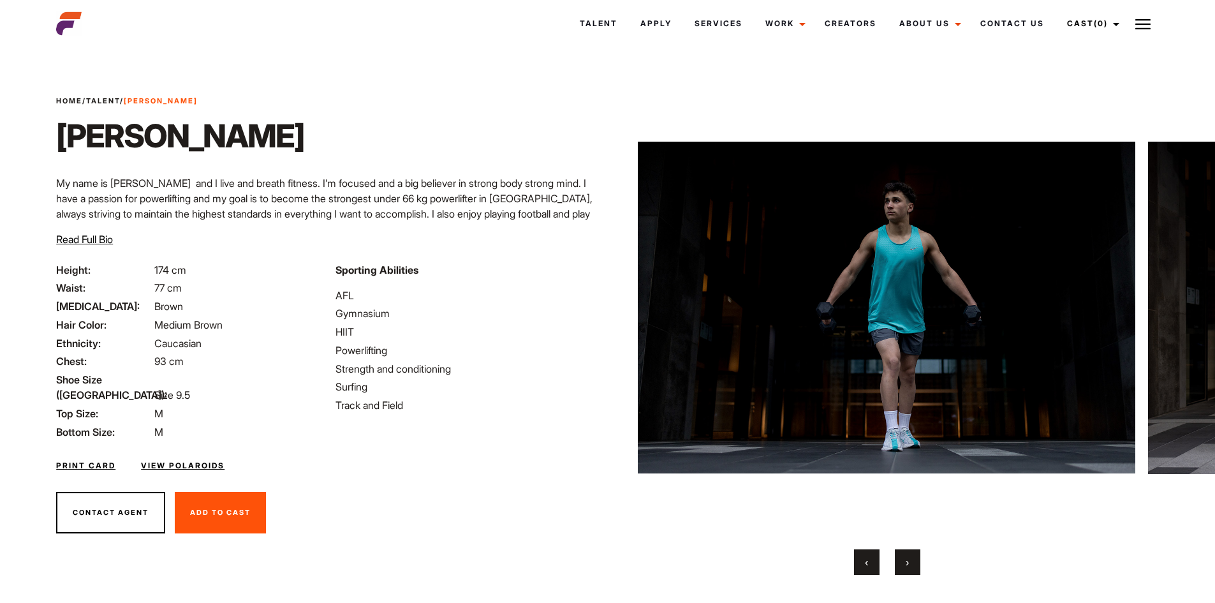
click at [907, 551] on button "›" at bounding box center [908, 562] width 26 height 26
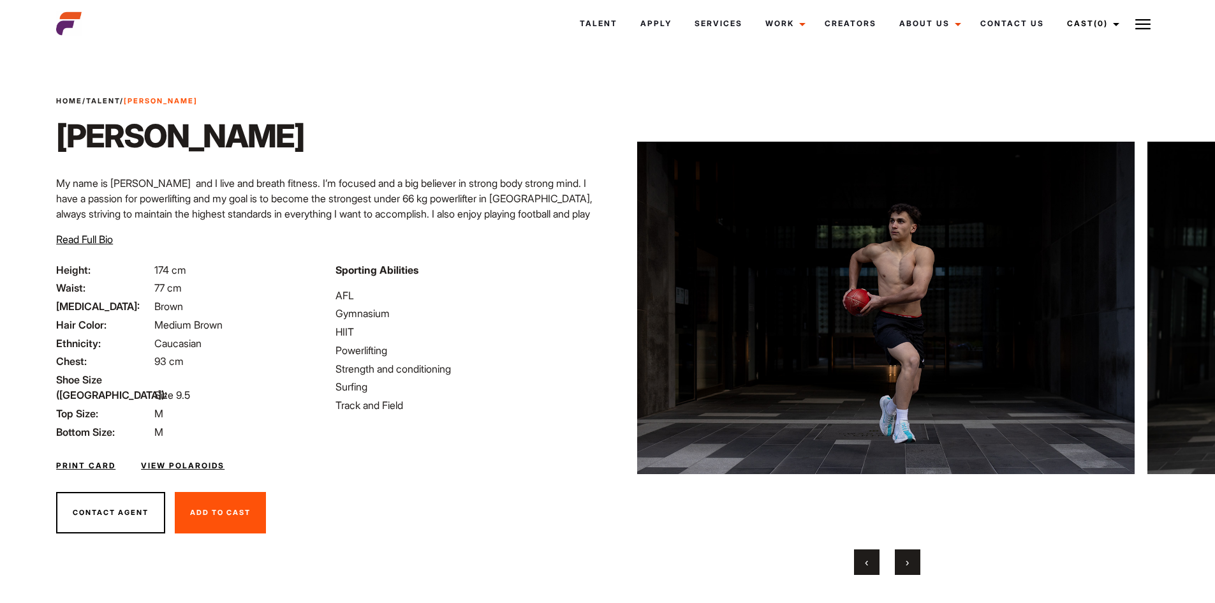
click at [907, 551] on button "›" at bounding box center [908, 562] width 26 height 26
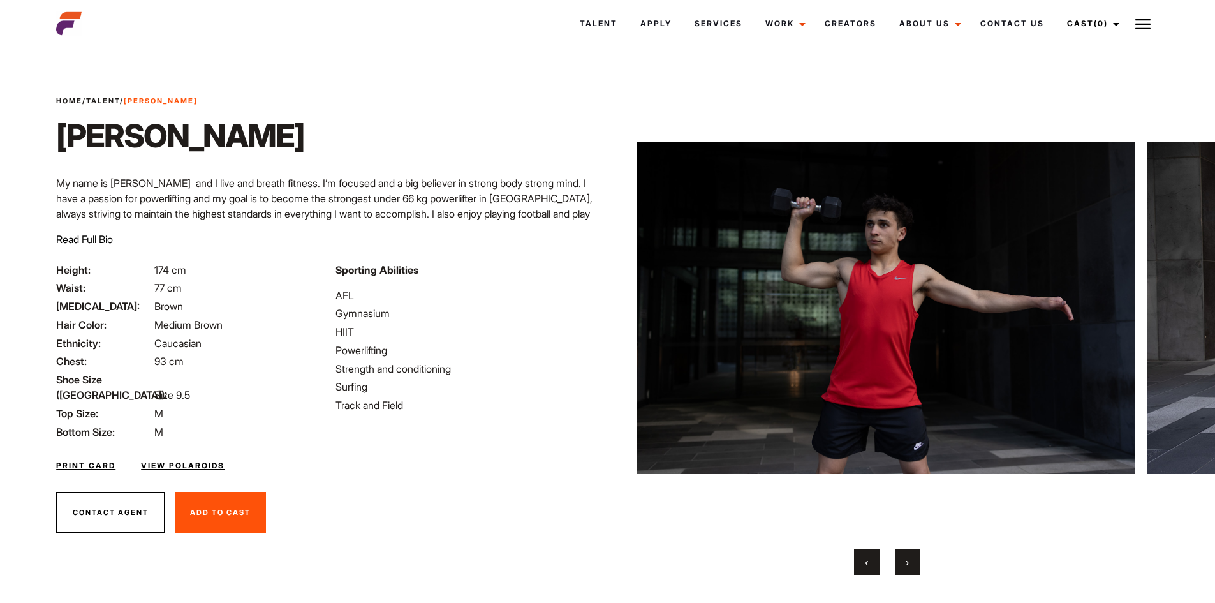
click at [907, 551] on button "›" at bounding box center [908, 562] width 26 height 26
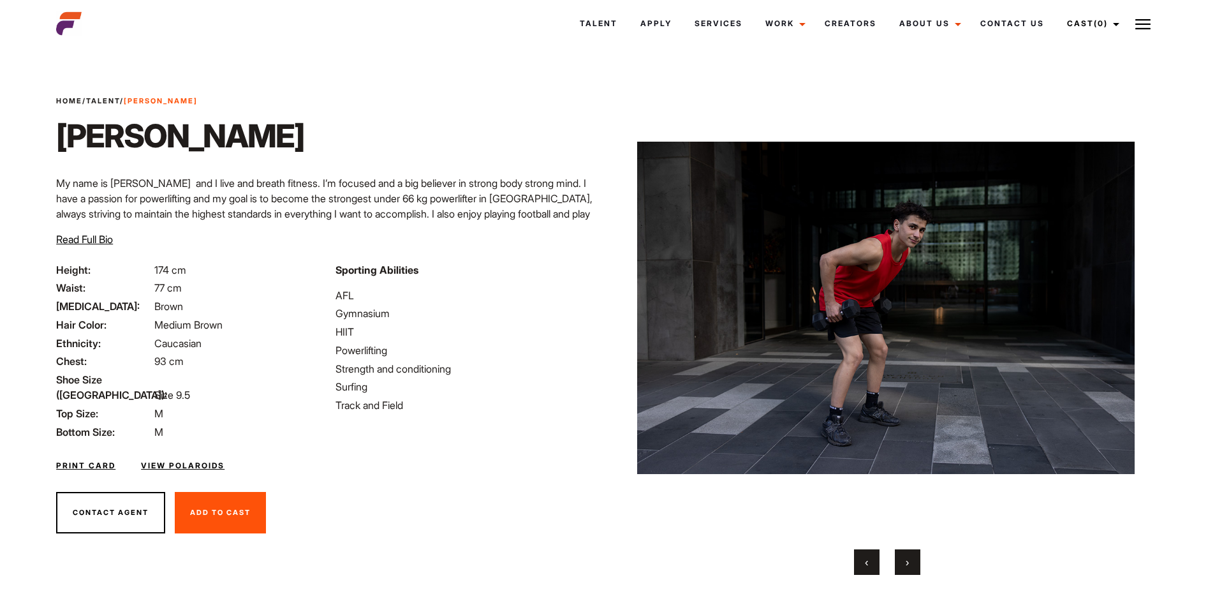
click at [907, 551] on button "›" at bounding box center [908, 562] width 26 height 26
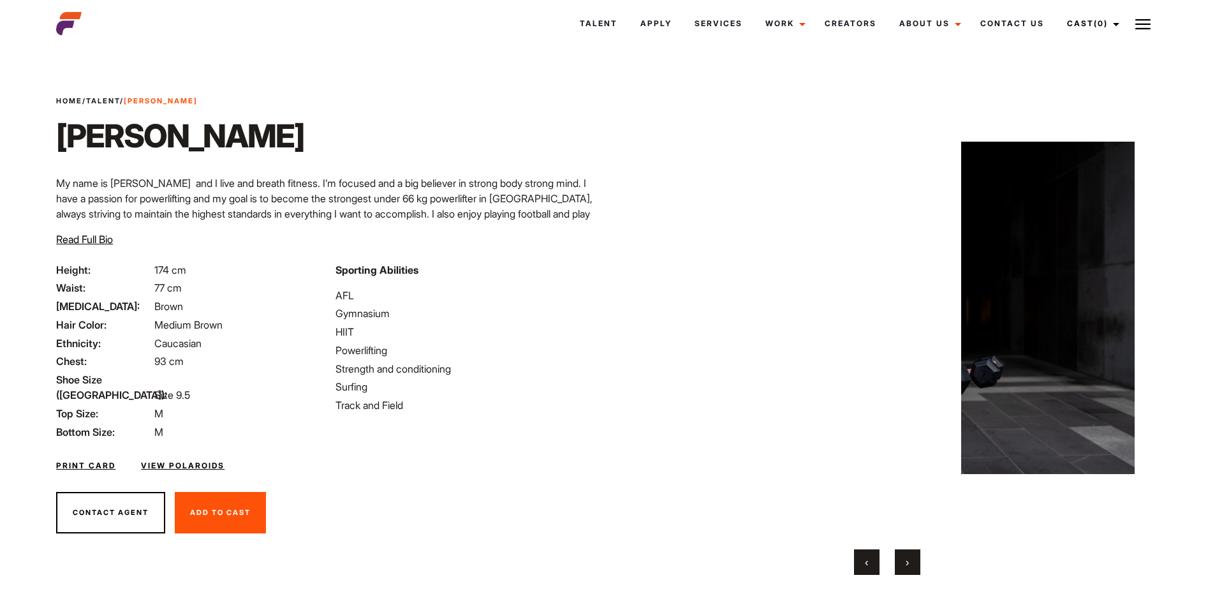
click at [907, 551] on button "›" at bounding box center [908, 562] width 26 height 26
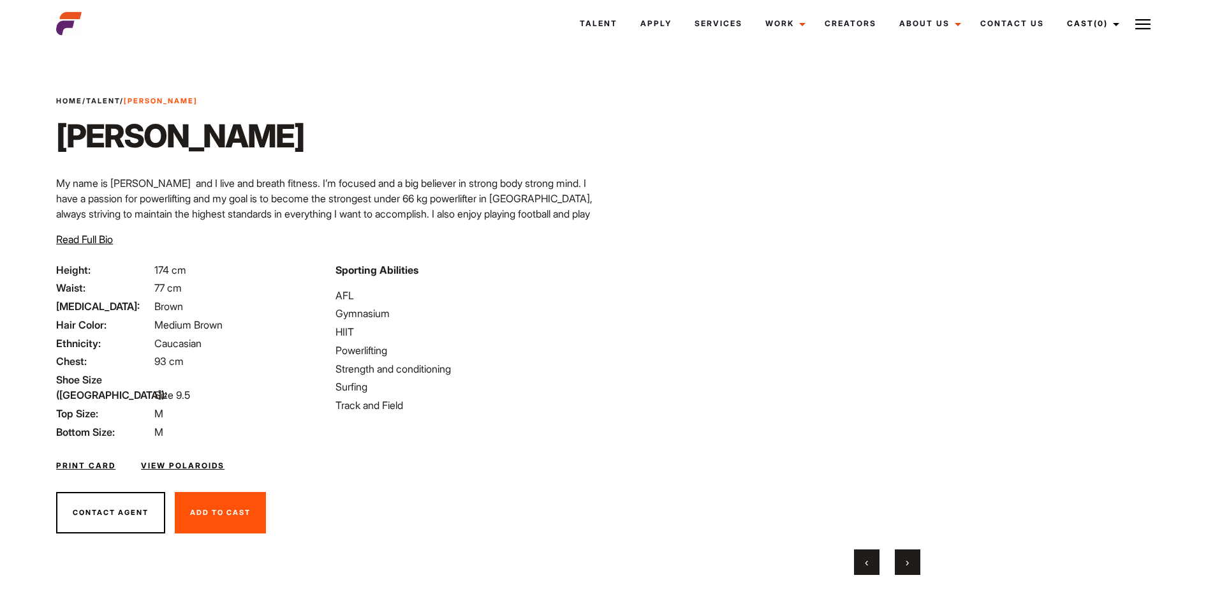
click at [907, 551] on button "›" at bounding box center [908, 562] width 26 height 26
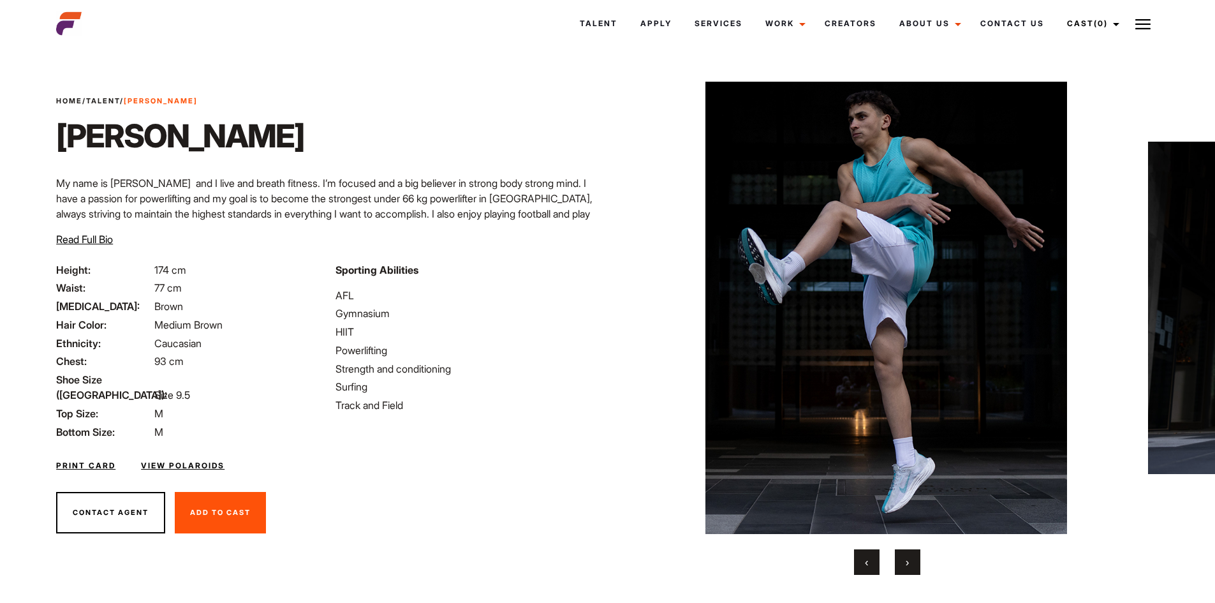
click at [907, 551] on button "›" at bounding box center [908, 562] width 26 height 26
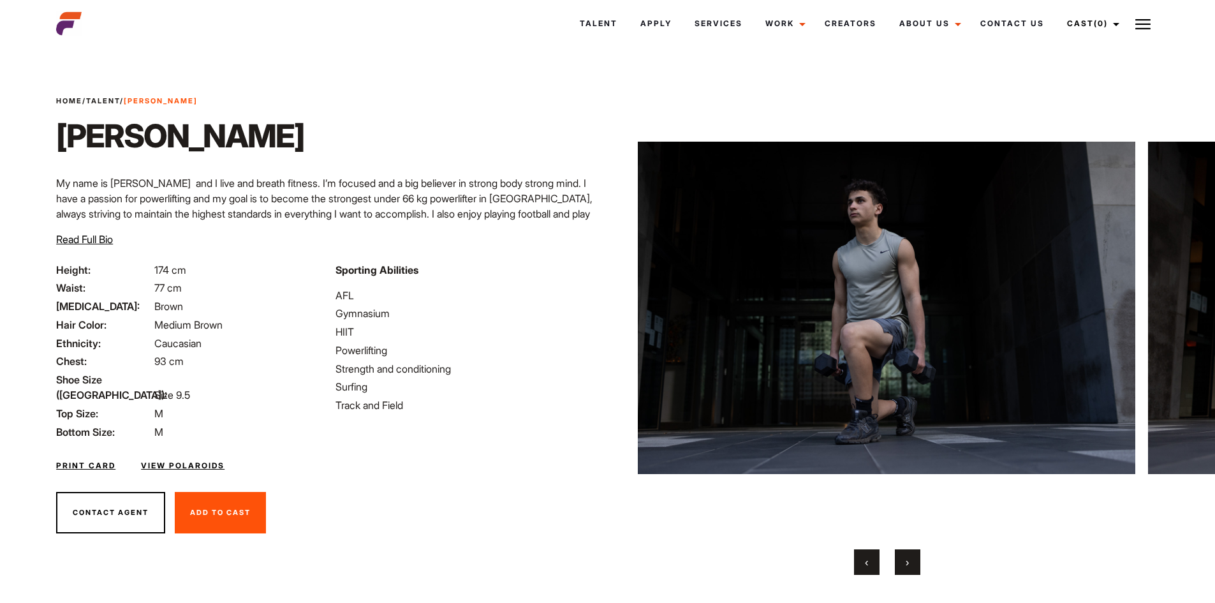
click at [907, 551] on button "›" at bounding box center [908, 562] width 26 height 26
